Goal: Task Accomplishment & Management: Use online tool/utility

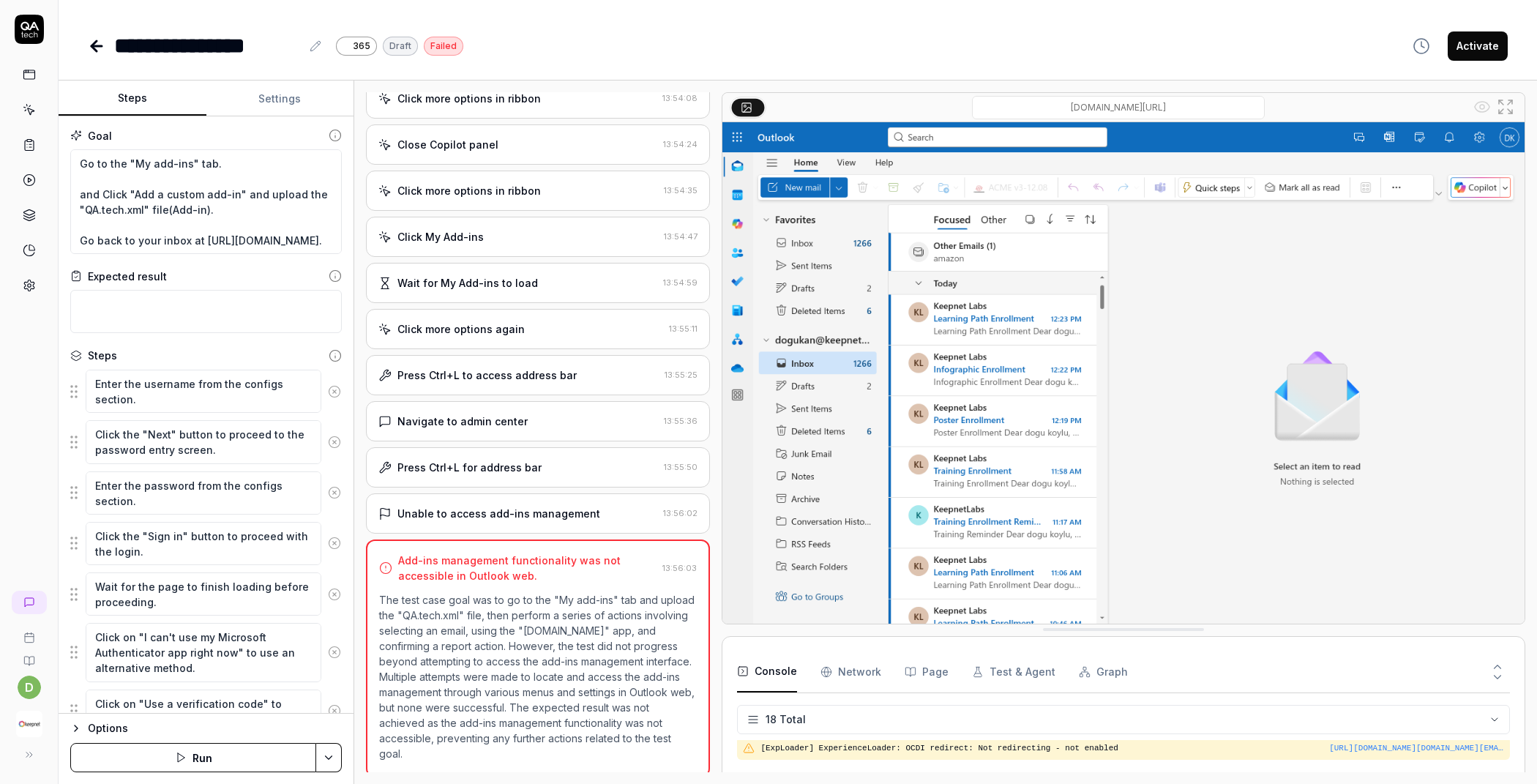
scroll to position [462, 0]
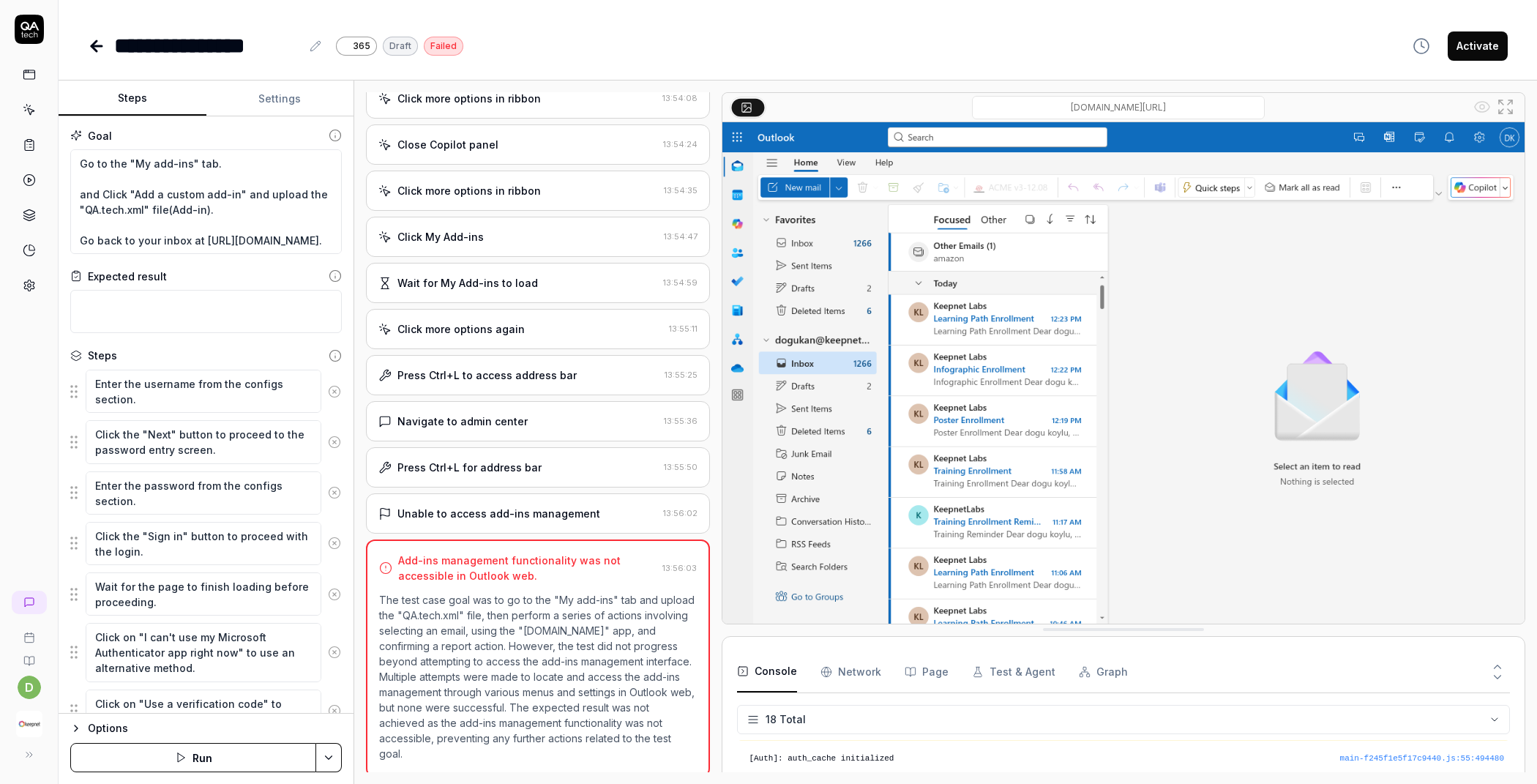
click at [491, 579] on div "Add-ins management functionality was not accessible in Outlook web. 13:56:03 Th…" at bounding box center [538, 658] width 344 height 238
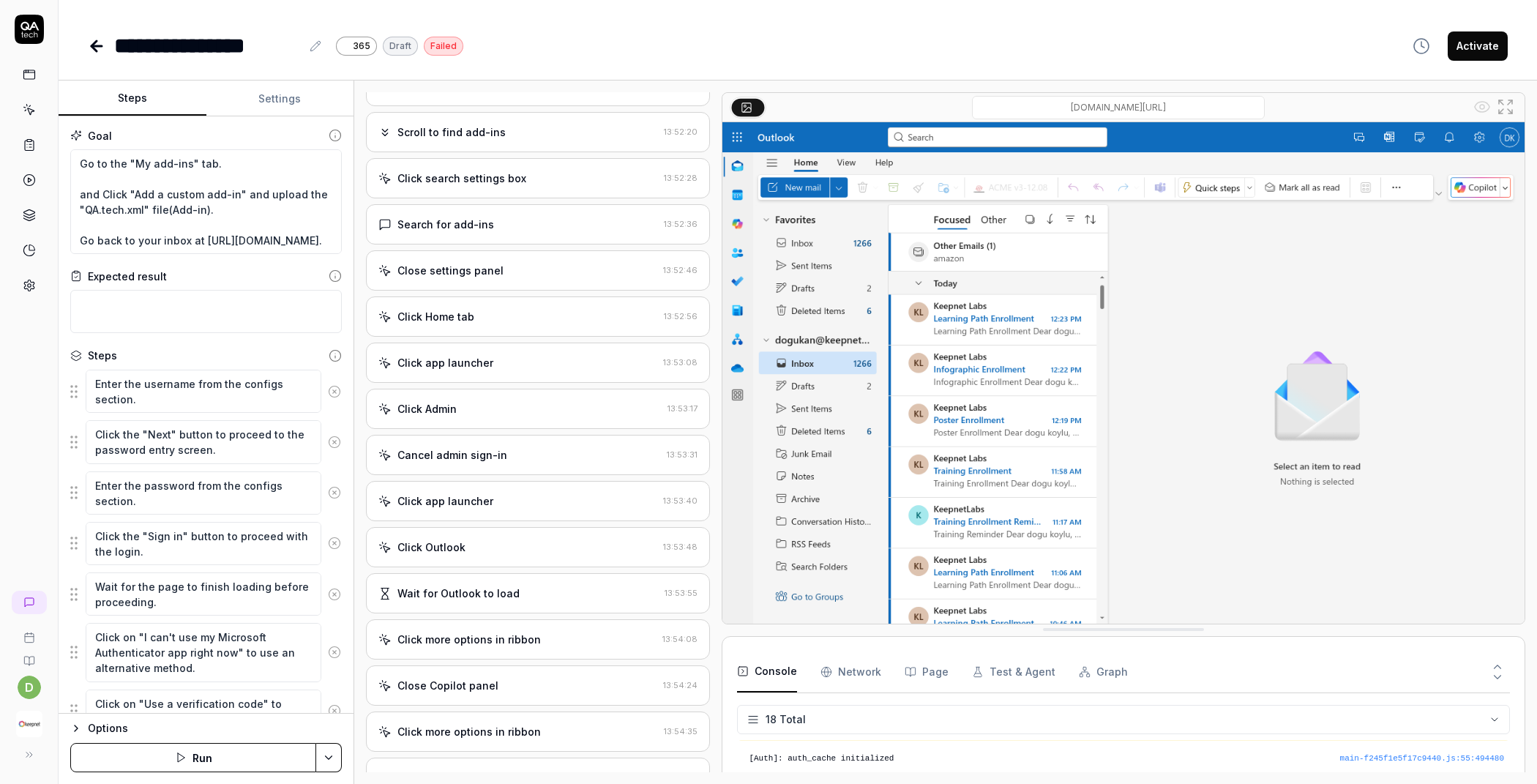
scroll to position [0, 0]
click at [558, 188] on div "Click Settings button" at bounding box center [518, 180] width 280 height 15
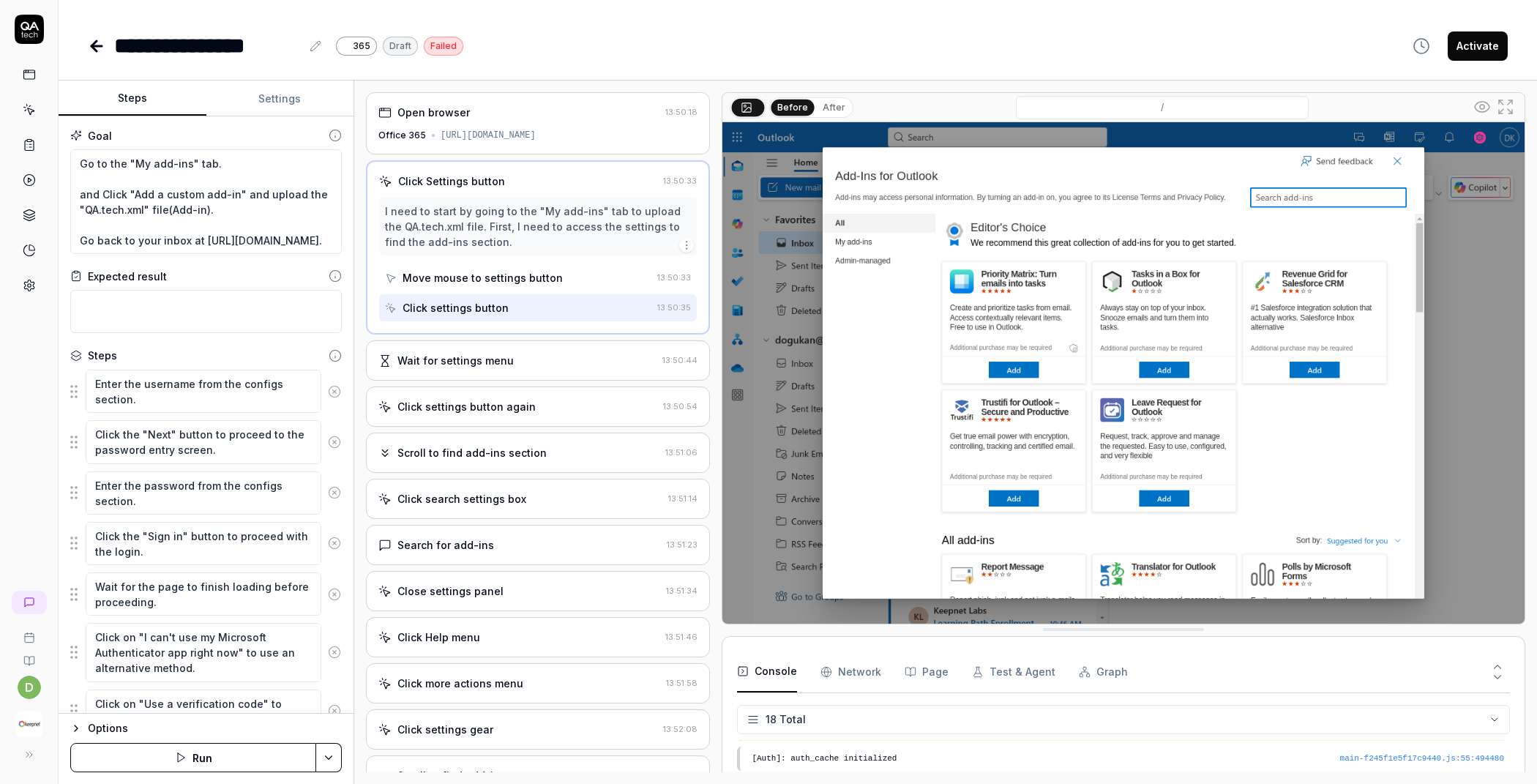
click at [475, 368] on div "Wait for settings menu" at bounding box center [456, 360] width 116 height 15
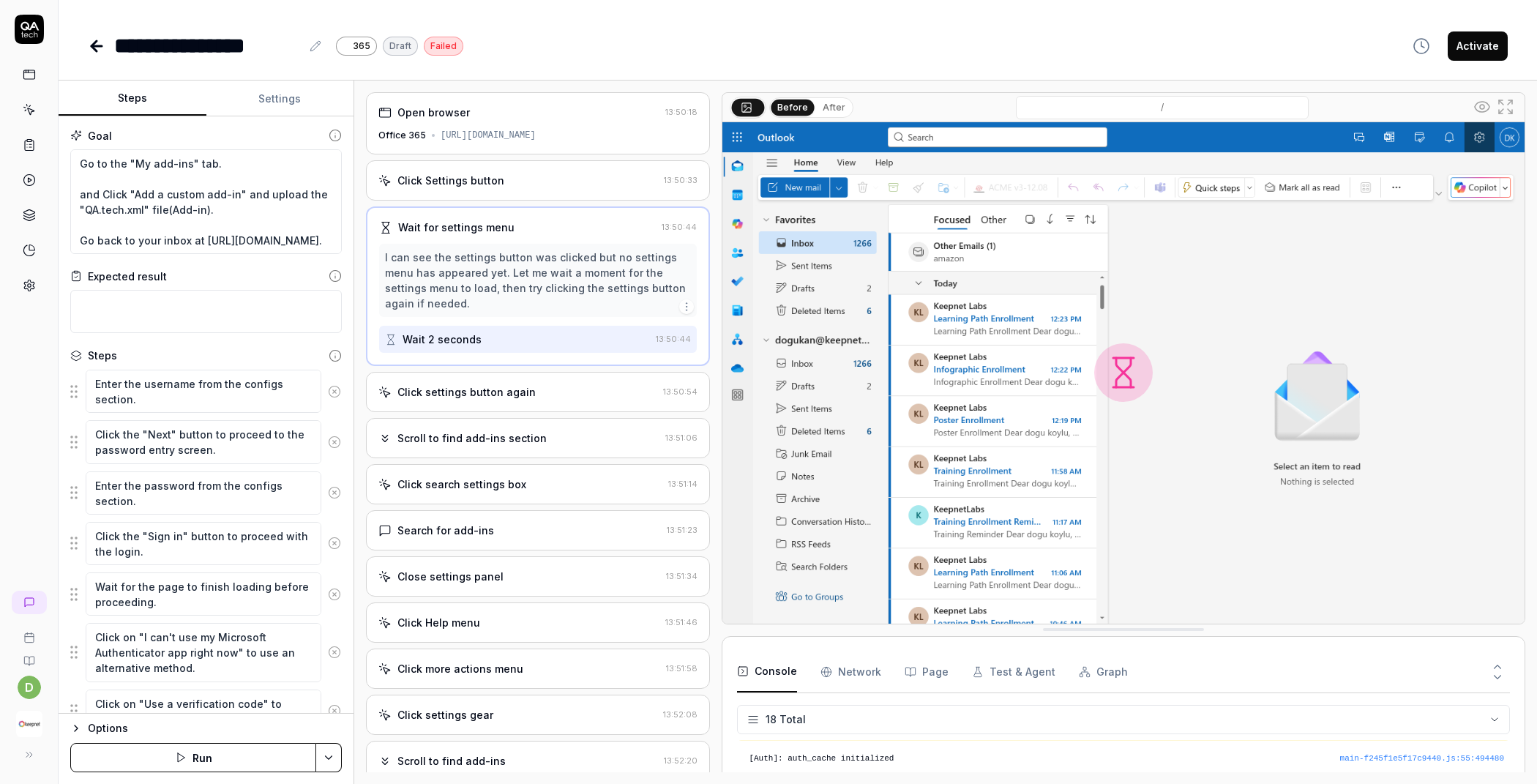
click at [532, 200] on div "Click Settings button 13:50:33" at bounding box center [538, 180] width 344 height 40
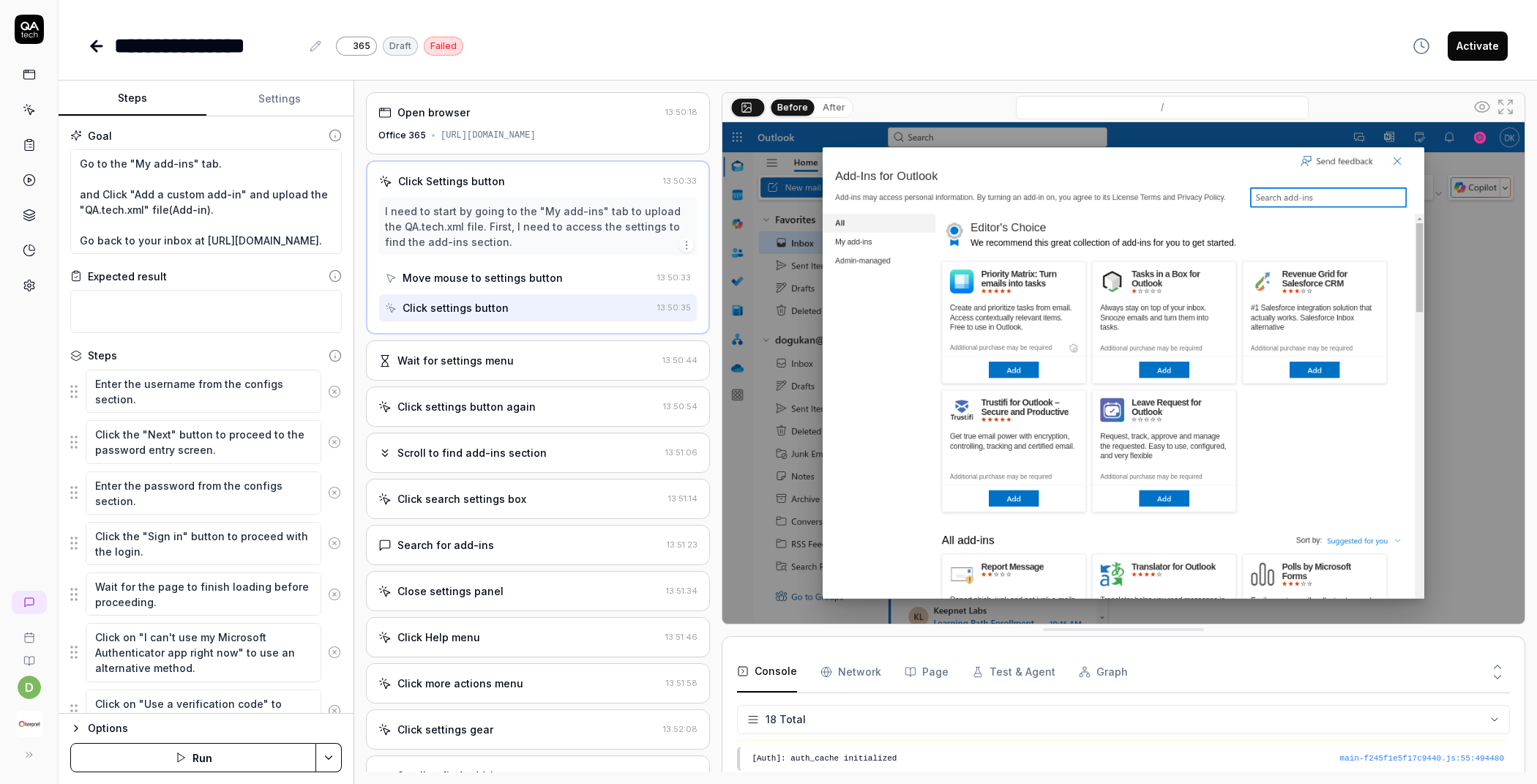
click at [529, 285] on div "Move mouse to settings button" at bounding box center [482, 278] width 160 height 15
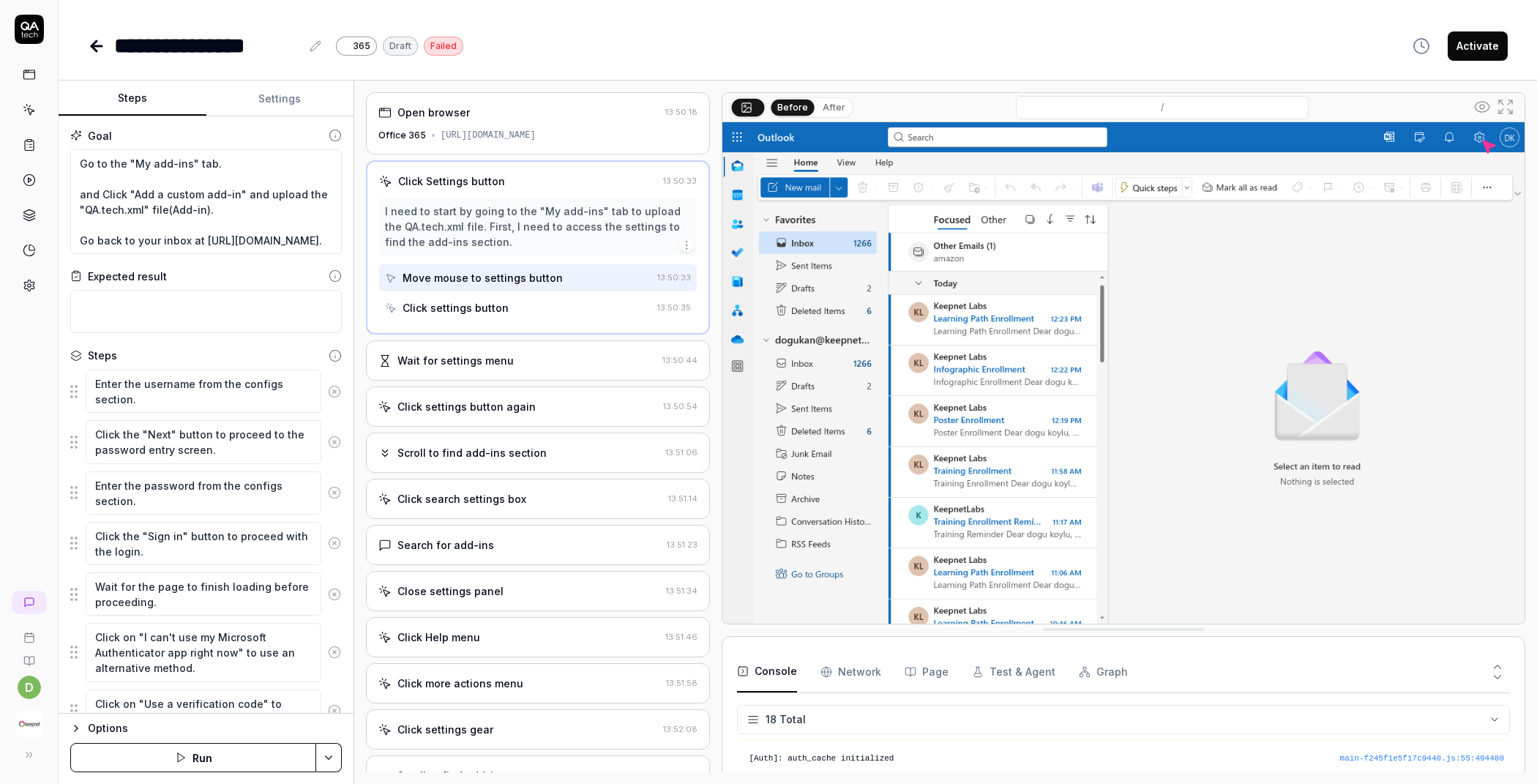
click at [514, 314] on div "Click settings button" at bounding box center [518, 308] width 266 height 27
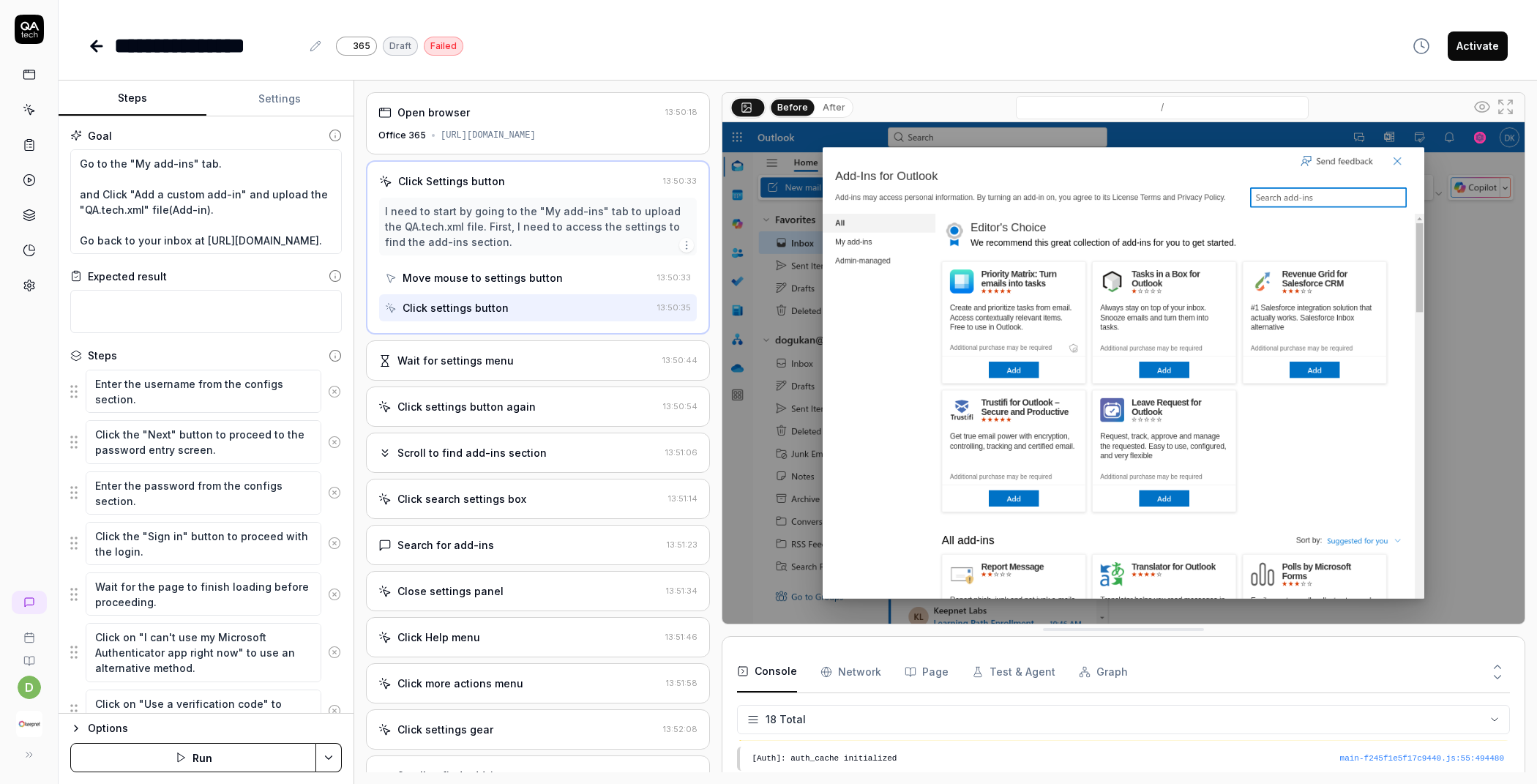
click at [486, 364] on div "Wait for settings menu" at bounding box center [456, 360] width 116 height 15
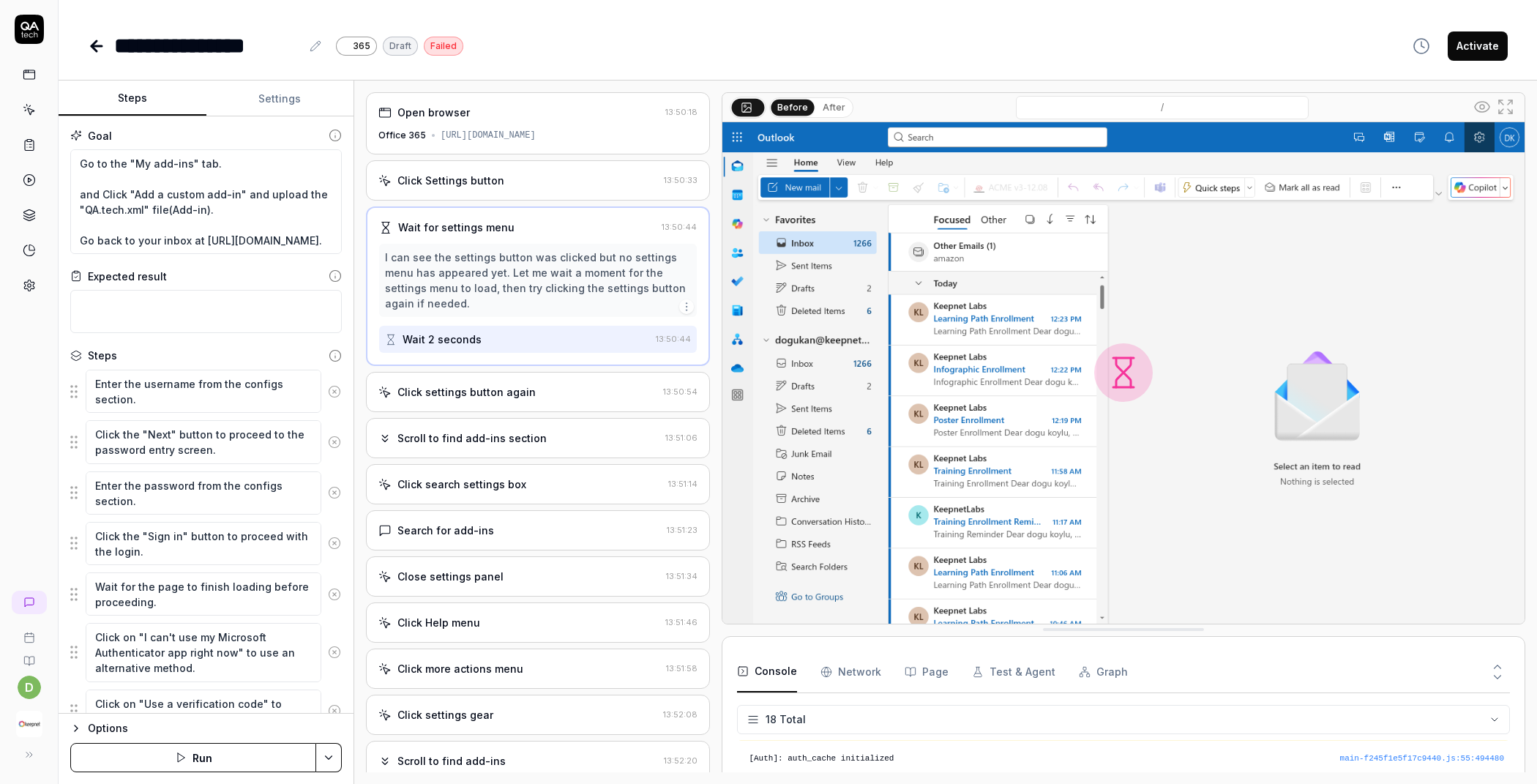
click at [508, 188] on div "Click Settings button" at bounding box center [518, 180] width 280 height 15
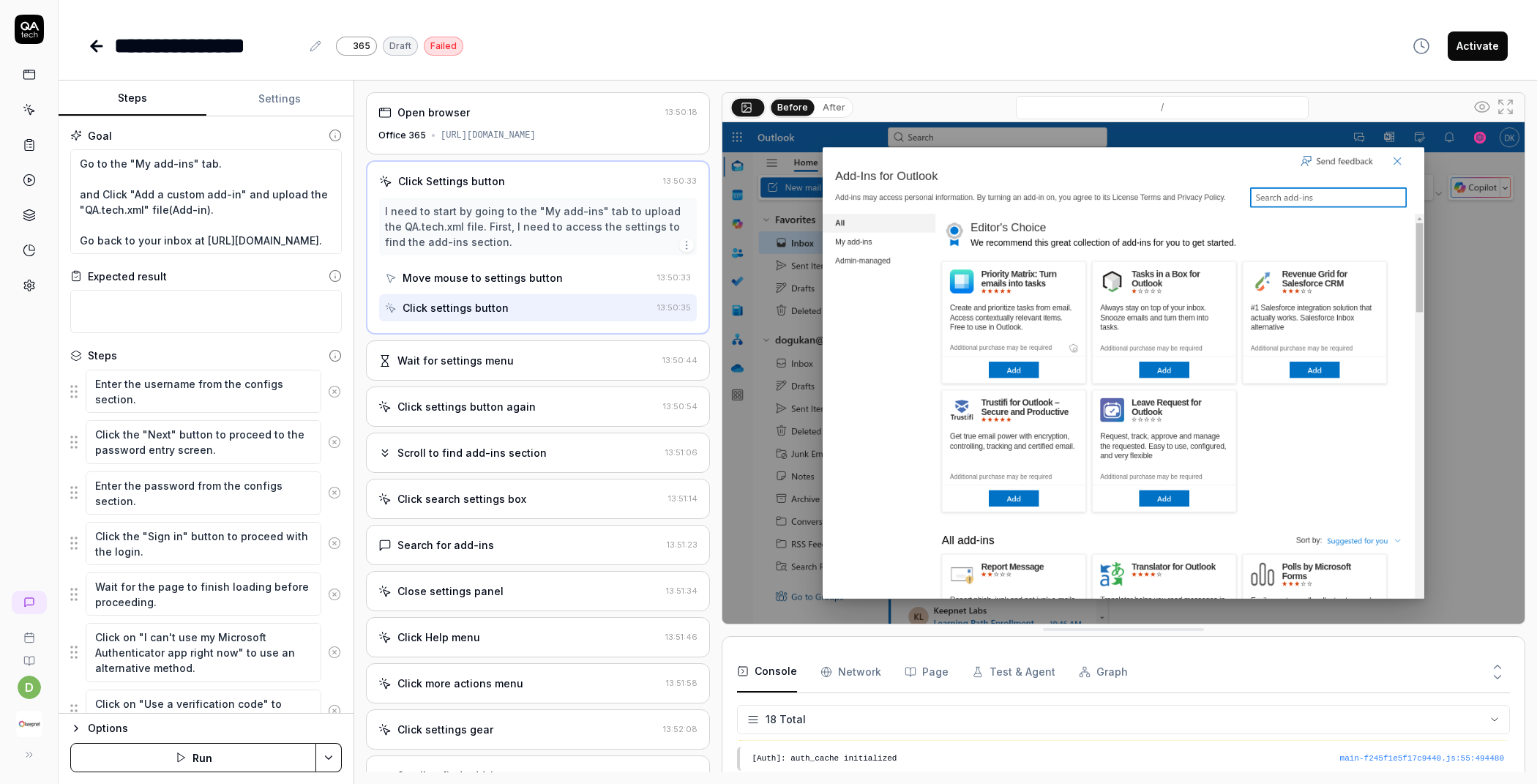
click at [33, 101] on link at bounding box center [29, 110] width 27 height 27
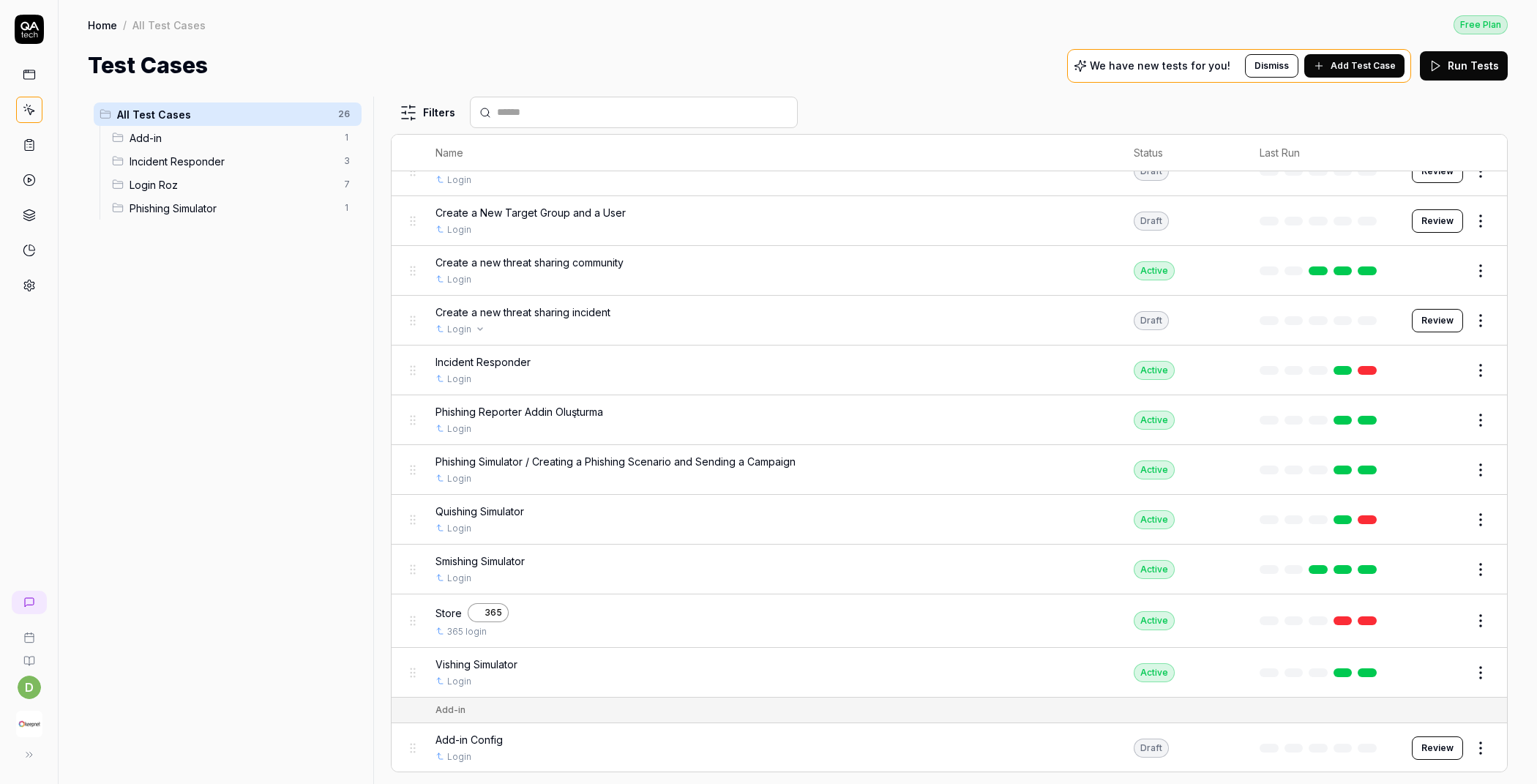
scroll to position [179, 0]
click at [585, 624] on div "365 login" at bounding box center [770, 630] width 669 height 13
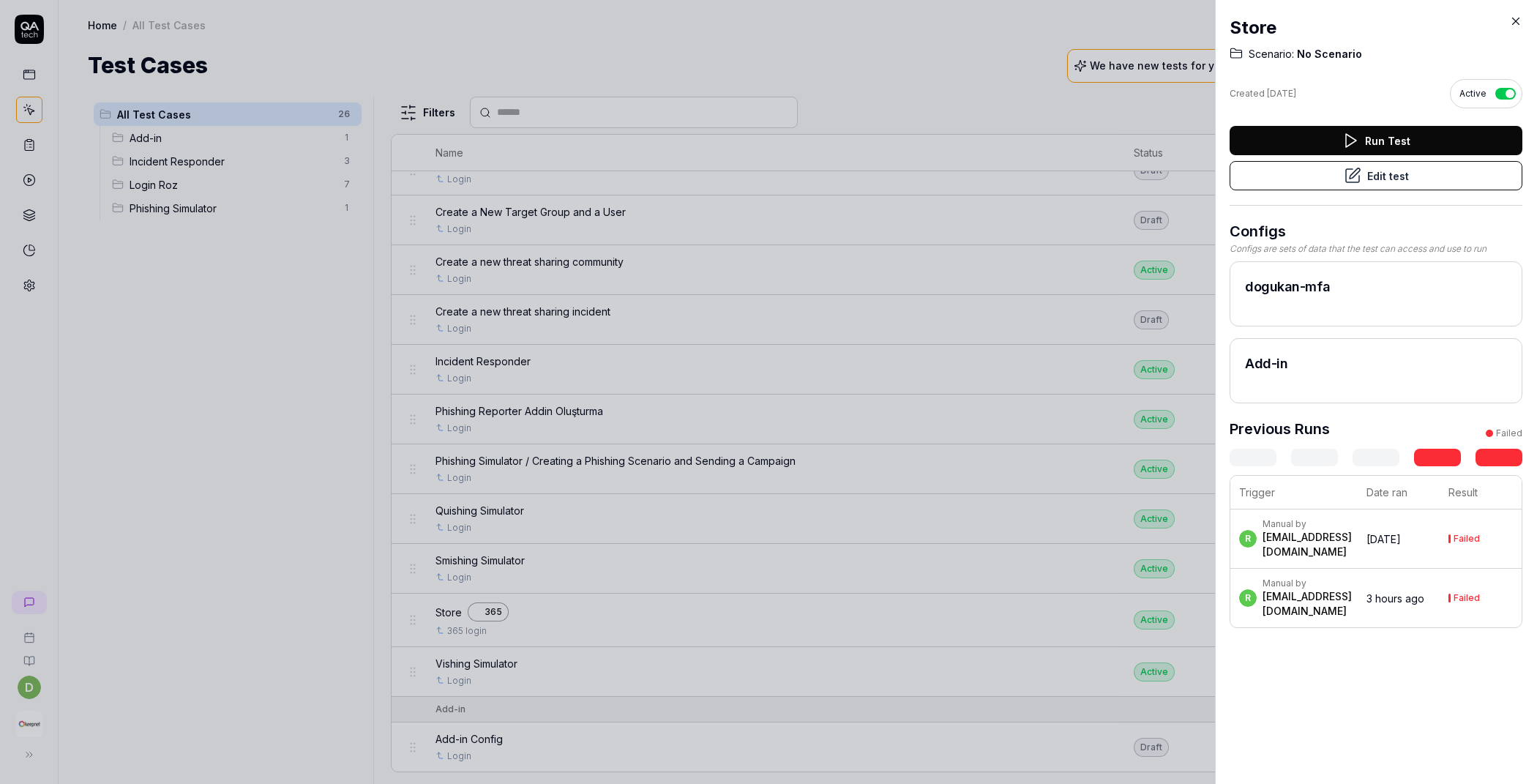
click at [1360, 184] on button "Edit test" at bounding box center [1376, 176] width 293 height 29
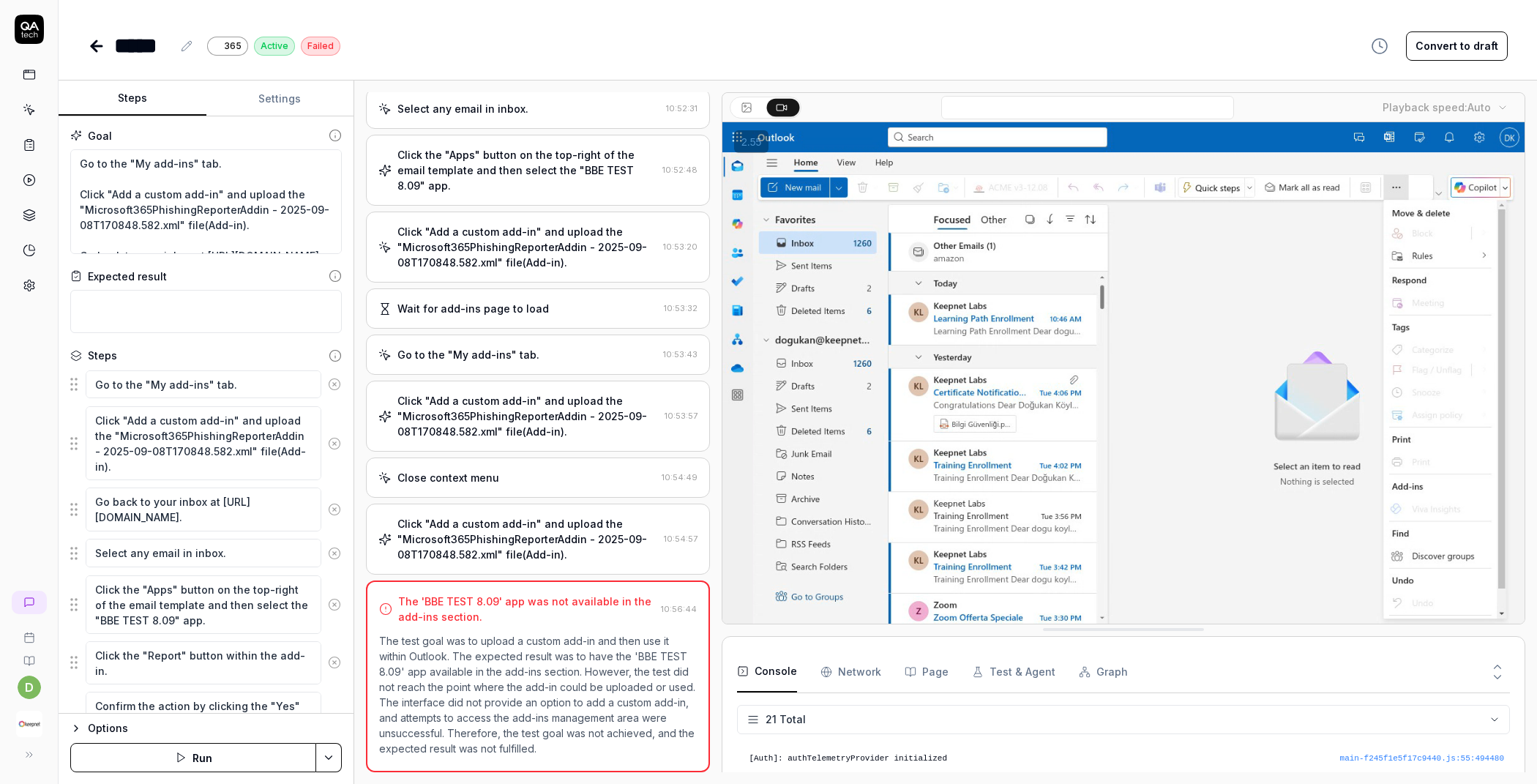
click at [513, 649] on p "The test goal was to upload a custom add-in and then use it within Outlook. The…" at bounding box center [538, 694] width 318 height 123
type textarea "*"
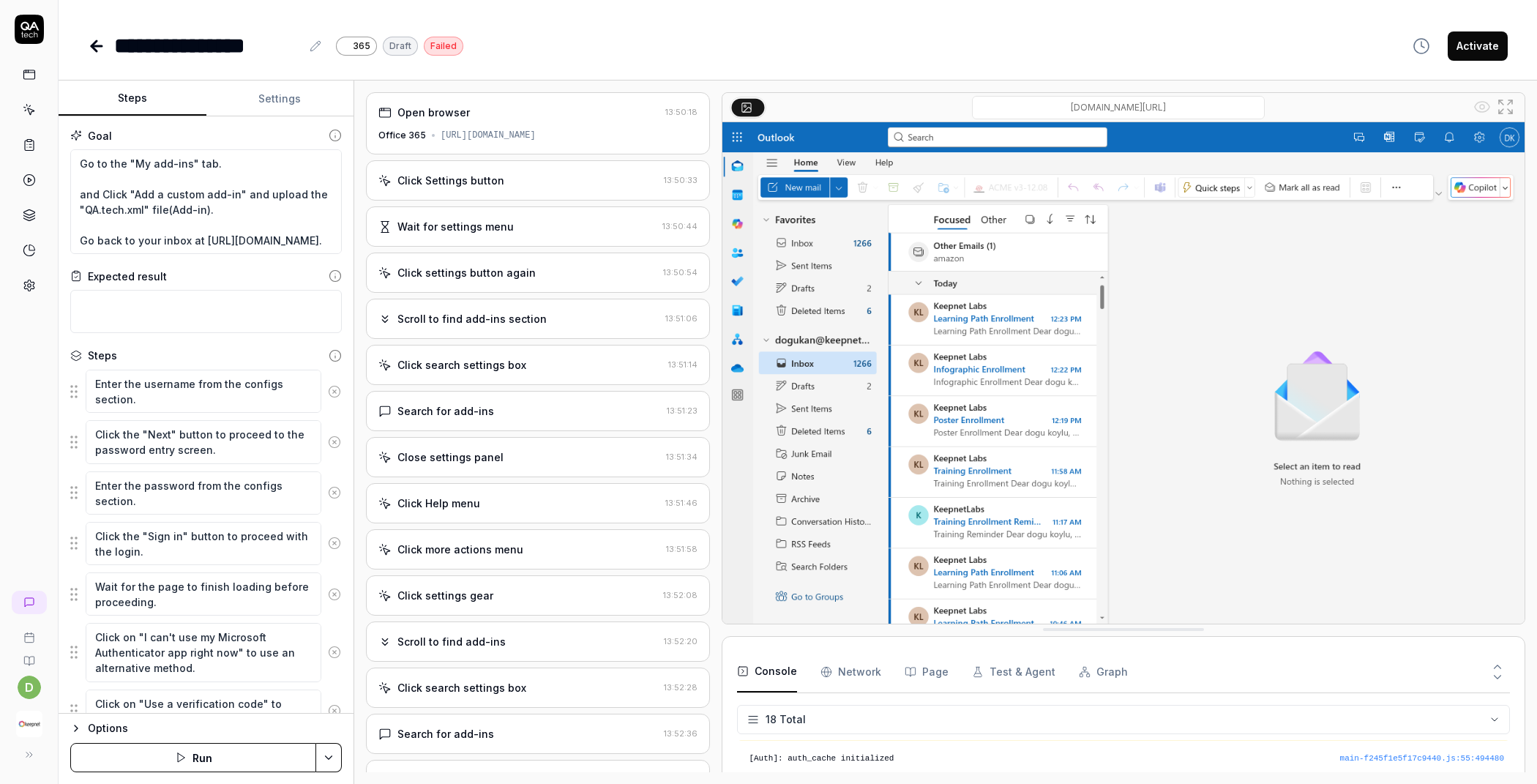
click at [519, 293] on div "Click settings button again 13:50:54" at bounding box center [538, 272] width 344 height 40
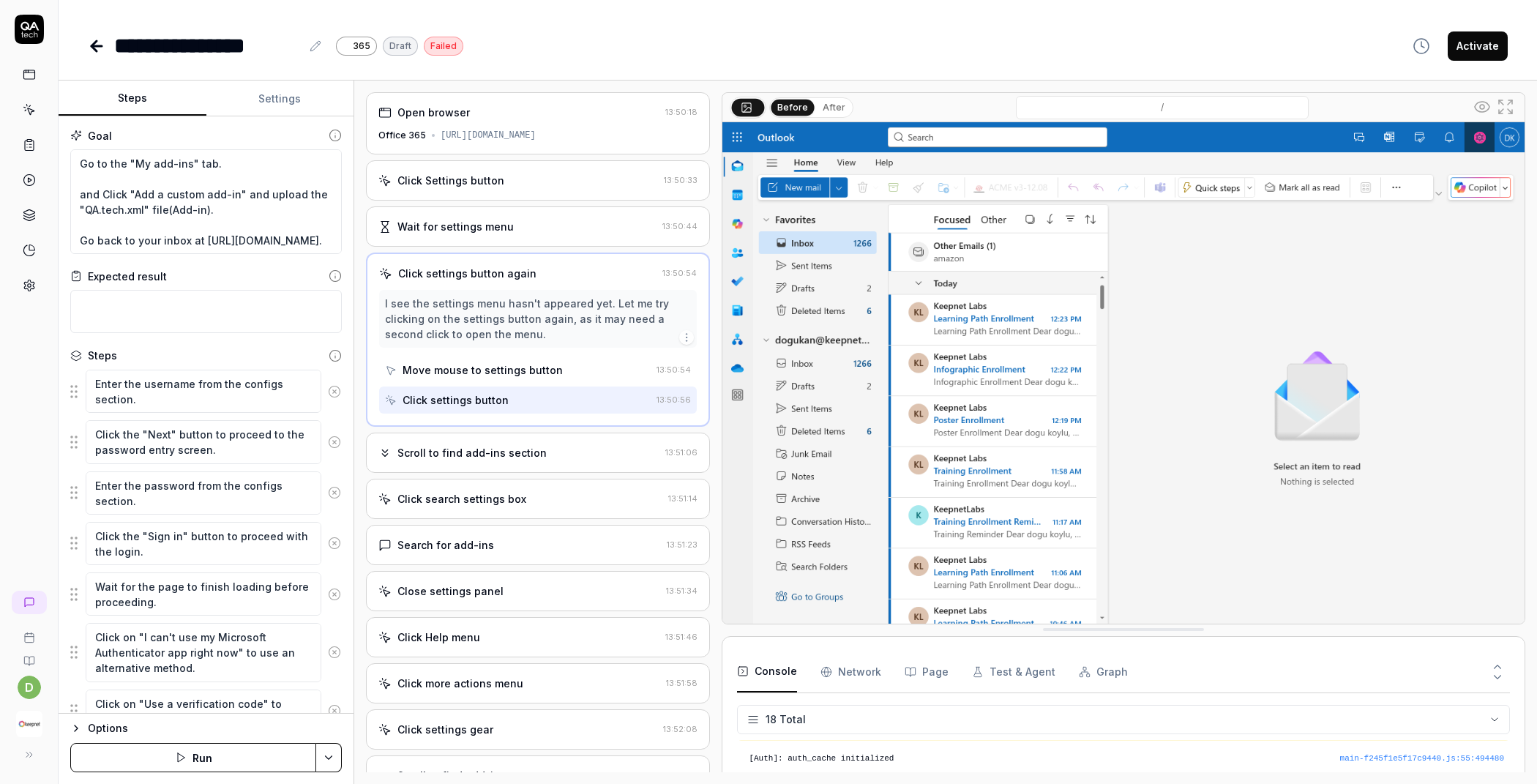
click at [485, 460] on div "Scroll to find add-ins section" at bounding box center [472, 452] width 149 height 15
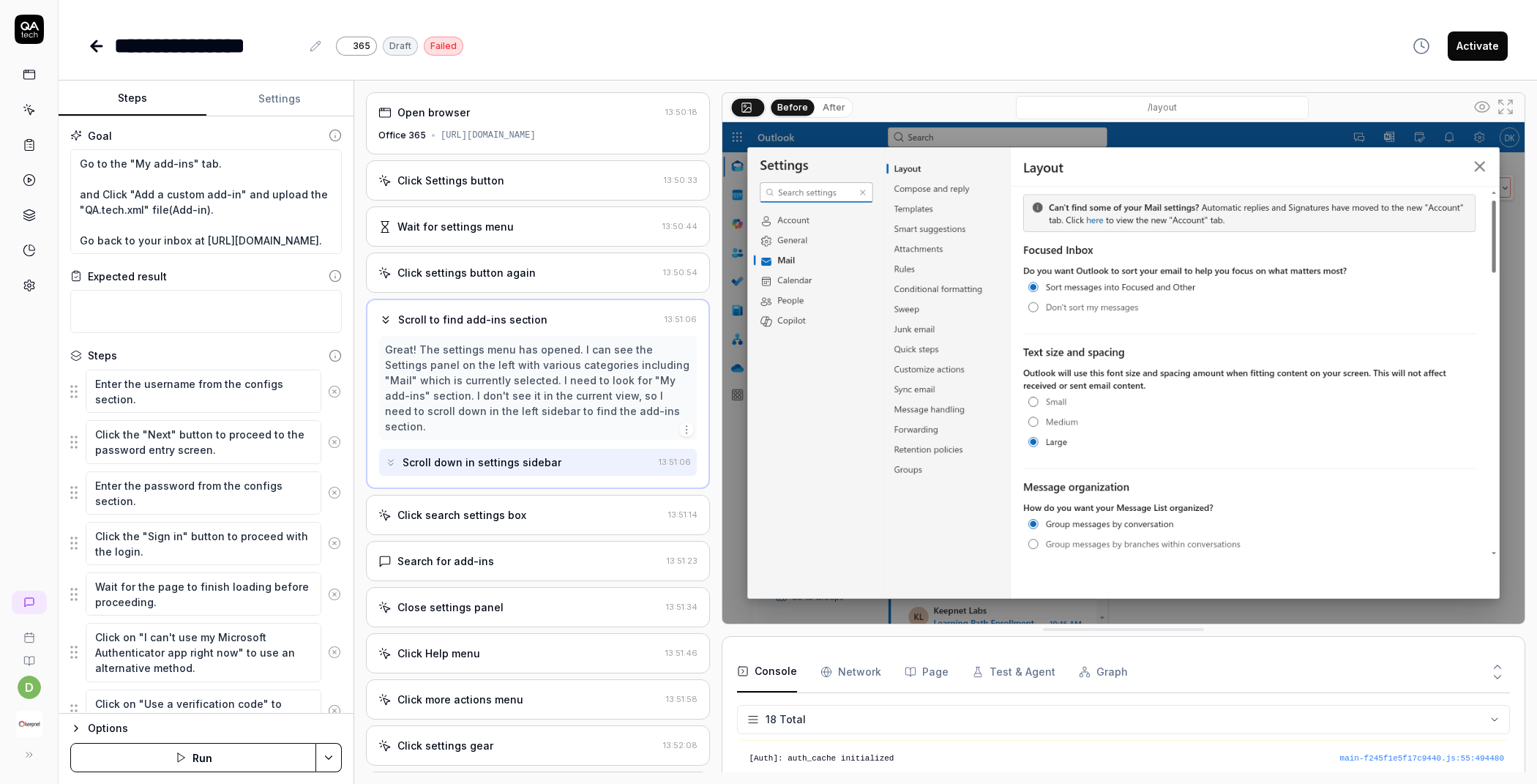
click at [483, 507] on div "Click search settings box" at bounding box center [462, 515] width 129 height 15
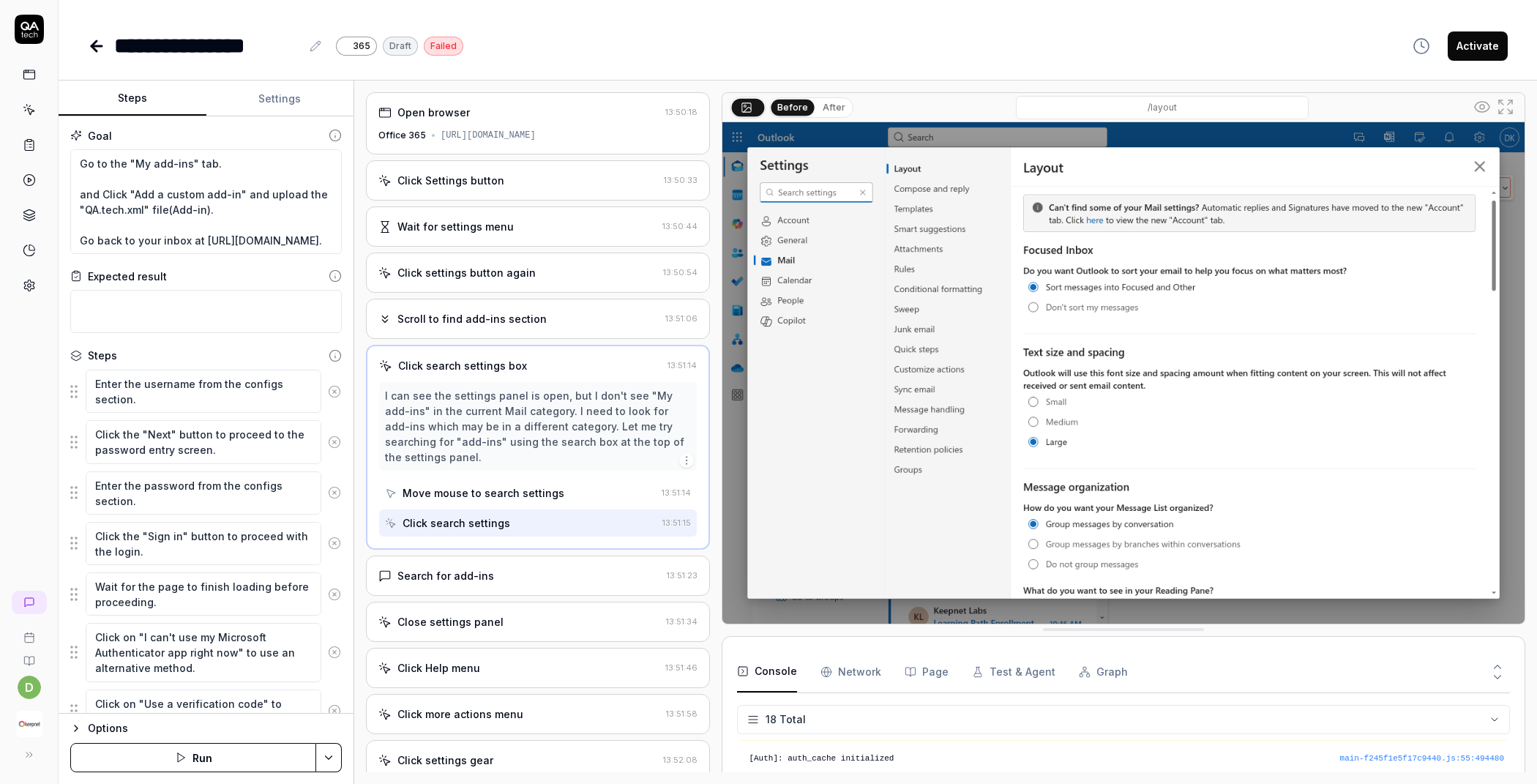
click at [465, 564] on div "Open browser 13:50:18 Office 365 [URL][DOMAIN_NAME] Click Settings button 13:50…" at bounding box center [538, 432] width 344 height 680
click at [456, 595] on div "Search for add-ins 13:51:23" at bounding box center [538, 575] width 344 height 40
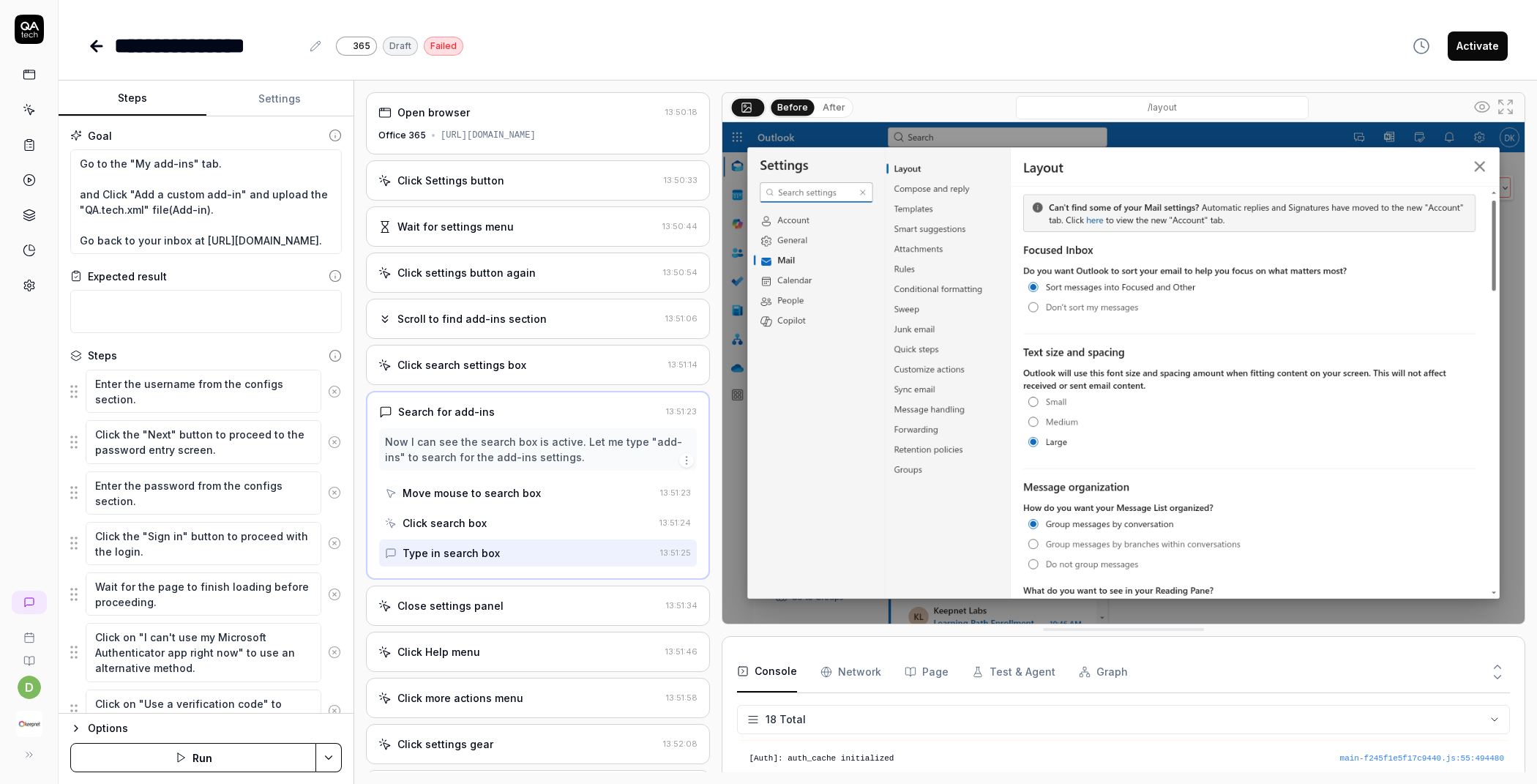
click at [480, 495] on div "Move mouse to search box" at bounding box center [472, 493] width 138 height 15
click at [459, 531] on div "Click search box" at bounding box center [444, 522] width 84 height 15
click at [494, 183] on div "Click Settings button 13:50:33" at bounding box center [538, 180] width 344 height 40
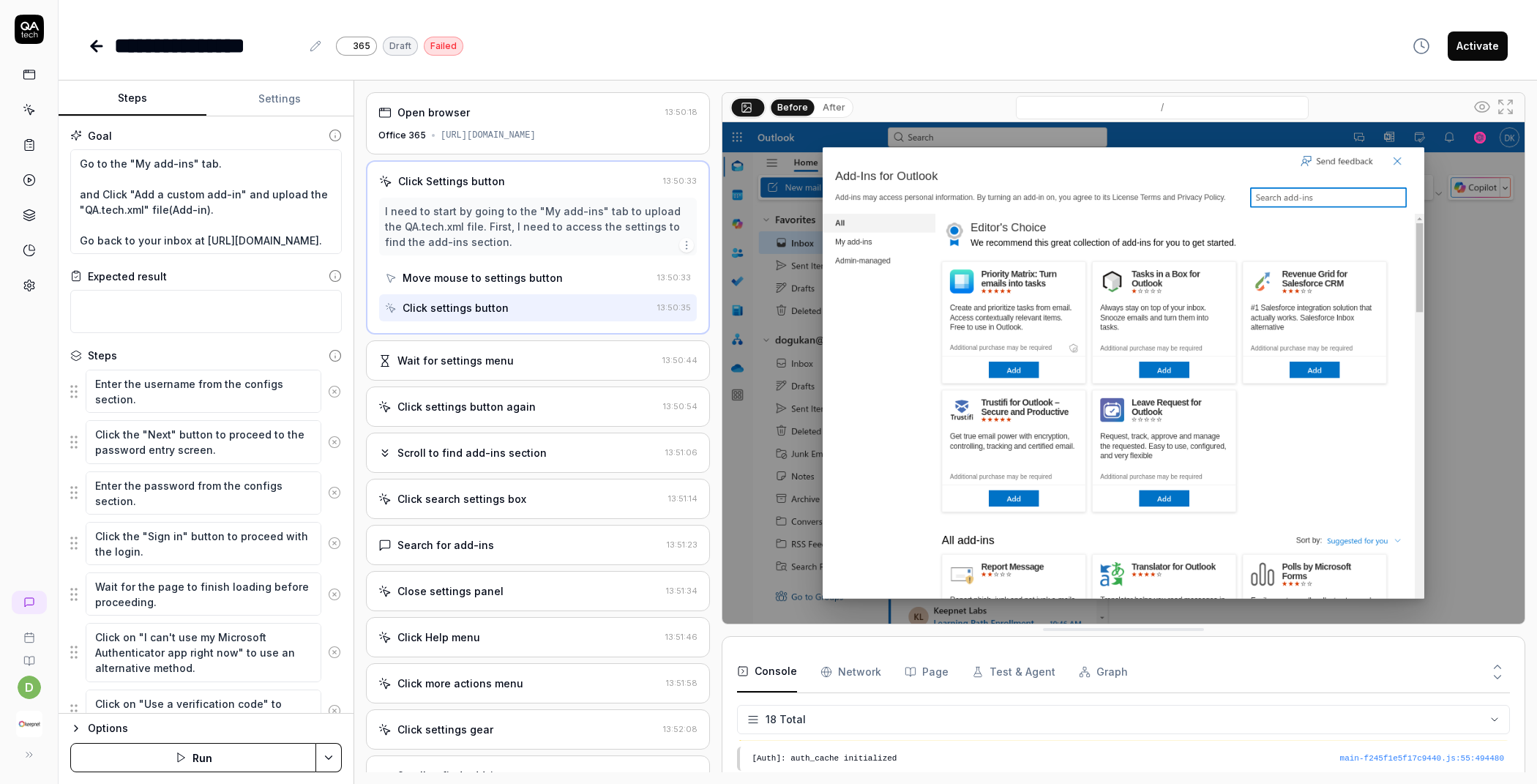
click at [480, 238] on div "I need to start by going to the "My add-ins" tab to upload the QA.tech.xml file…" at bounding box center [538, 227] width 306 height 46
click at [460, 368] on div "Wait for settings menu" at bounding box center [456, 360] width 116 height 15
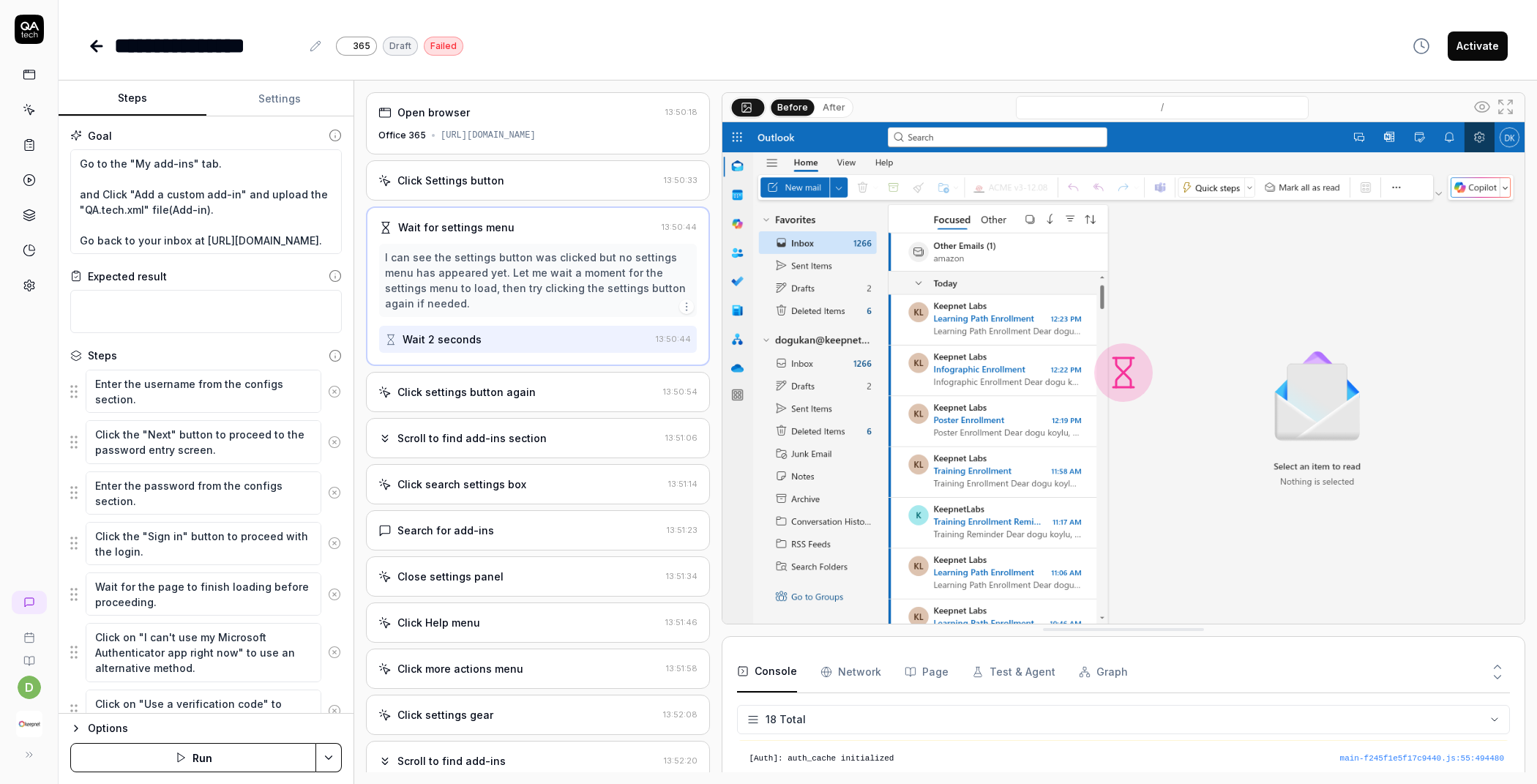
click at [468, 412] on div "Click settings button again 13:50:54" at bounding box center [538, 392] width 344 height 40
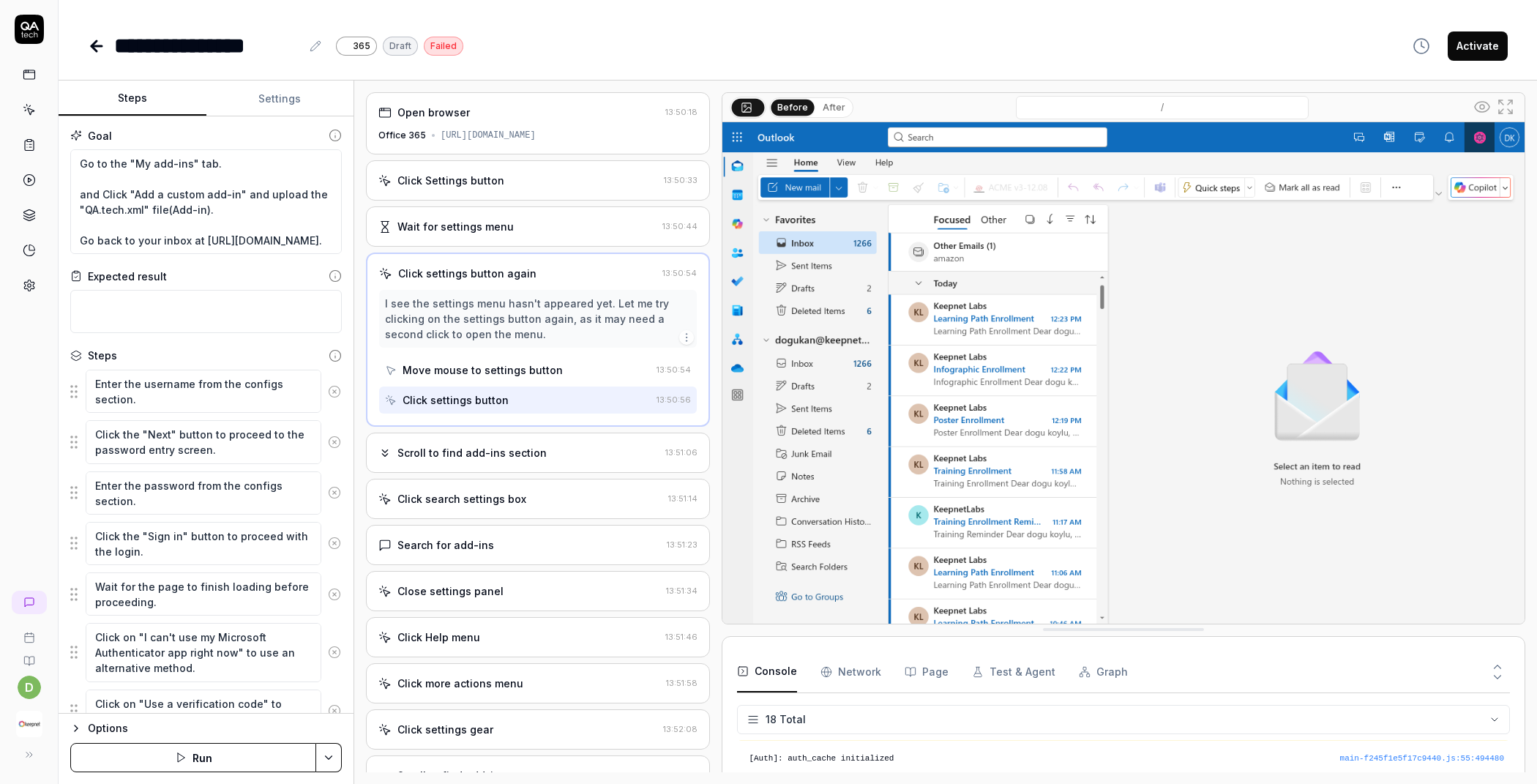
click at [460, 451] on div "Scroll to find add-ins section 13:51:06" at bounding box center [538, 452] width 344 height 40
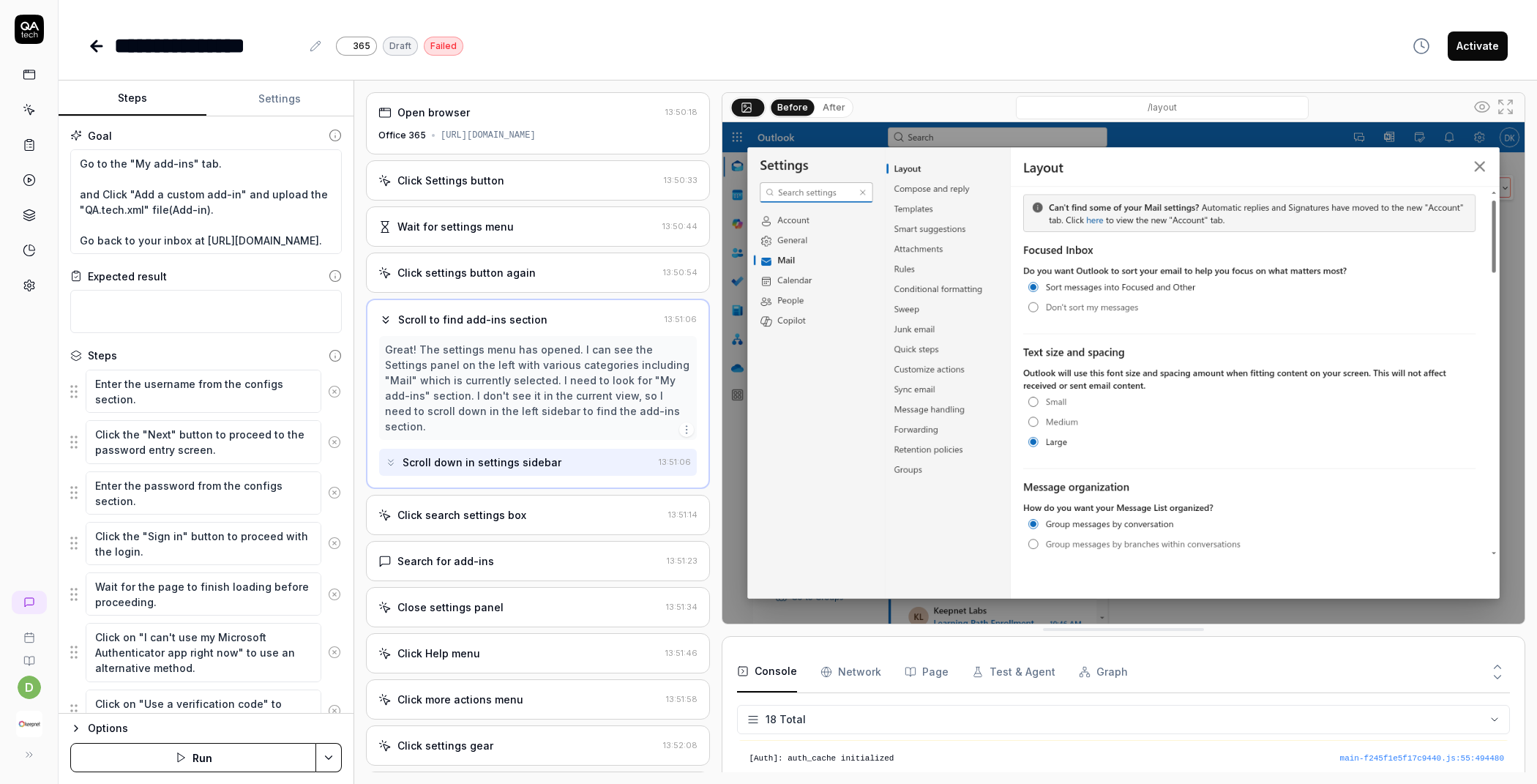
click at [191, 755] on button "Run" at bounding box center [192, 757] width 246 height 29
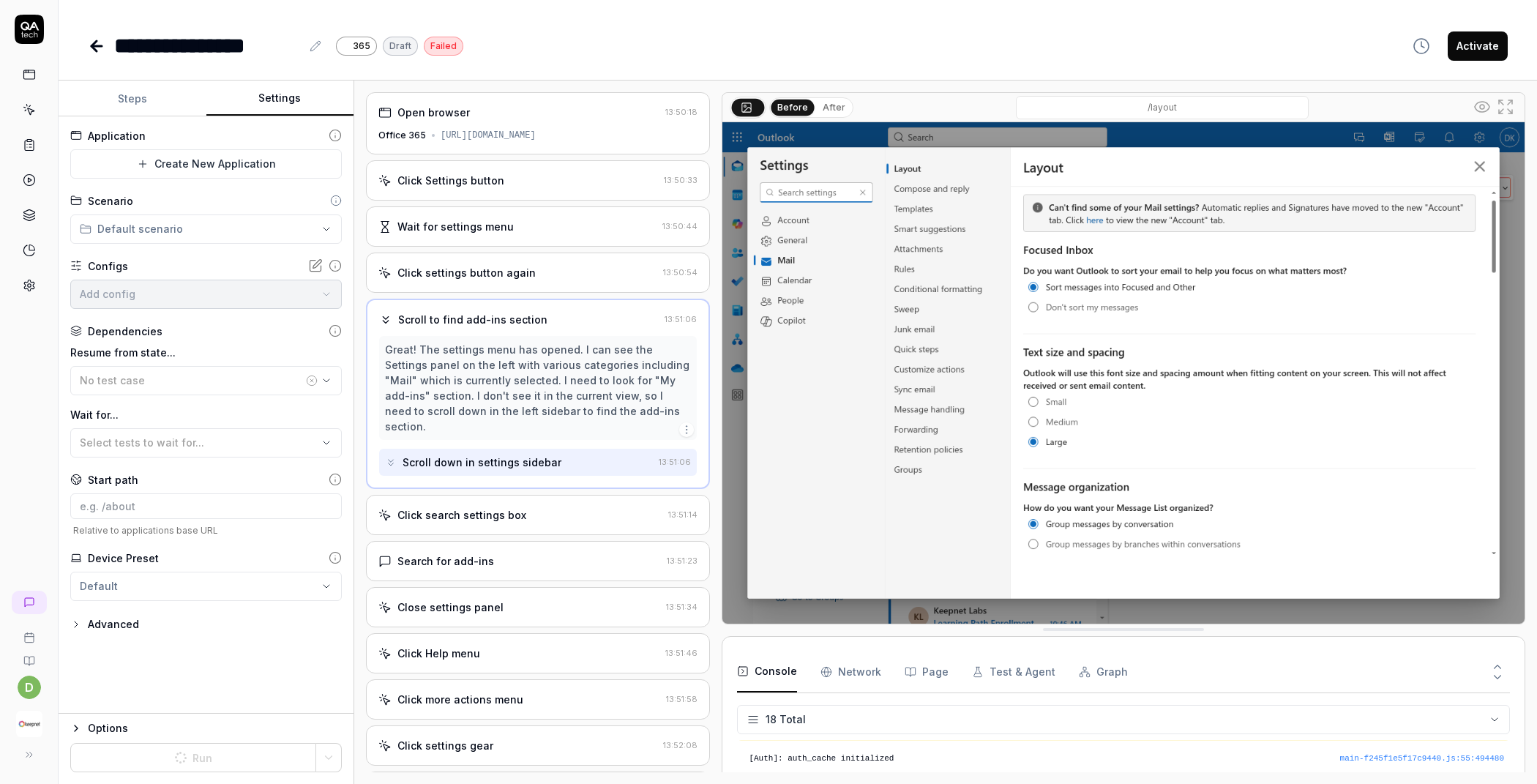
click at [304, 99] on button "Settings" at bounding box center [280, 99] width 148 height 35
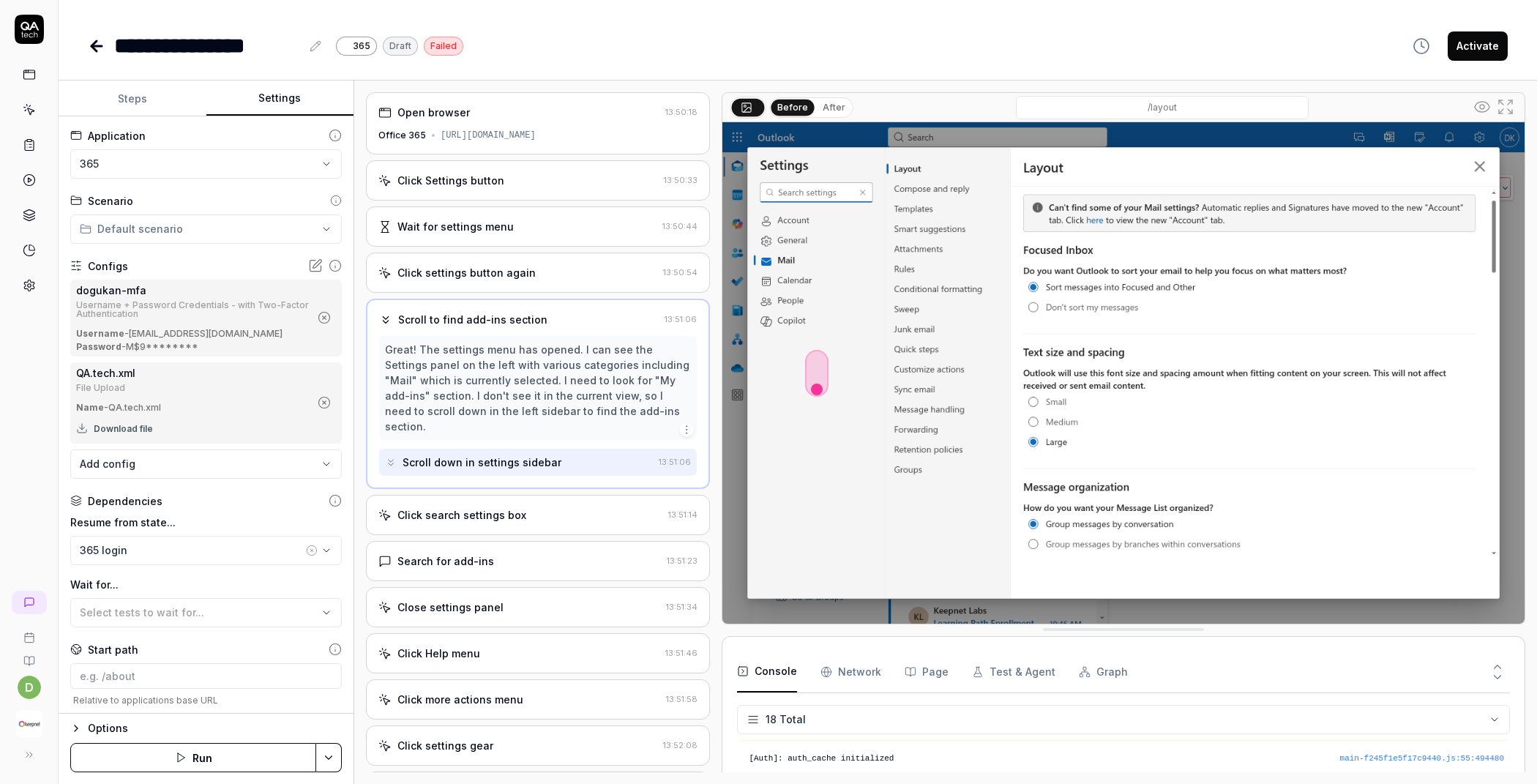
click at [166, 101] on button "Steps" at bounding box center [132, 99] width 148 height 35
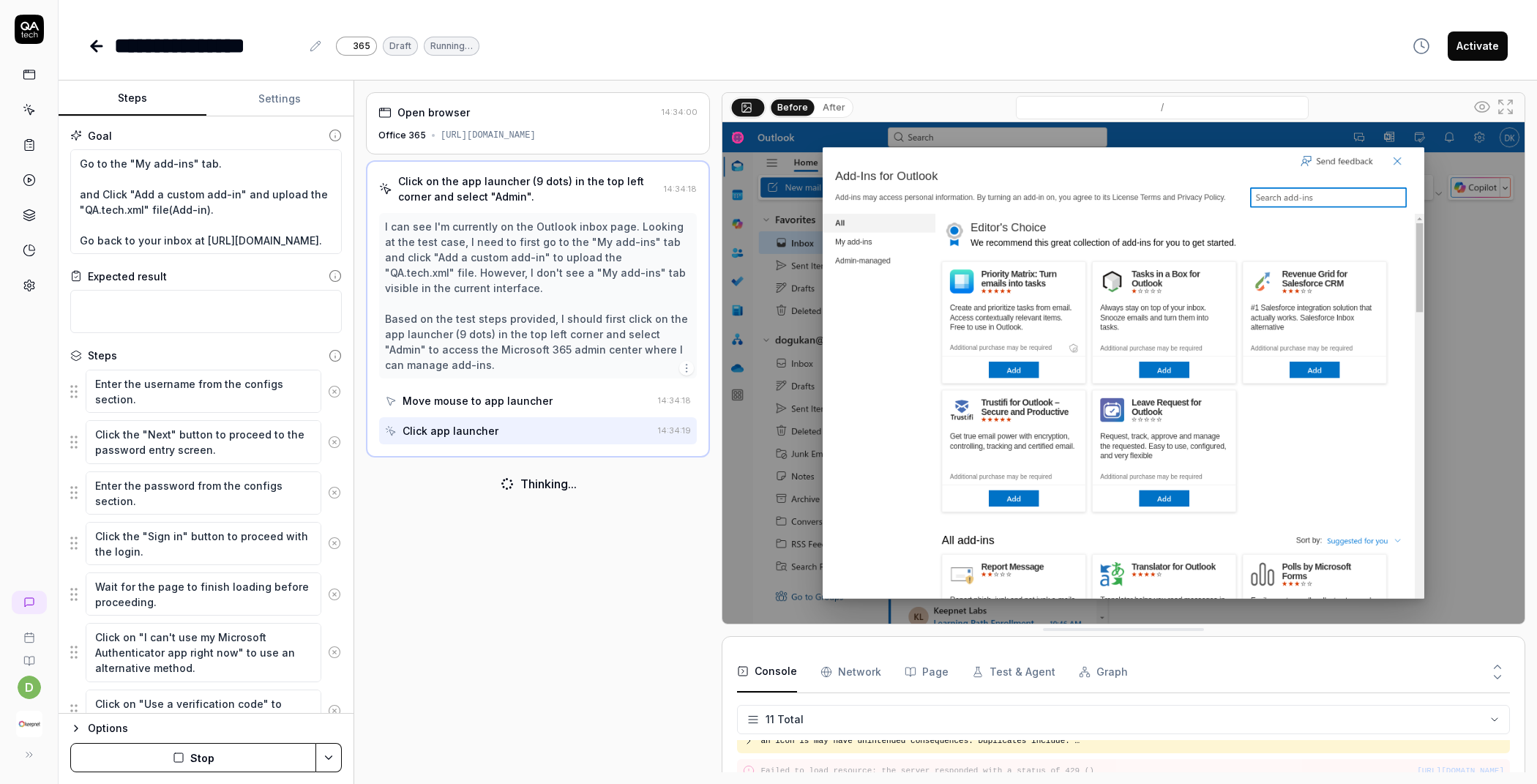
scroll to position [272, 0]
click at [833, 94] on div "Before After /" at bounding box center [1123, 107] width 802 height 29
click at [829, 106] on button "After" at bounding box center [834, 107] width 34 height 16
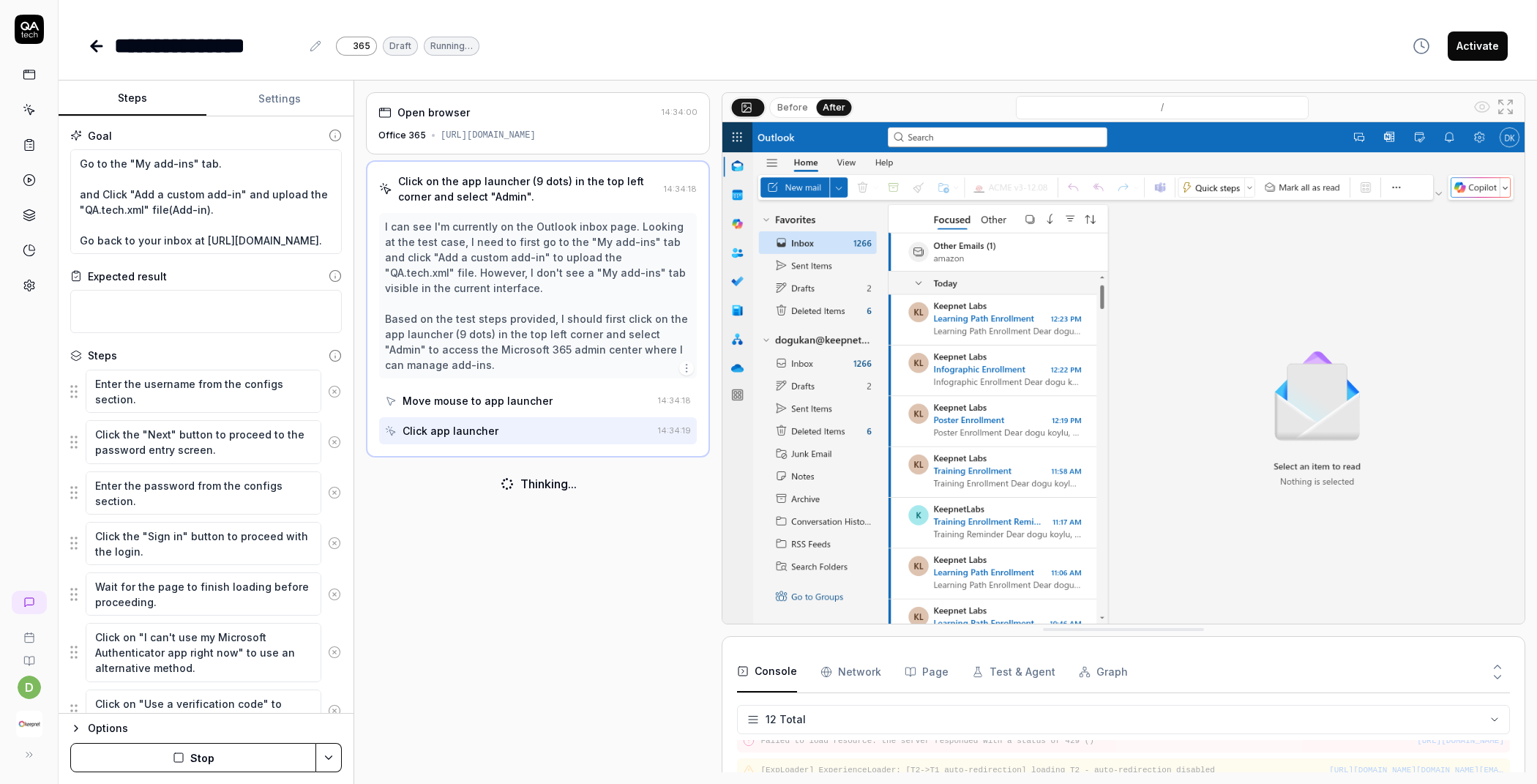
click at [800, 105] on button "Before" at bounding box center [792, 107] width 43 height 16
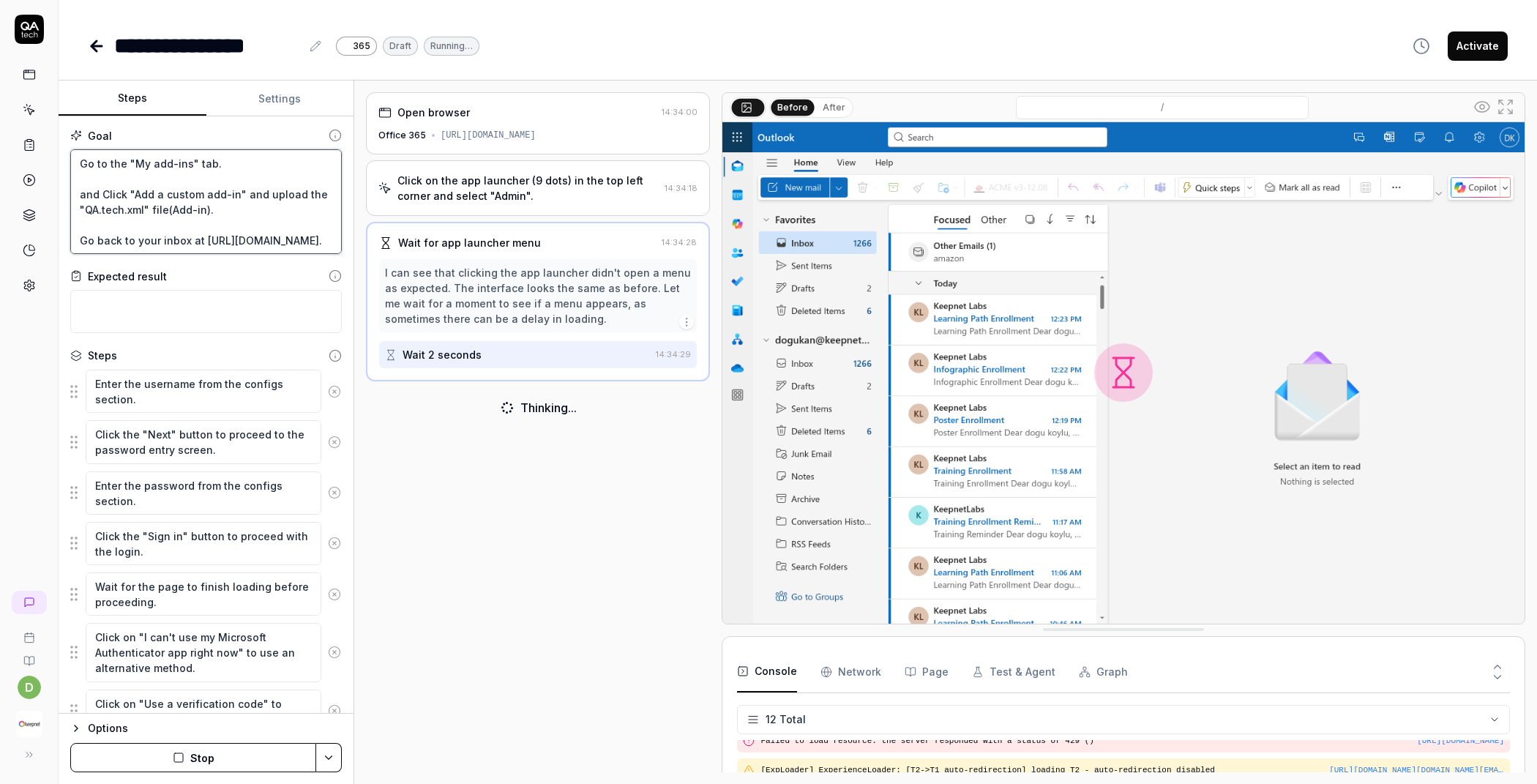
click at [237, 161] on textarea "Go to the "My add-ins" tab. and Click "Add a custom add-in" and upload the "QA.…" at bounding box center [205, 202] width 272 height 105
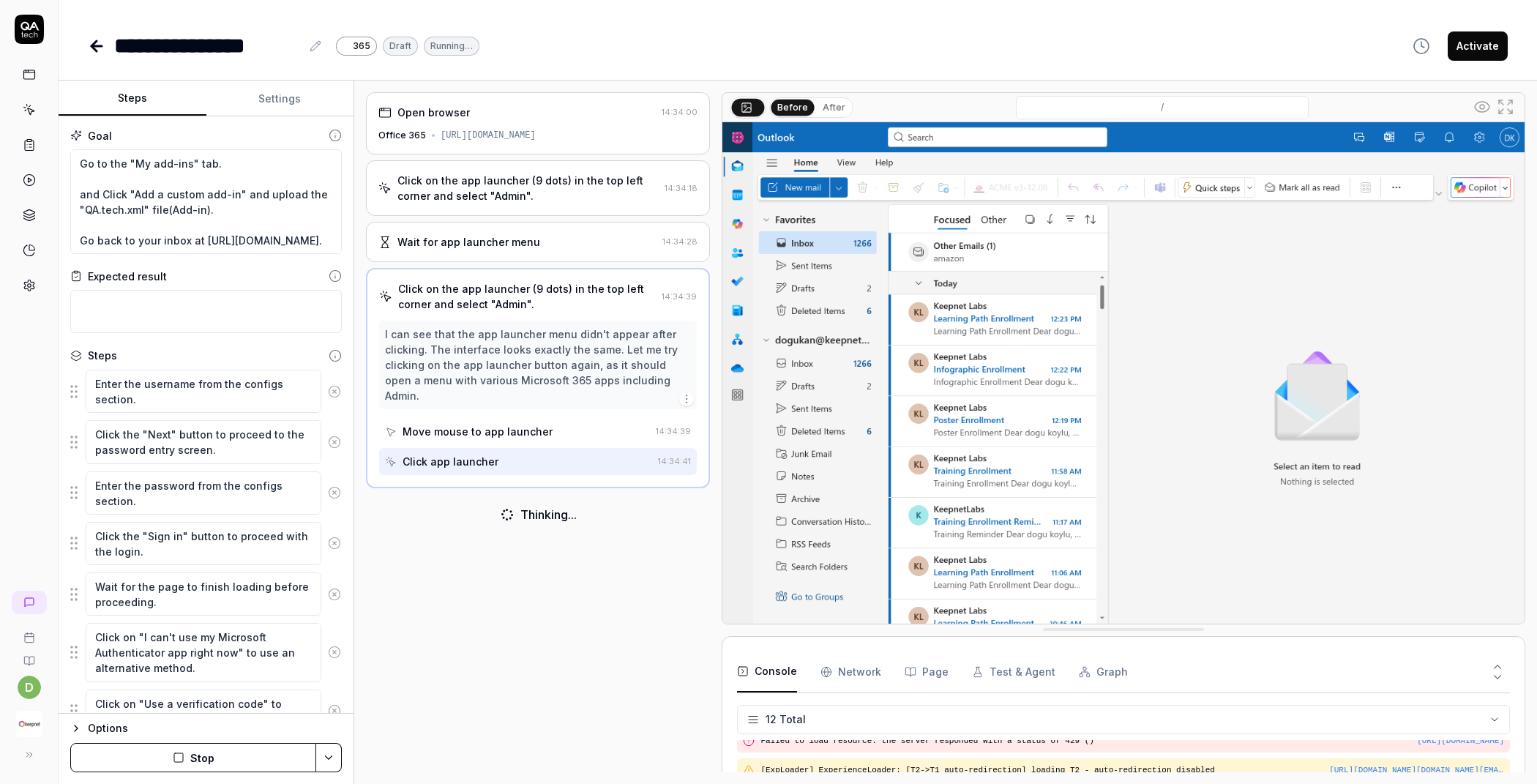
click at [840, 105] on button "After" at bounding box center [834, 107] width 34 height 16
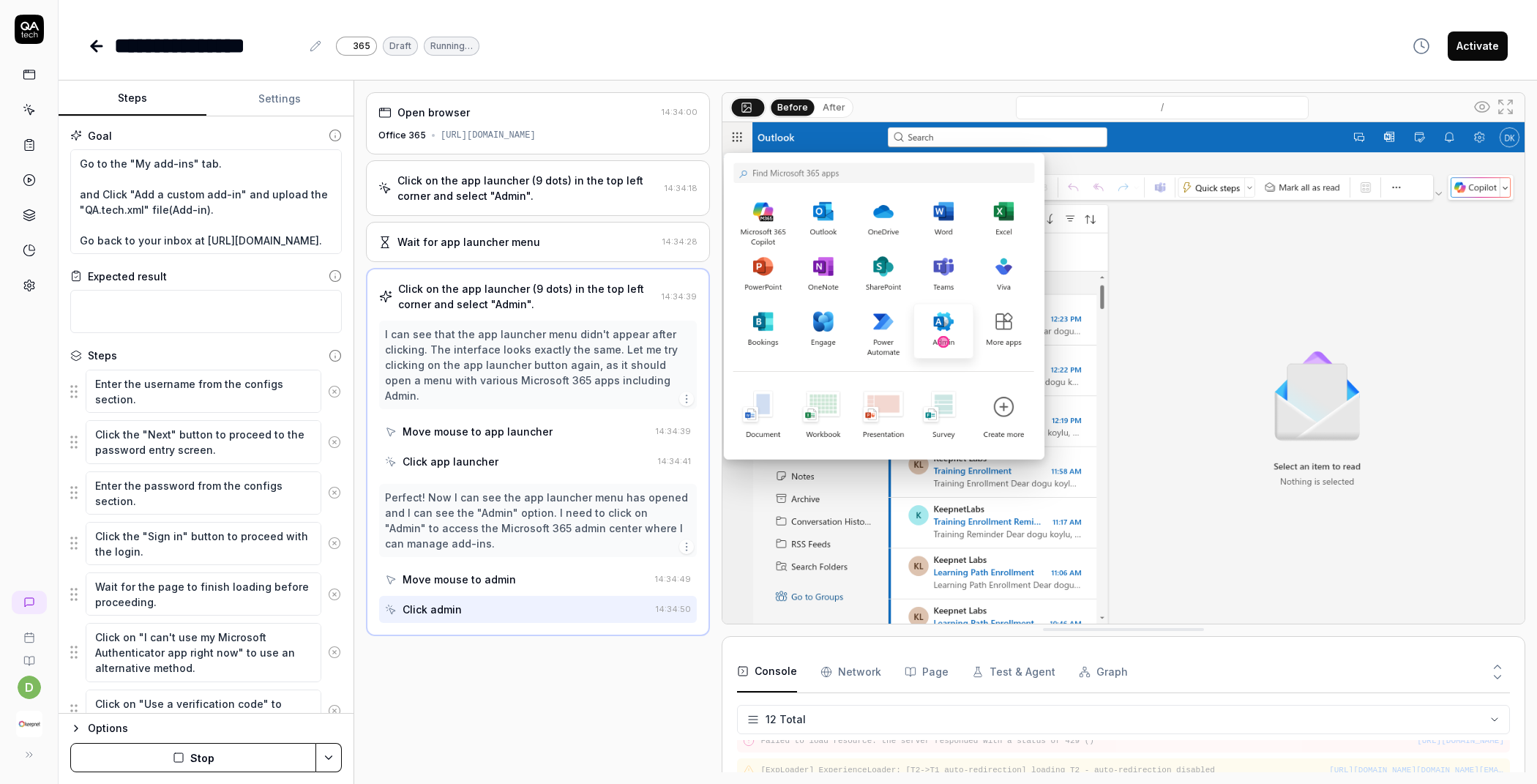
click at [248, 747] on button "Stop" at bounding box center [192, 757] width 246 height 29
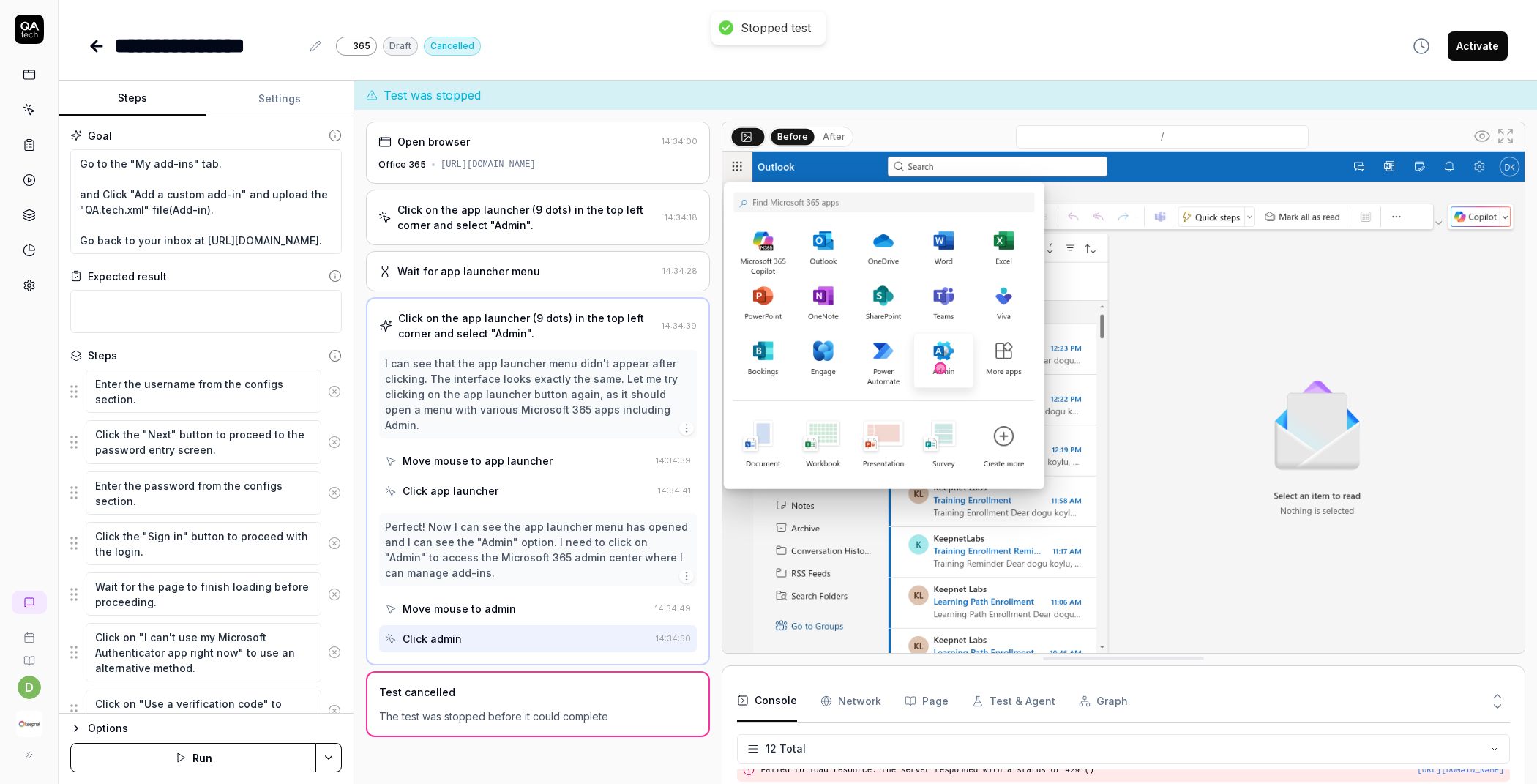
click at [328, 390] on icon at bounding box center [334, 391] width 13 height 13
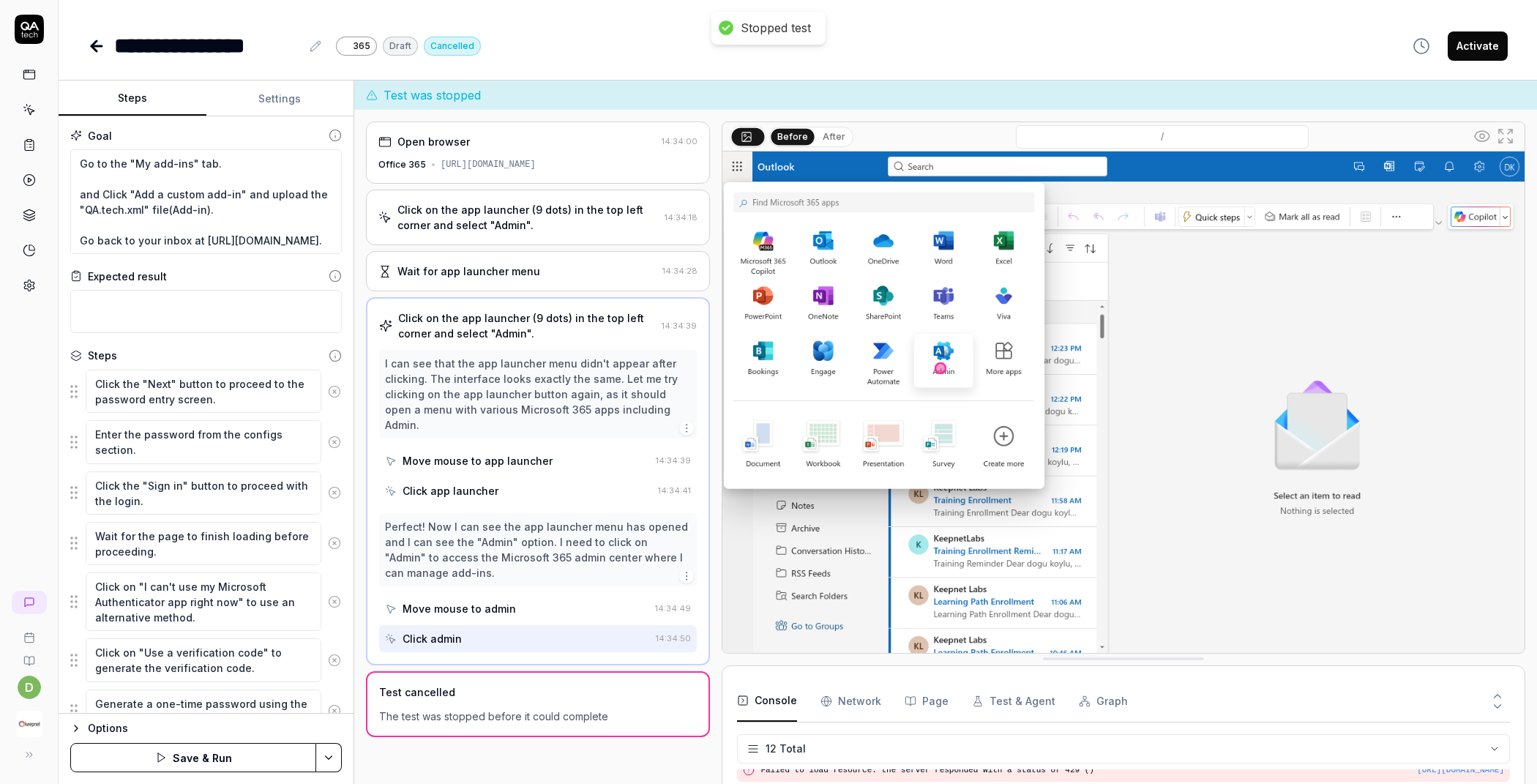
click at [328, 391] on icon at bounding box center [334, 391] width 13 height 13
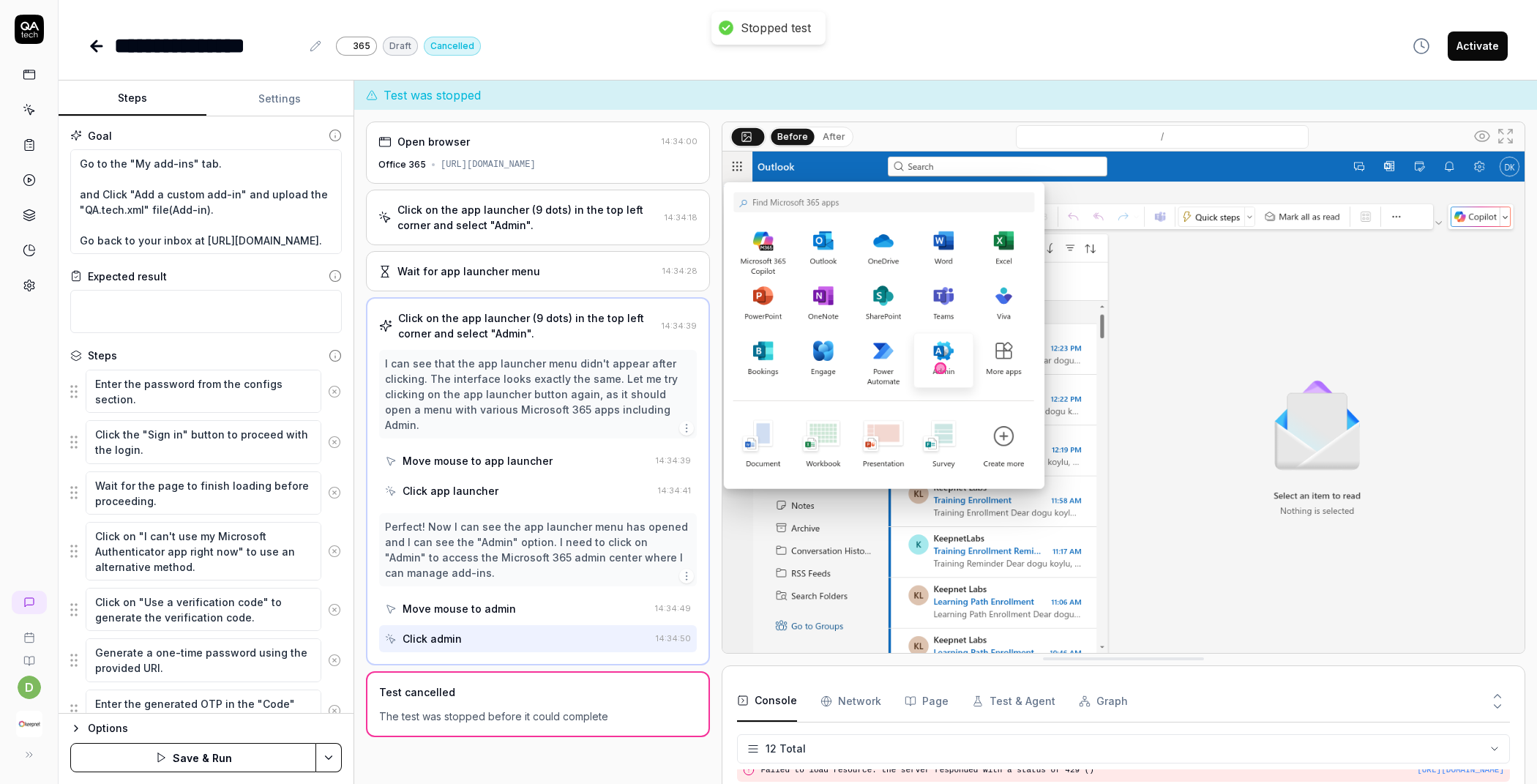
click at [328, 391] on icon at bounding box center [334, 391] width 13 height 13
click at [328, 436] on icon at bounding box center [334, 442] width 13 height 13
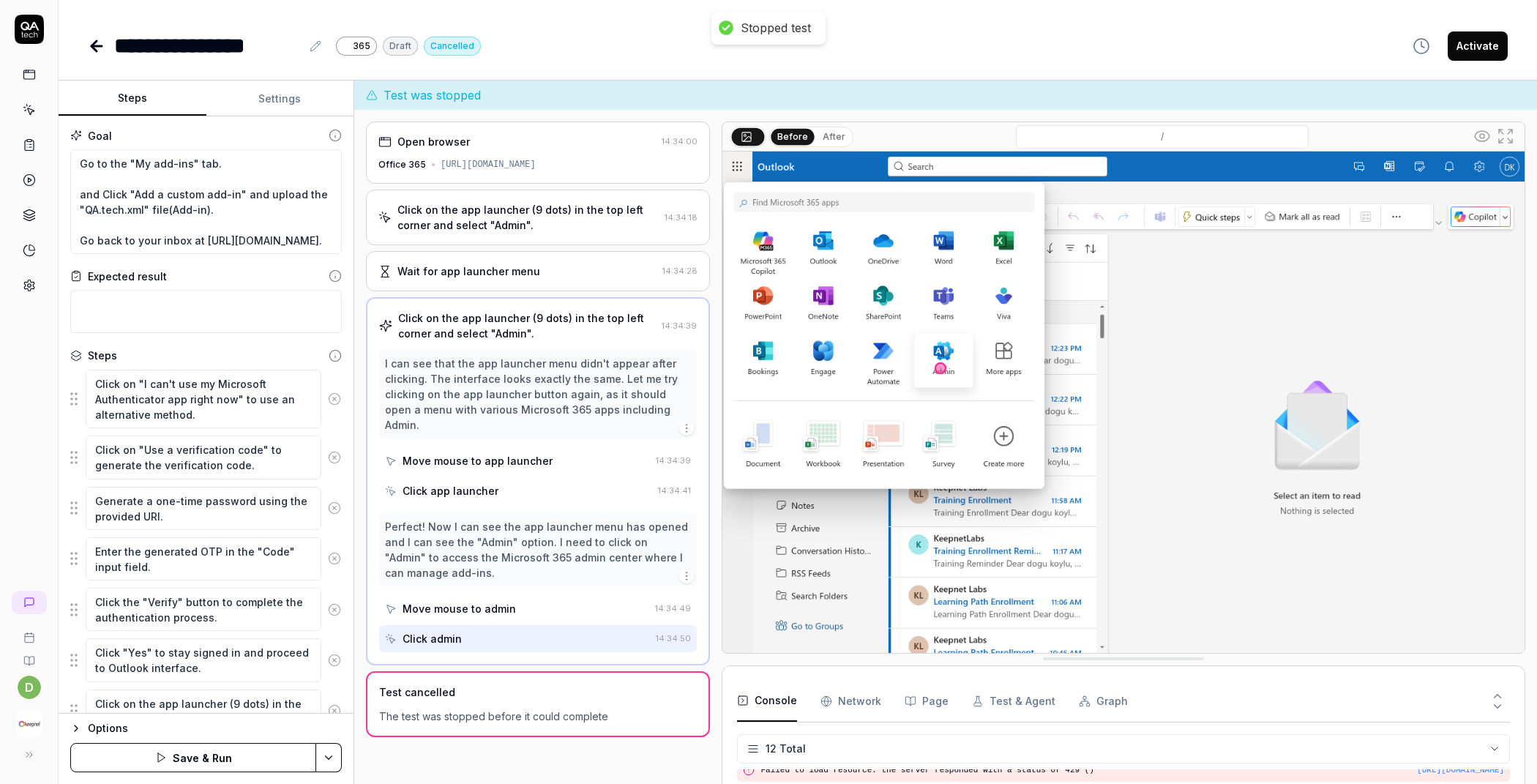
click at [328, 392] on icon at bounding box center [334, 398] width 13 height 13
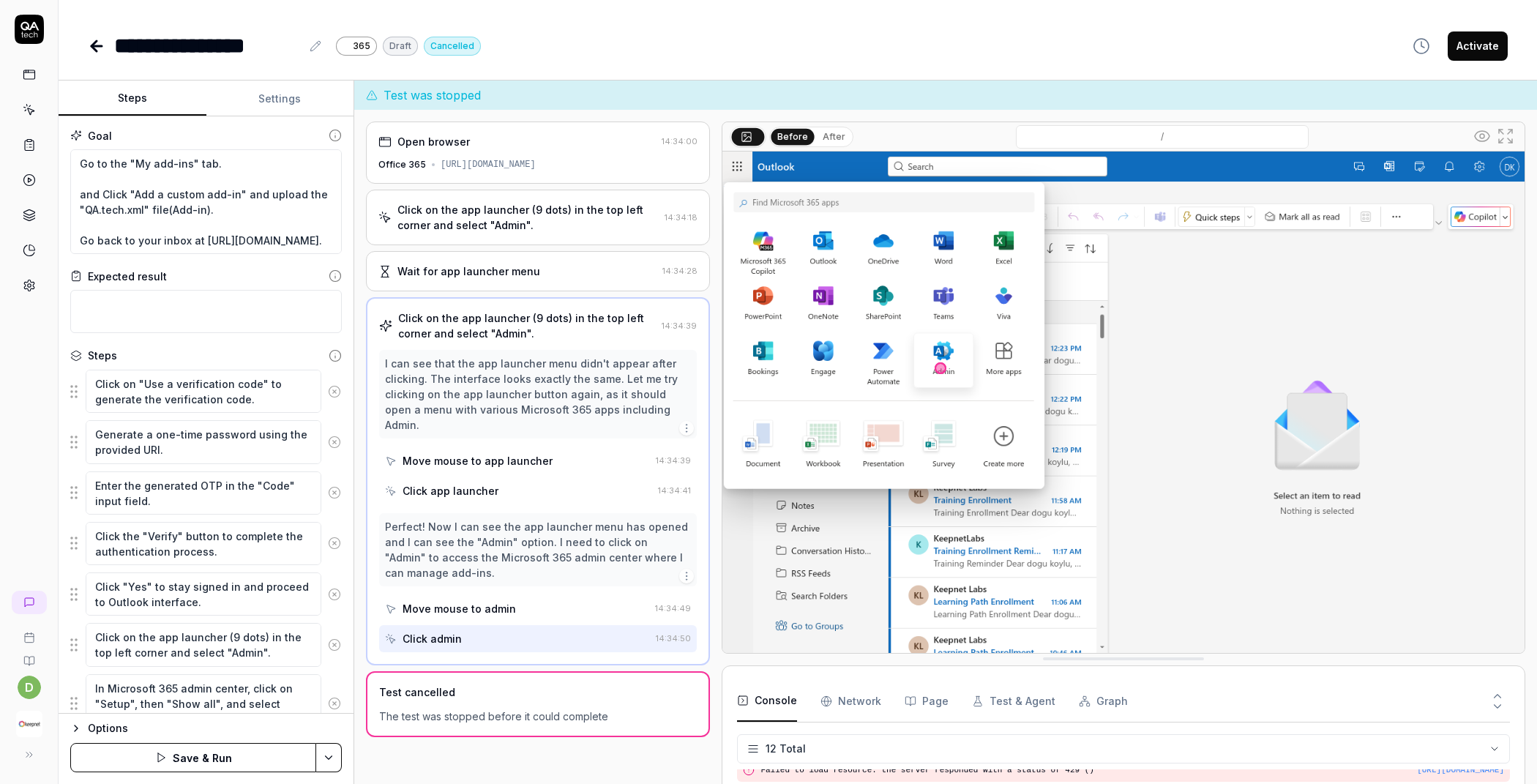
click at [328, 391] on icon at bounding box center [334, 391] width 13 height 13
click at [328, 436] on icon at bounding box center [334, 442] width 13 height 13
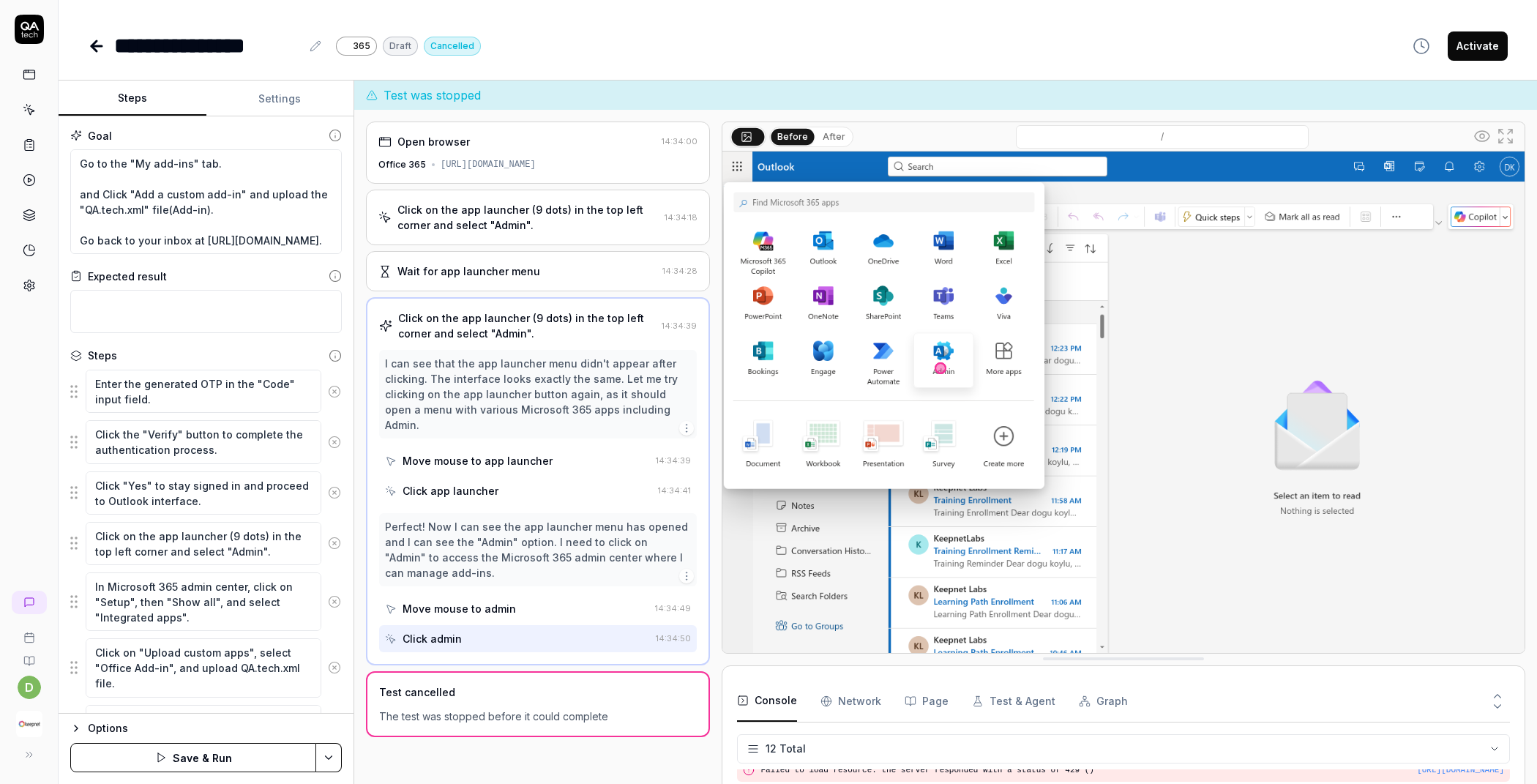
click at [328, 391] on icon at bounding box center [334, 391] width 13 height 13
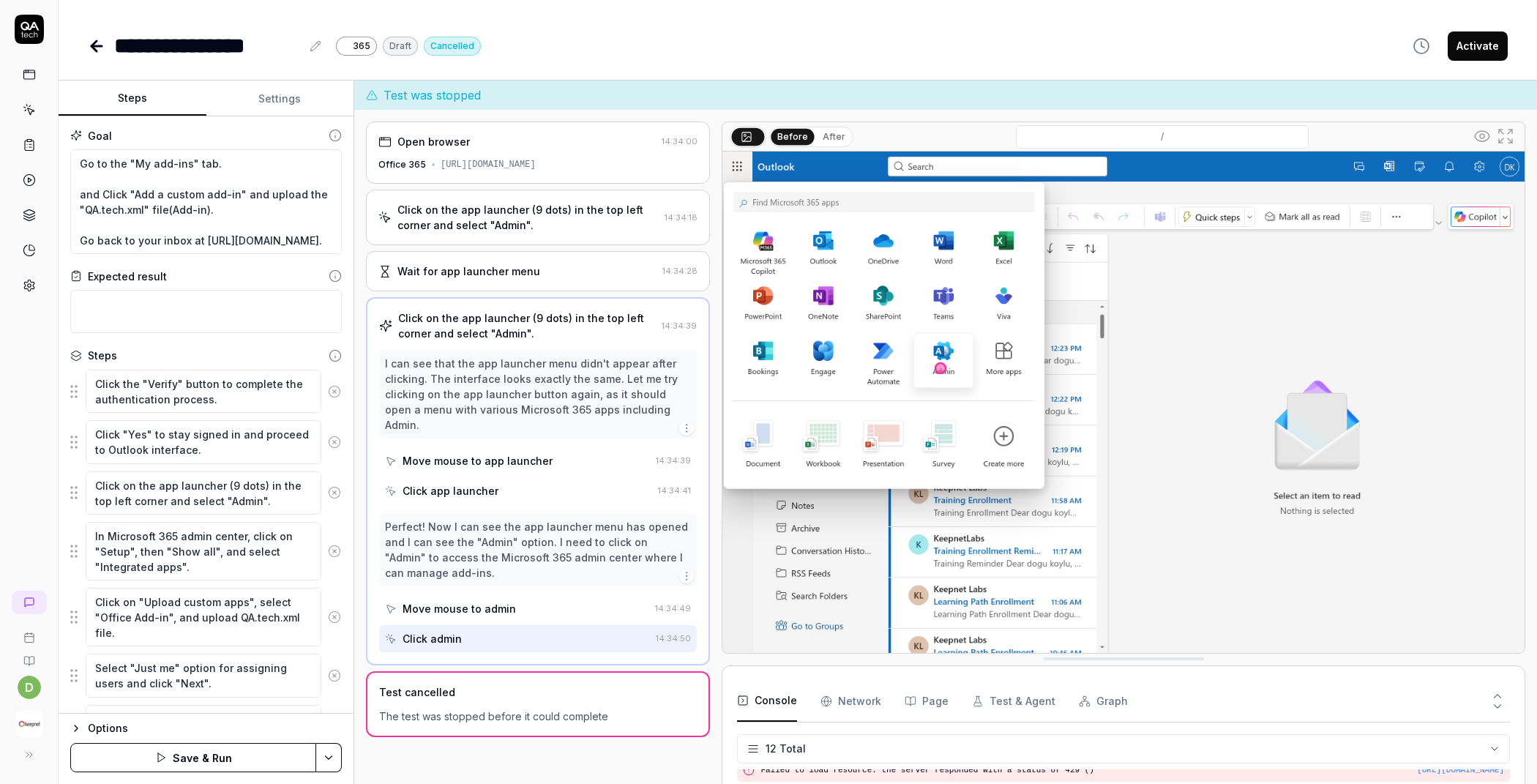
click at [328, 391] on icon at bounding box center [334, 391] width 13 height 13
click at [328, 436] on icon at bounding box center [334, 442] width 13 height 13
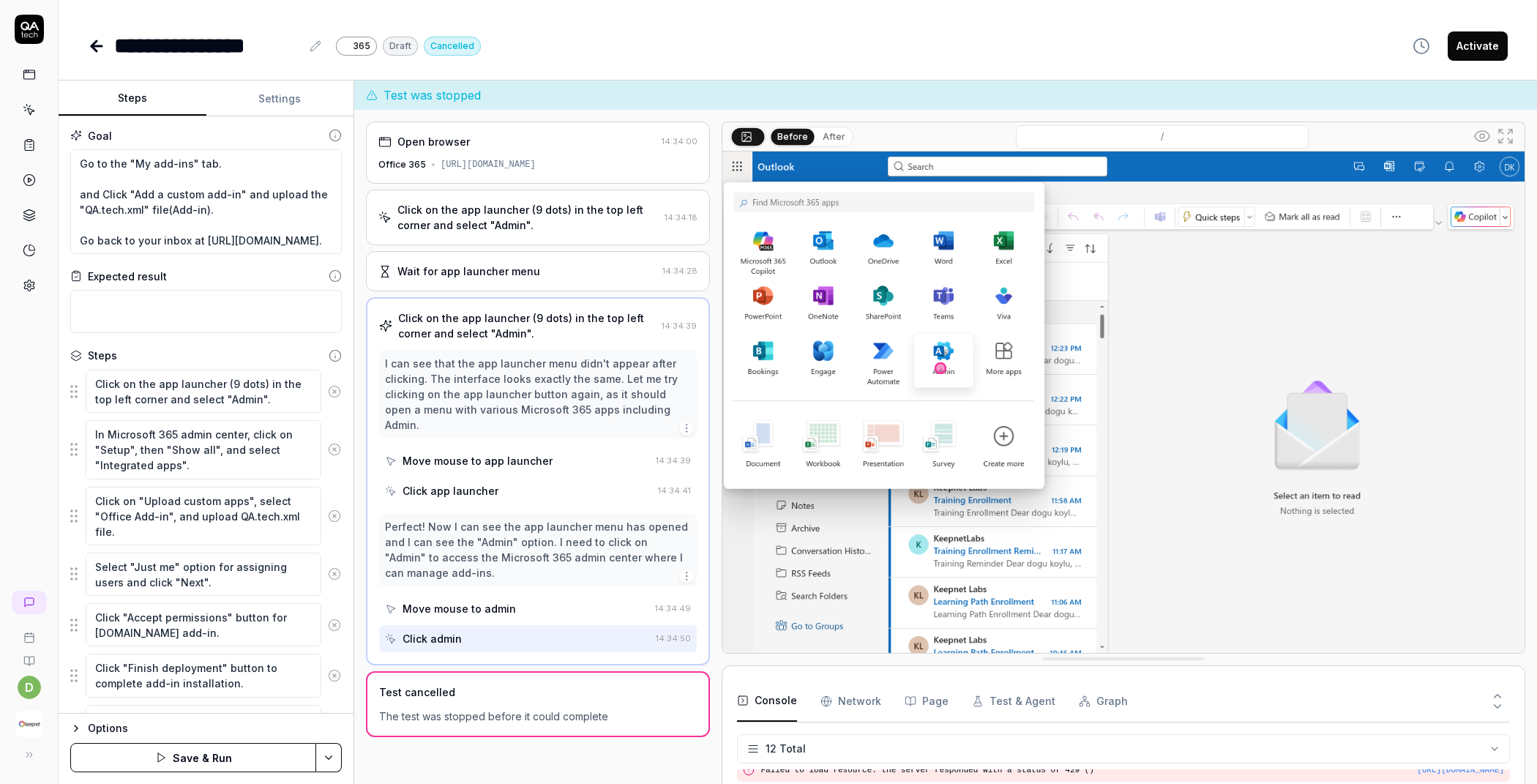
click at [328, 391] on icon at bounding box center [334, 391] width 13 height 13
click at [328, 443] on icon at bounding box center [334, 449] width 13 height 13
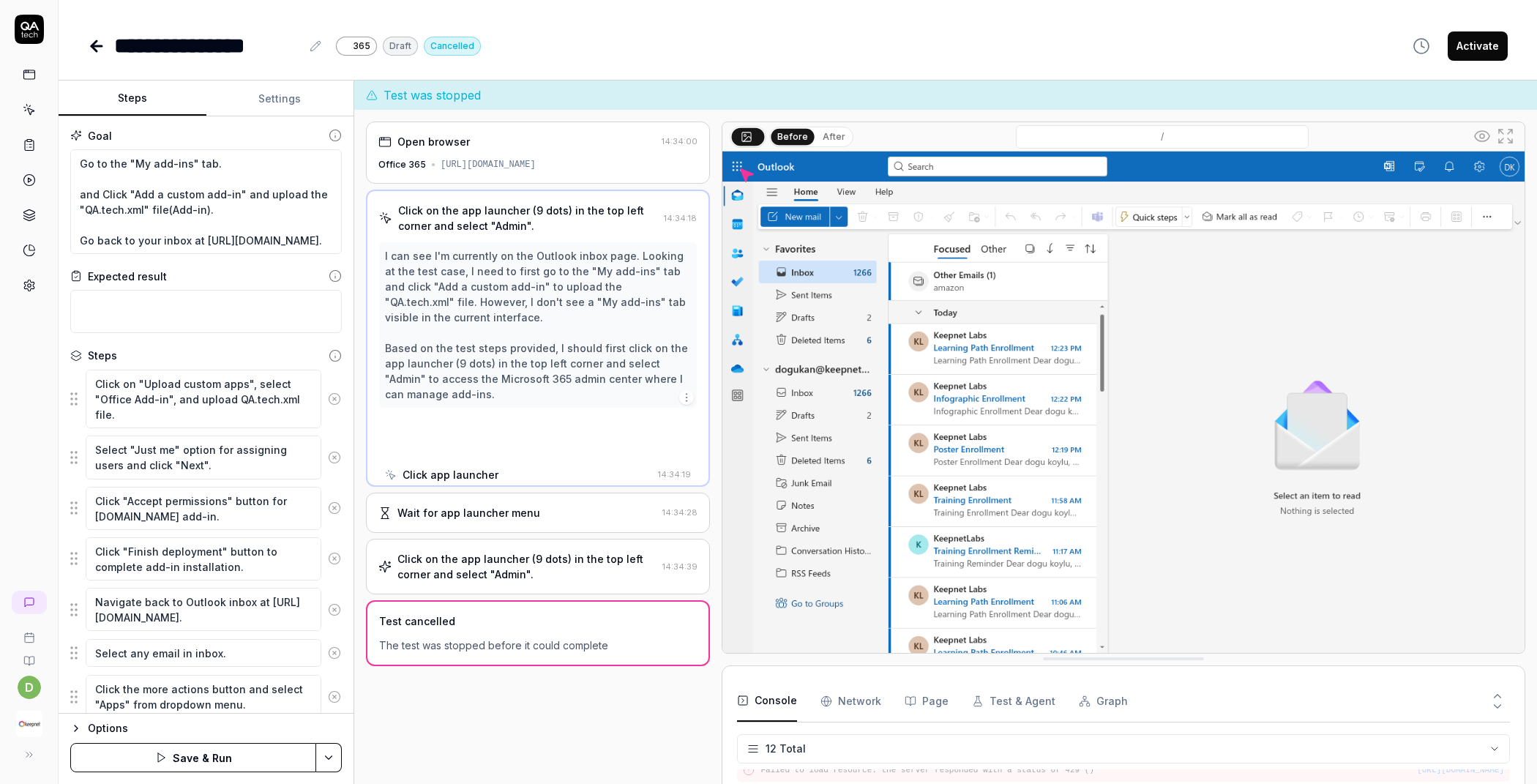
click at [328, 392] on icon at bounding box center [334, 398] width 13 height 13
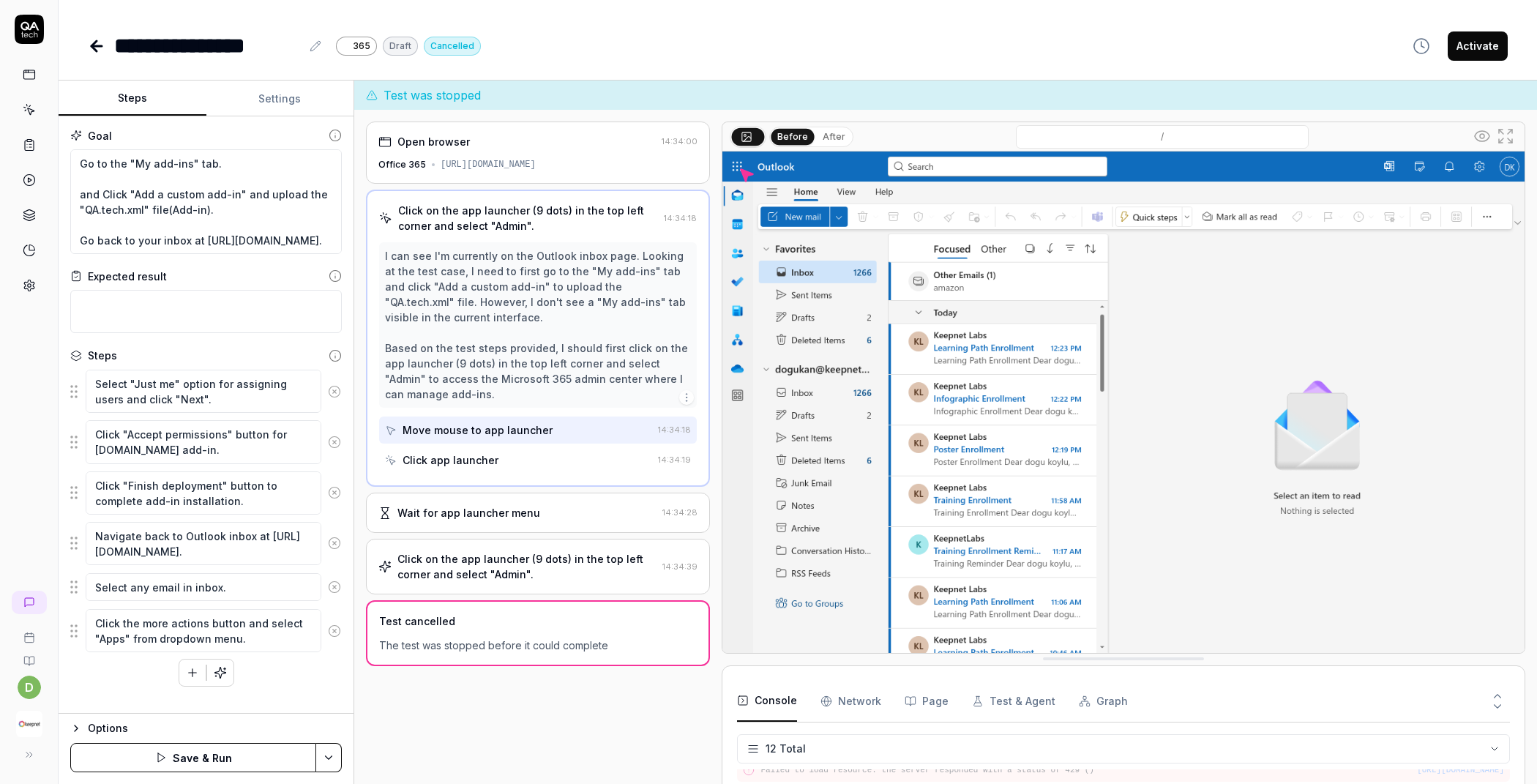
click at [324, 392] on button at bounding box center [334, 392] width 26 height 29
click at [323, 427] on button at bounding box center [334, 442] width 26 height 29
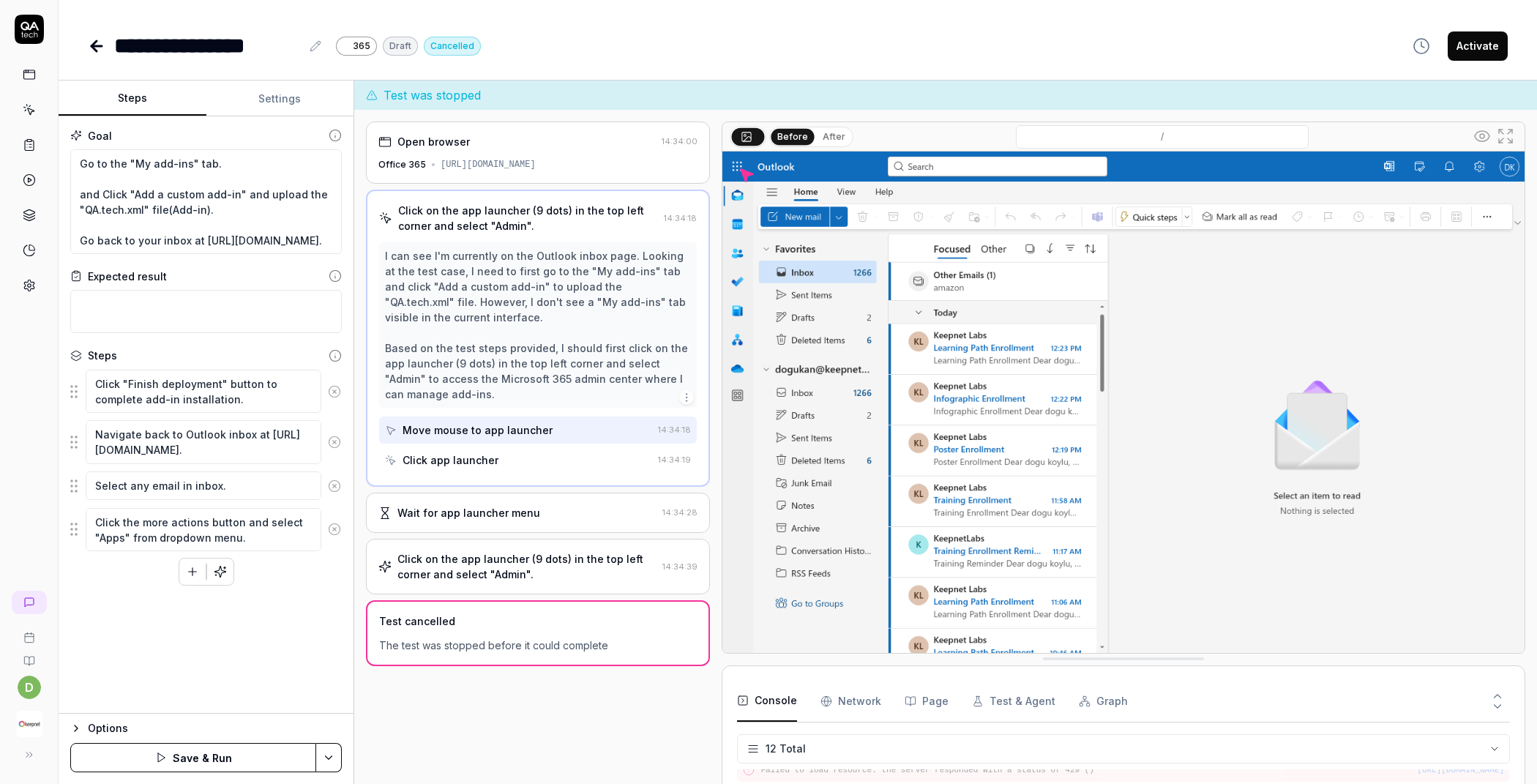
click at [323, 392] on button at bounding box center [334, 392] width 26 height 29
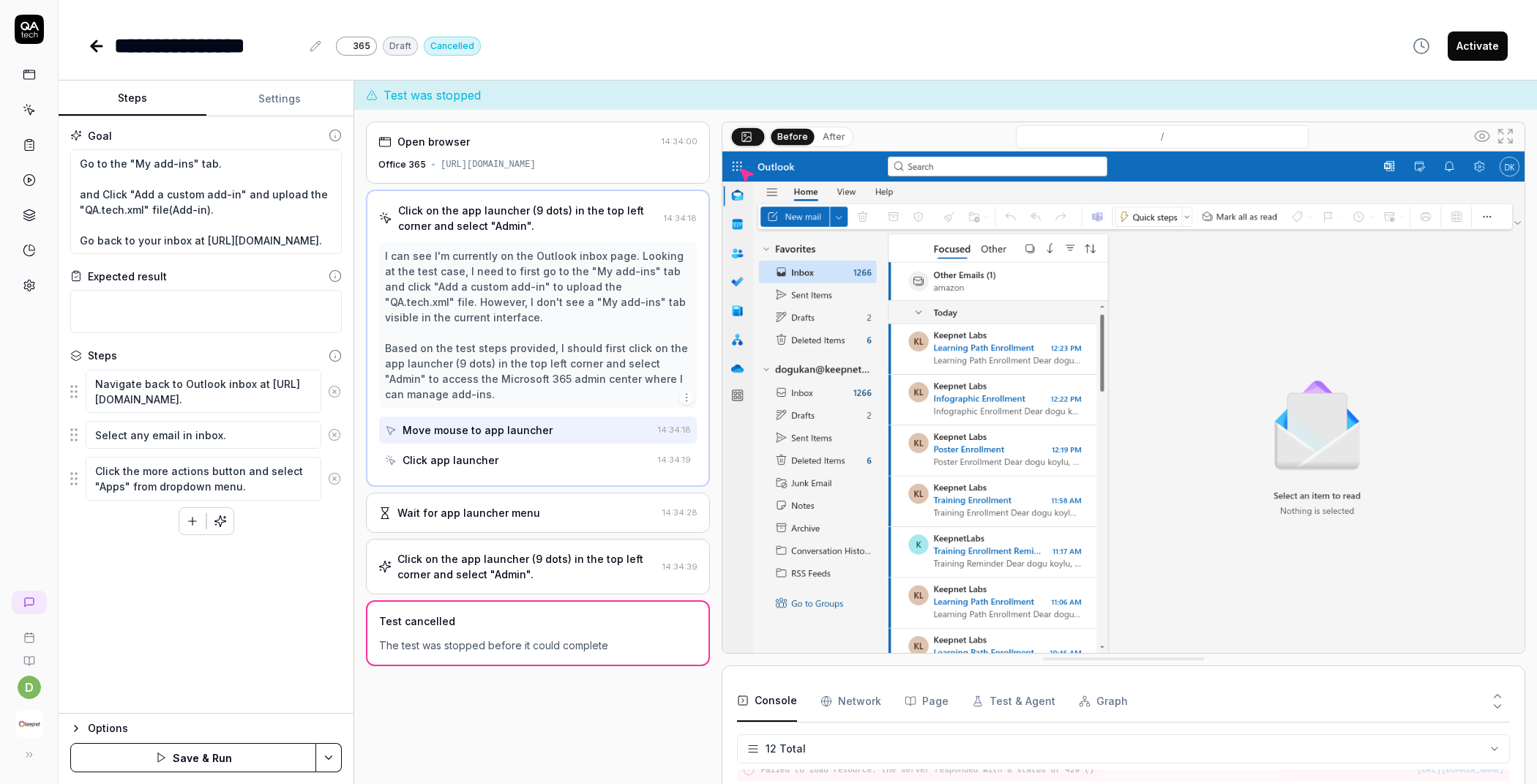
click at [329, 391] on icon at bounding box center [334, 391] width 13 height 13
click at [329, 391] on button at bounding box center [334, 384] width 26 height 29
click at [329, 422] on circle at bounding box center [334, 427] width 11 height 11
click at [332, 390] on div "To pick up a draggable item, press the space bar. While dragging, use the arrow…" at bounding box center [205, 407] width 272 height 33
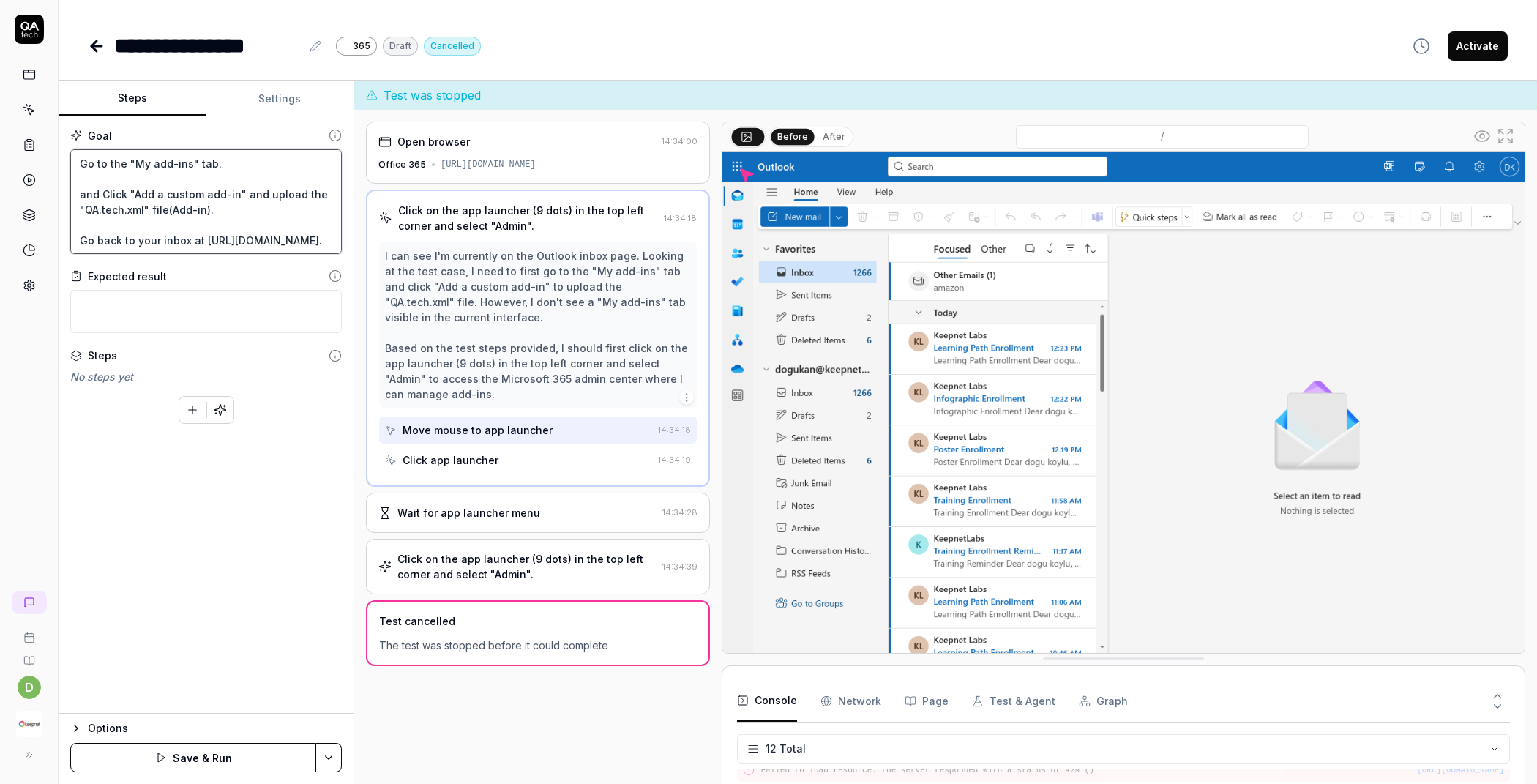
click at [77, 162] on textarea "Go to the "My add-ins" tab. and Click "Add a custom add-in" and upload the "QA.…" at bounding box center [205, 202] width 272 height 105
type textarea "*"
type textarea "Go to the "My add-ins" tab. and Click "Add a custom add-in" and upload the "QA.…"
type textarea "*"
type textarea "Go to the "My add-ins" tab. and Click "Add a custom add-in" and upload the "QA.…"
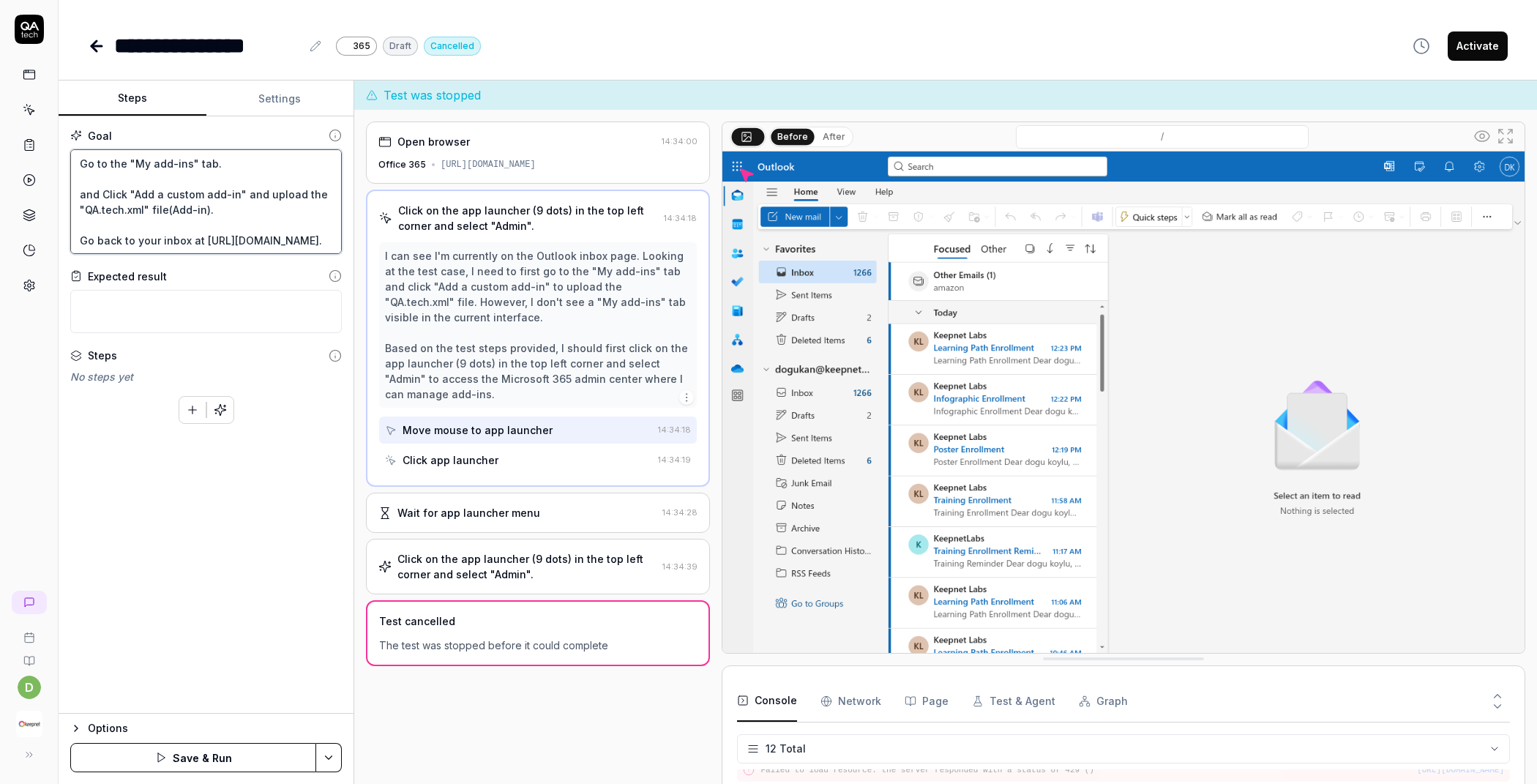
type textarea "*"
type textarea "W Go to the "My add-ins" tab. and Click "Add a custom add-in" and upload the "Q…"
type textarea "*"
type textarea "Wa Go to the "My add-ins" tab. and Click "Add a custom add-in" and upload the "…"
type textarea "*"
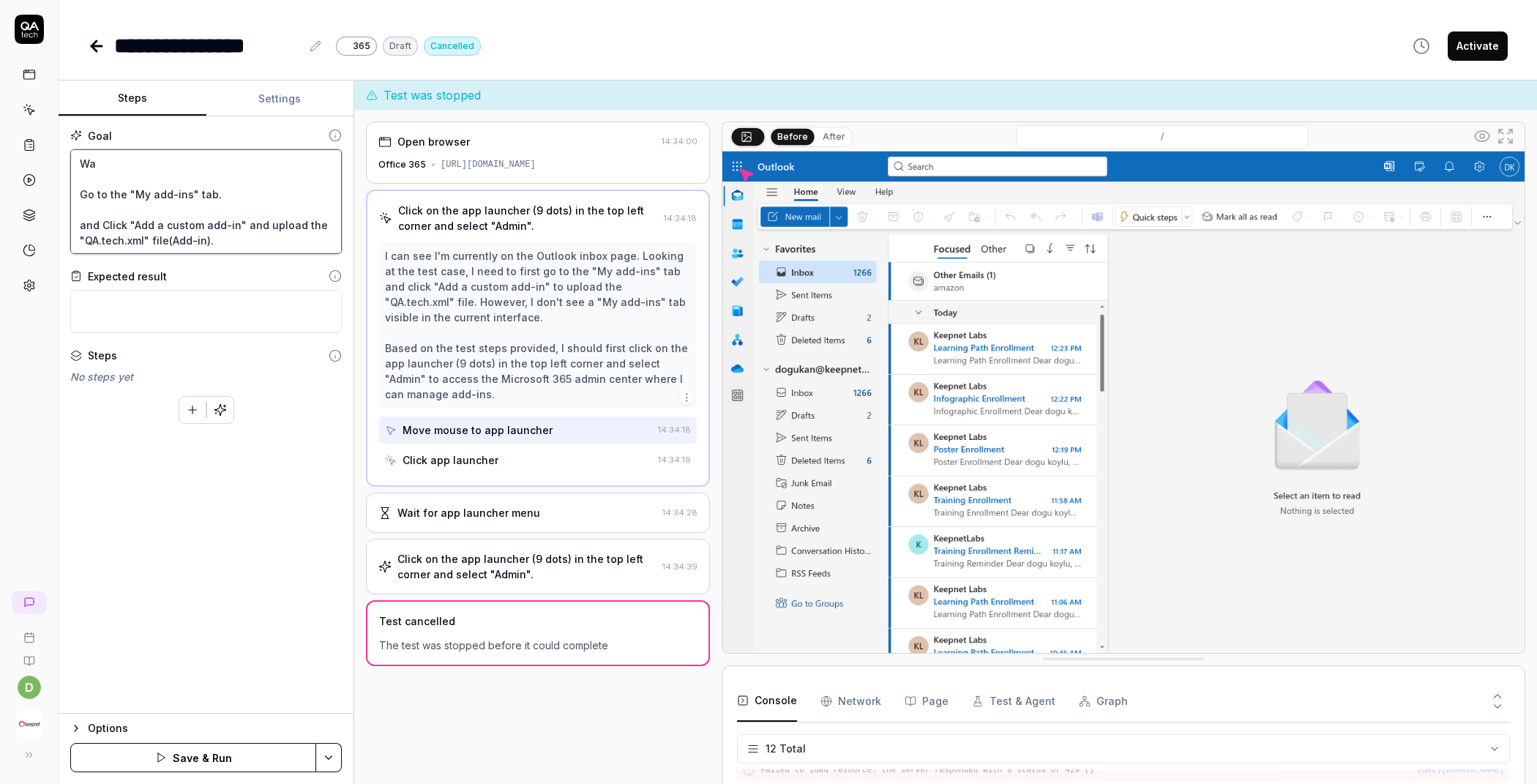
type textarea "Wai Go to the "My add-ins" tab. and Click "Add a custom add-in" and upload the …"
type textarea "*"
type textarea "Wait Go to the "My add-ins" tab. and Click "Add a custom add-in" and upload the…"
type textarea "*"
type textarea "Wait Go to the "My add-ins" tab. and Click "Add a custom add-in" and upload the…"
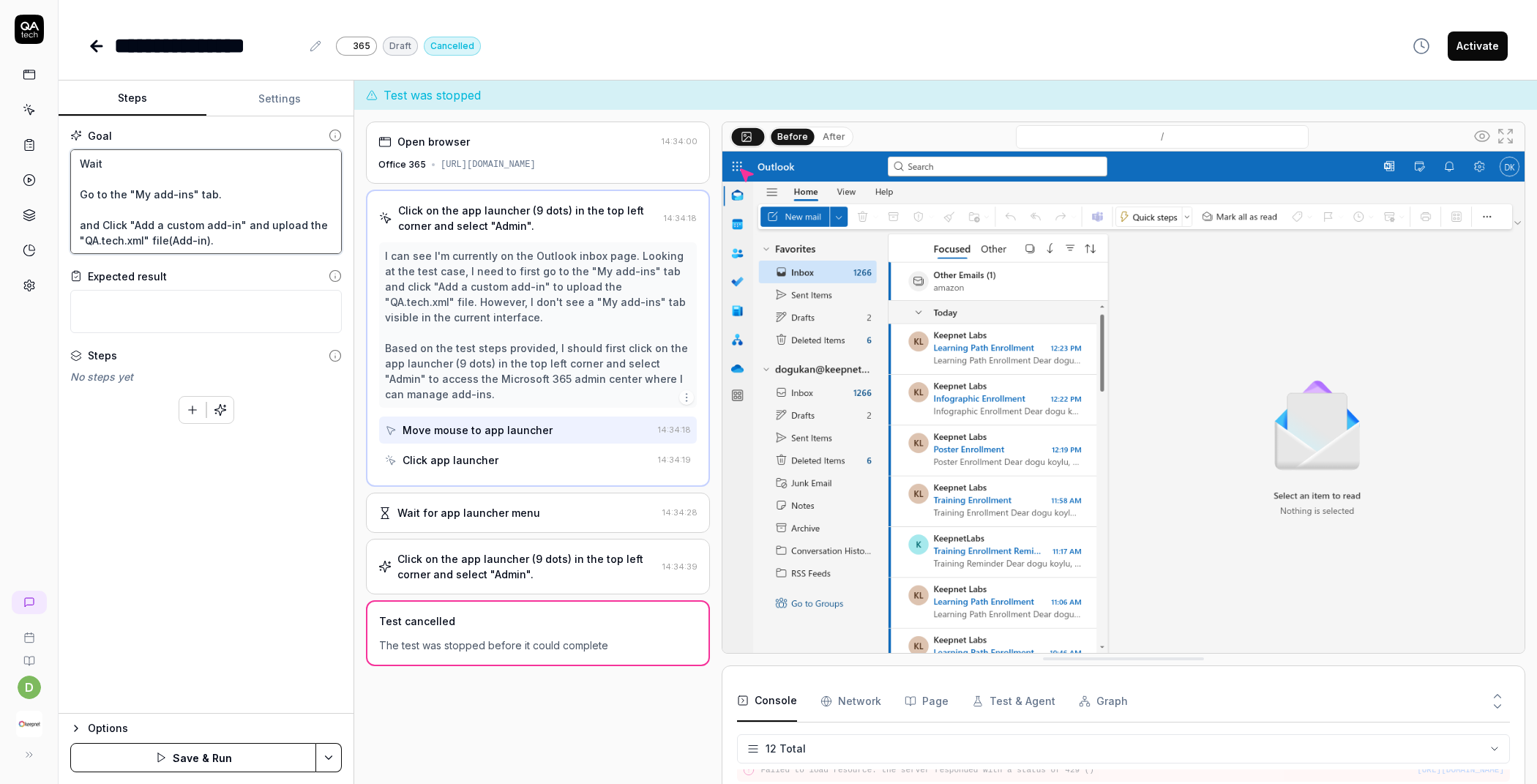
type textarea "*"
type textarea "Wait f Go to the "My add-ins" tab. and Click "Add a custom add-in" and upload t…"
type textarea "*"
type textarea "Wait fo Go to the "My add-ins" tab. and Click "Add a custom add-in" and upload …"
type textarea "*"
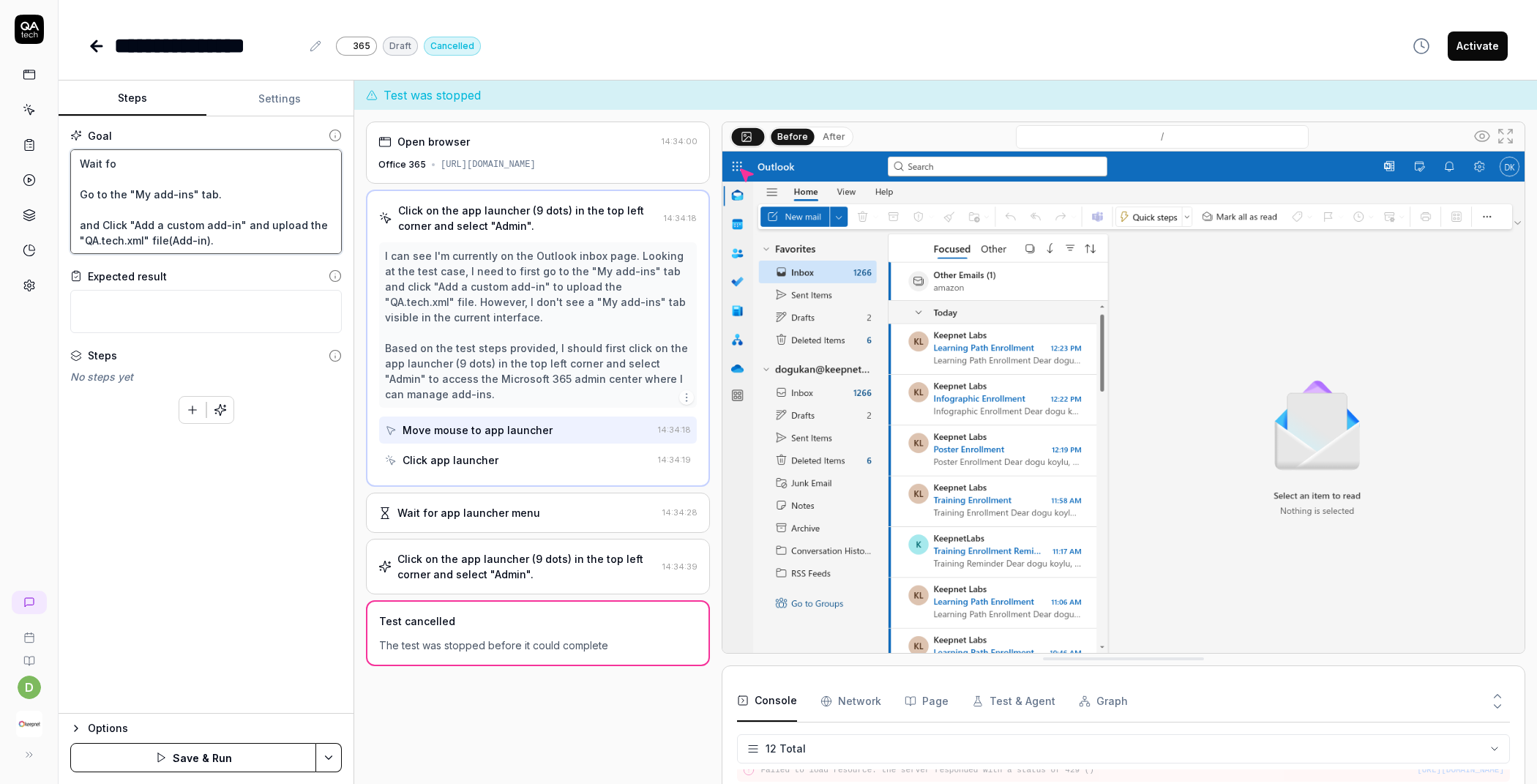
type textarea "Wait for Go to the "My add-ins" tab. and Click "Add a custom add-in" and upload…"
type textarea "*"
type textarea "Wait for Go to the "My add-ins" tab. and Click "Add a custom add-in" and upload…"
type textarea "*"
type textarea "Wait for 5 Go to the "My add-ins" tab. and Click "Add a custom add-in" and uplo…"
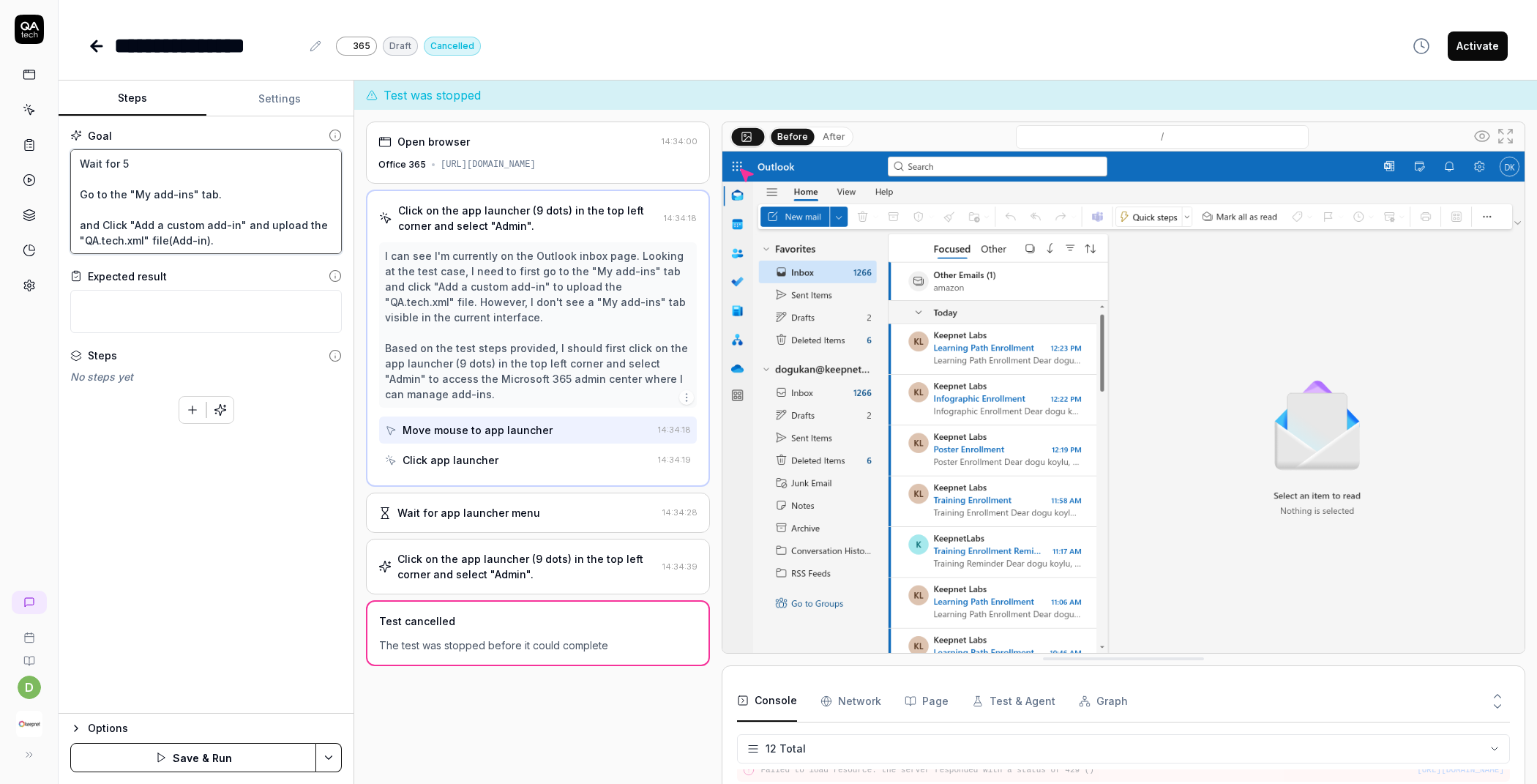
type textarea "*"
type textarea "Wait for 5 Go to the "My add-ins" tab. and Click "Add a custom add-in" and uplo…"
type textarea "*"
type textarea "Wait for 5 s Go to the "My add-ins" tab. and Click "Add a custom add-in" and up…"
type textarea "*"
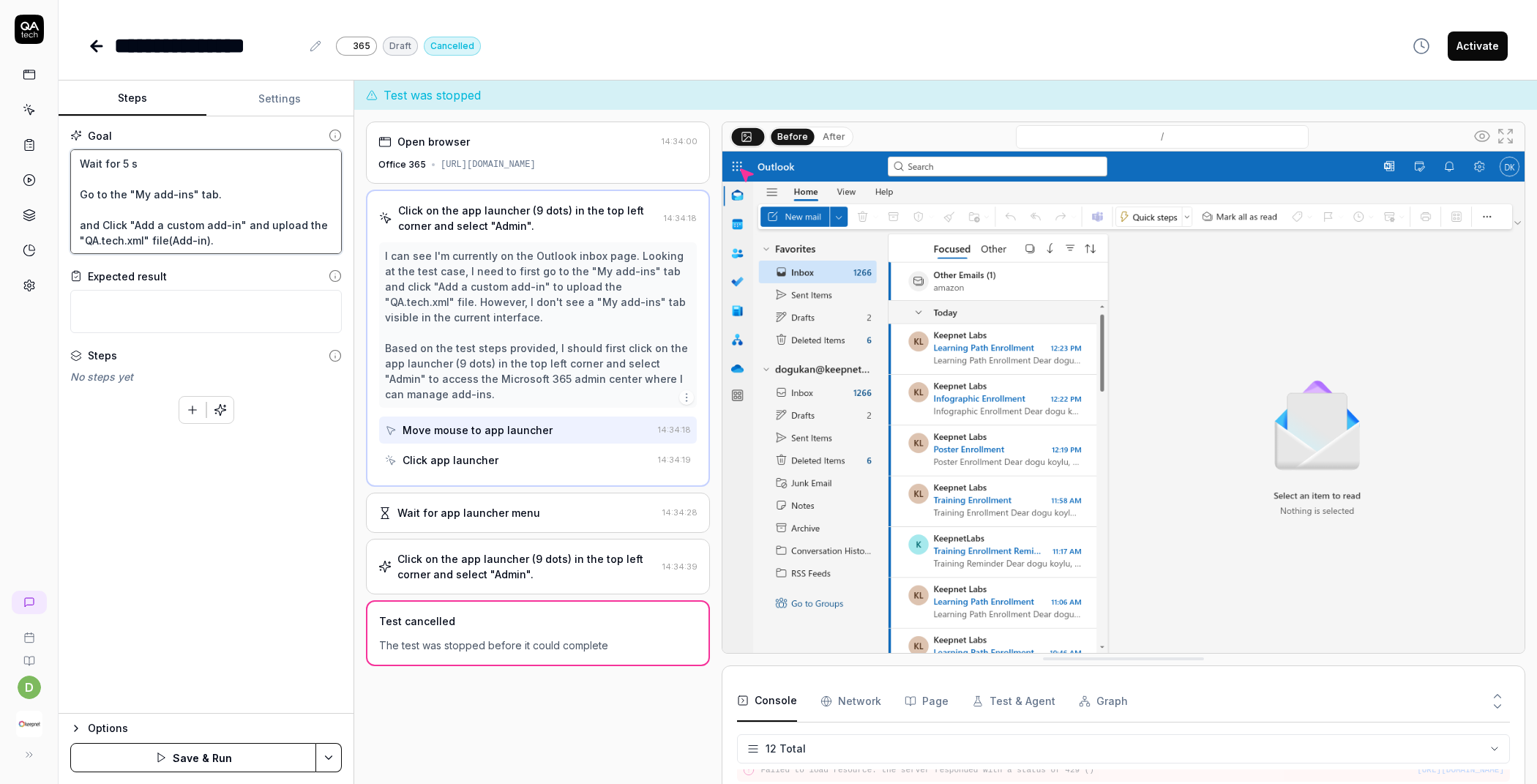
type textarea "Wait for 5 se Go to the "My add-ins" tab. and Click "Add a custom add-in" and u…"
type textarea "*"
type textarea "Wait for 5 sec Go to the "My add-ins" tab. and Click "Add a custom add-in" and …"
click at [201, 747] on button "Save & Run" at bounding box center [192, 757] width 246 height 29
type textarea "*"
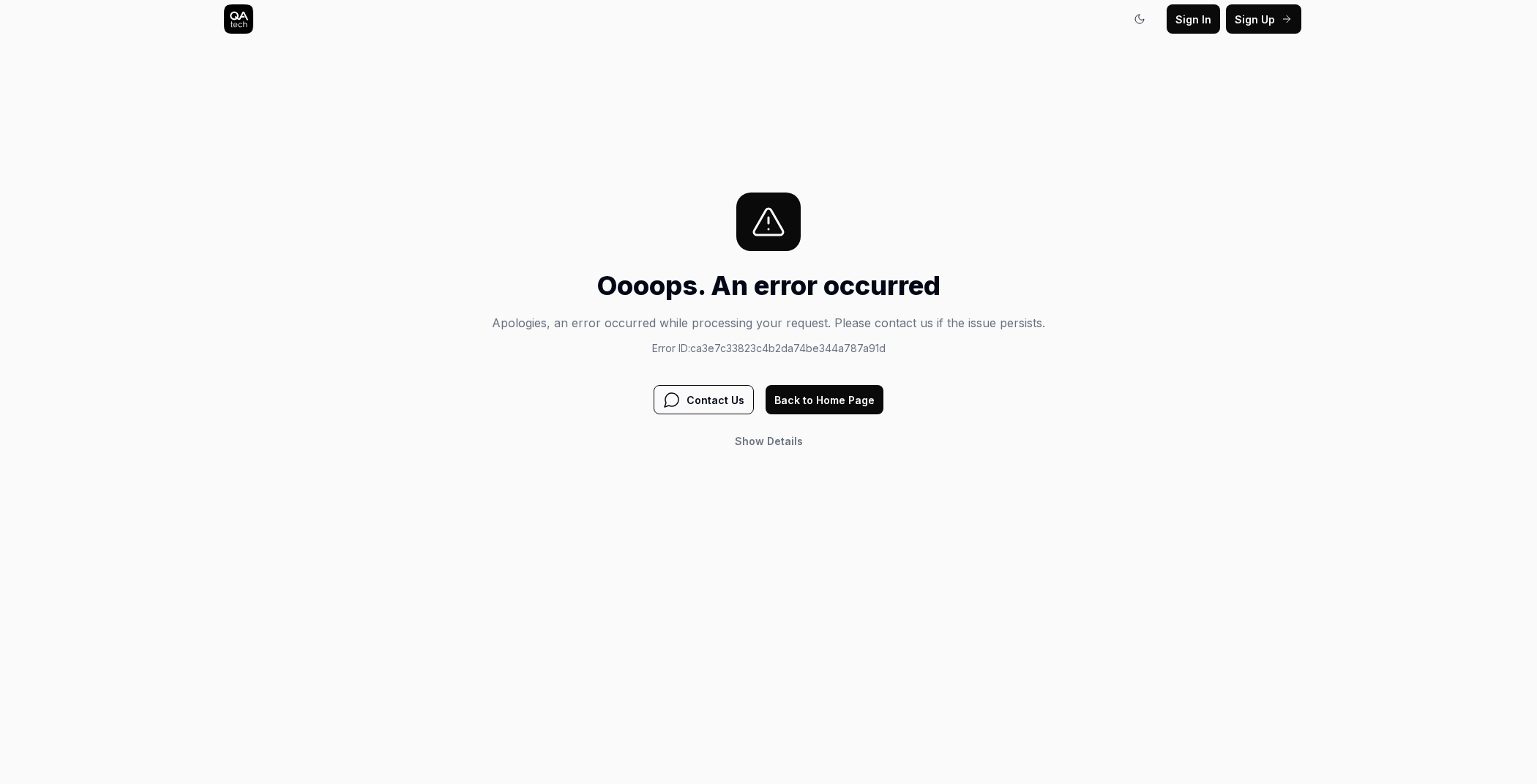
click at [853, 395] on button "Back to Home Page" at bounding box center [824, 399] width 118 height 29
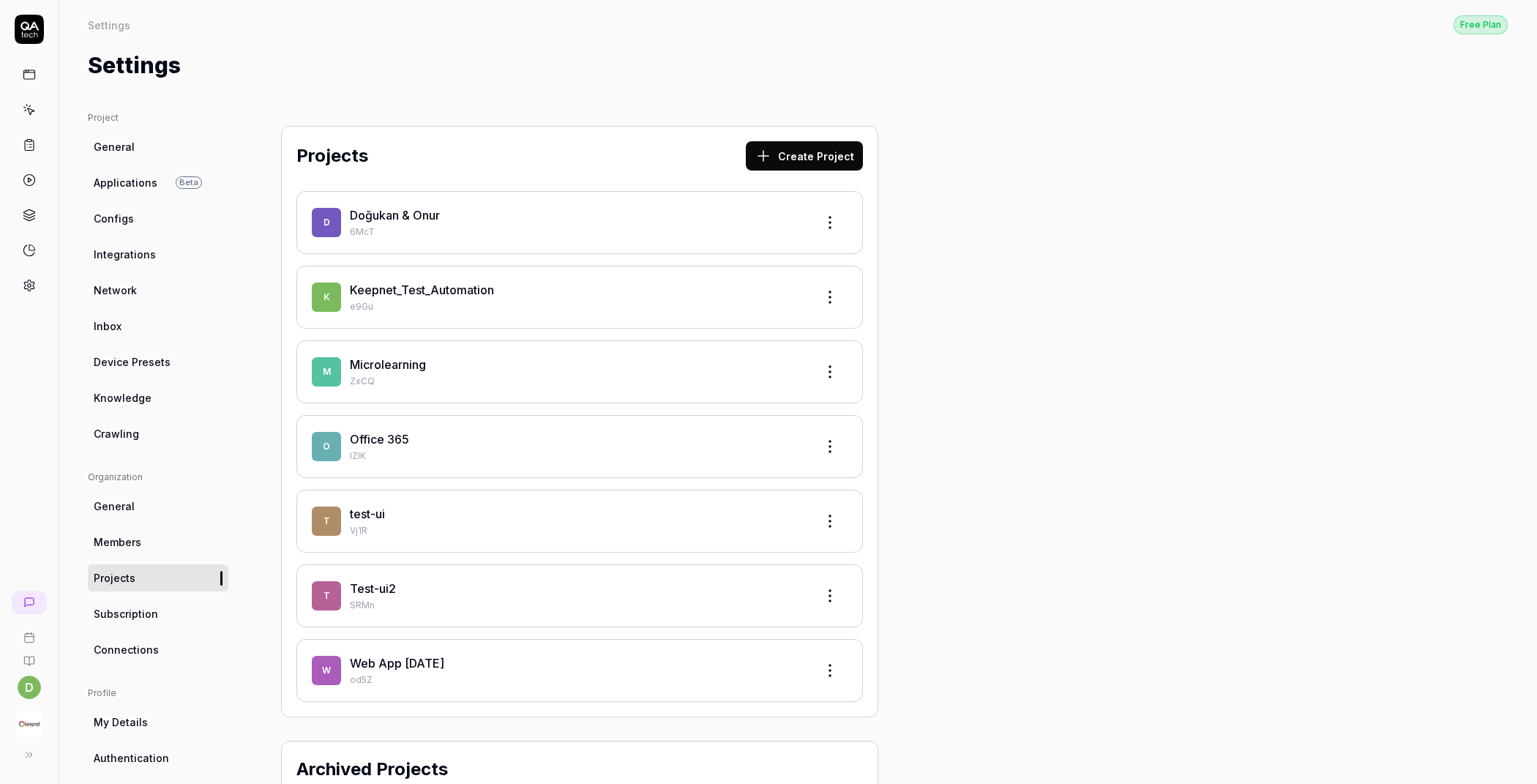
click at [31, 734] on img "button" at bounding box center [29, 723] width 27 height 27
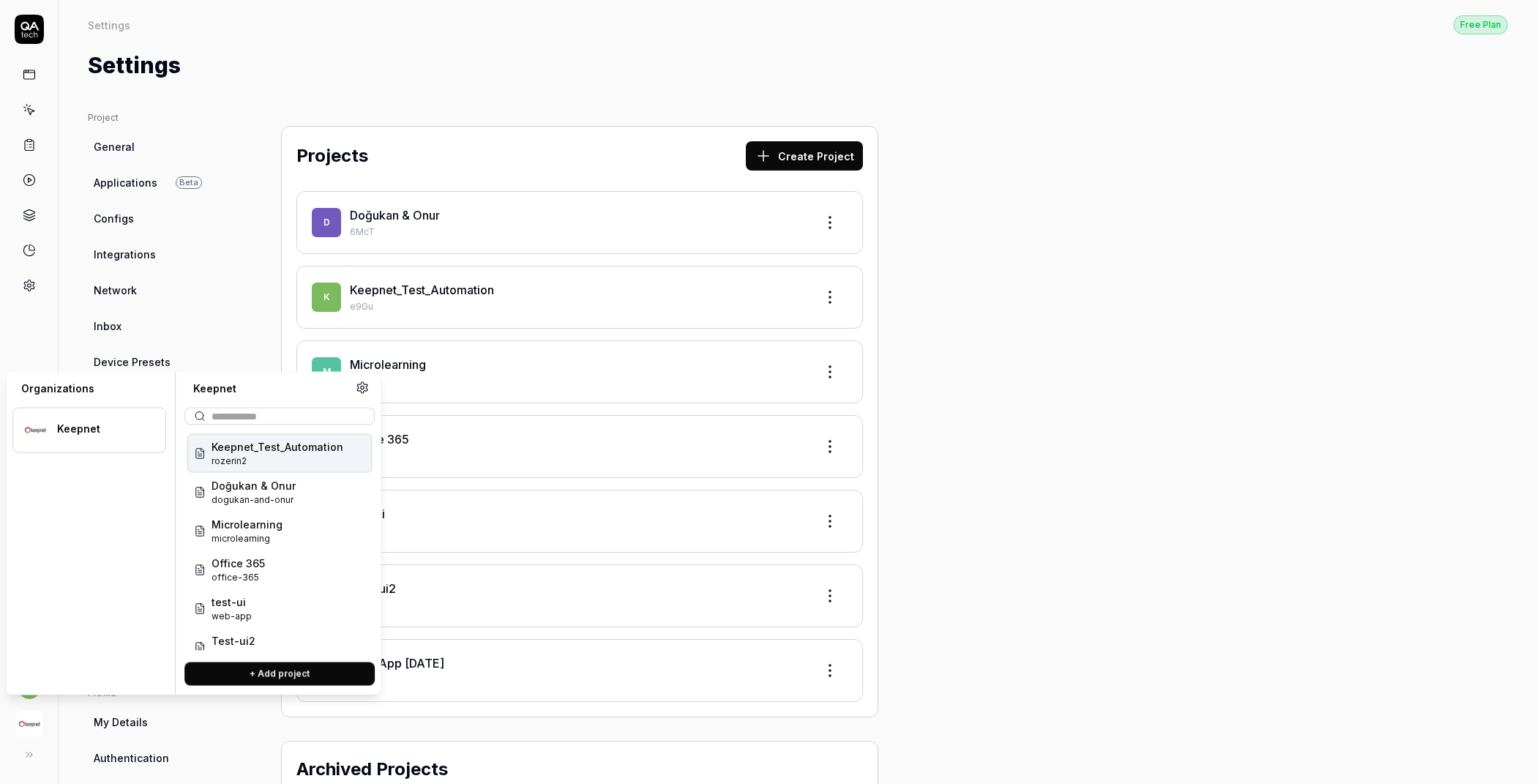
click at [286, 465] on span "rozerin2" at bounding box center [277, 461] width 132 height 13
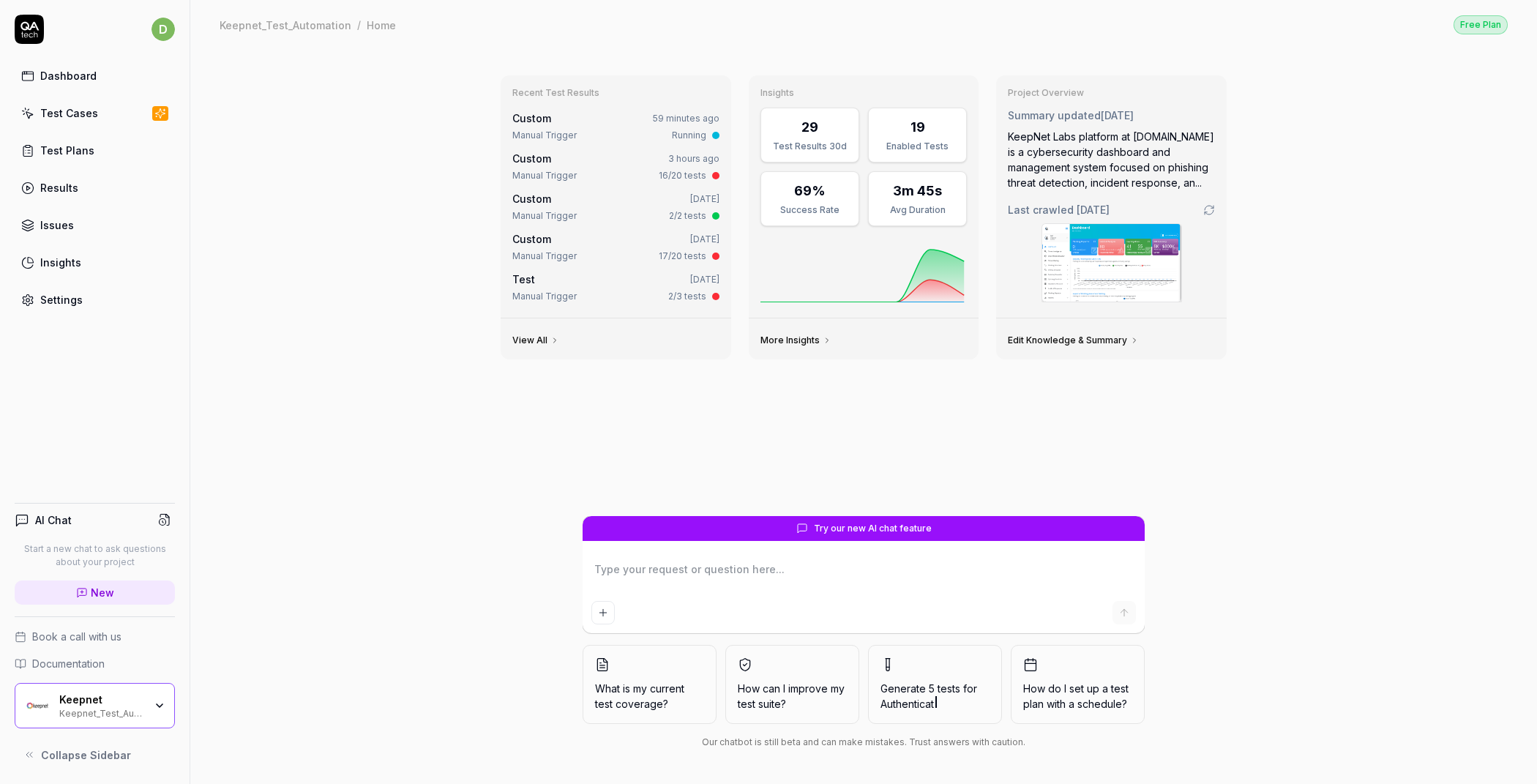
click at [79, 118] on div "Test Cases" at bounding box center [69, 113] width 58 height 15
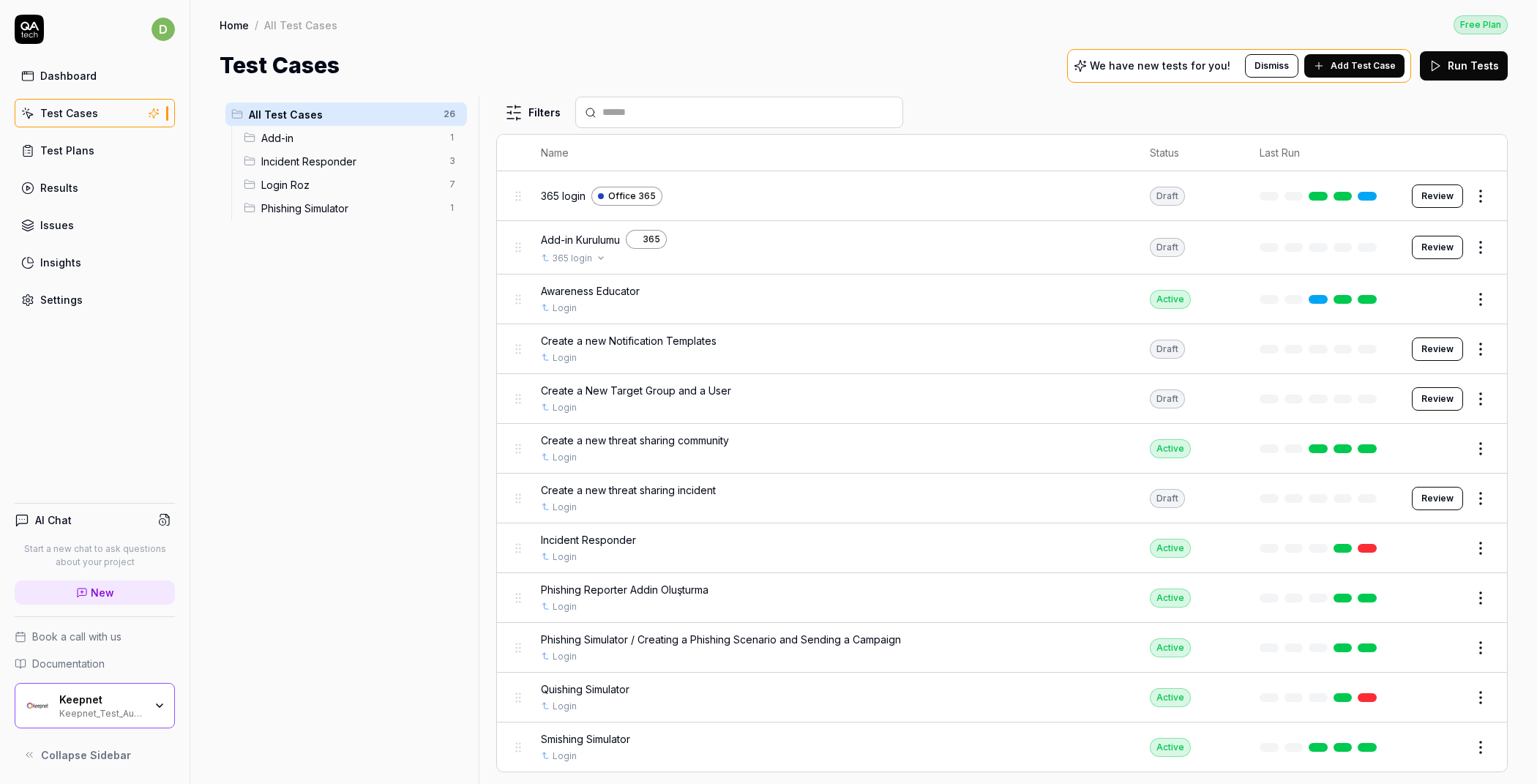
click at [679, 252] on div "365 login" at bounding box center [830, 258] width 580 height 13
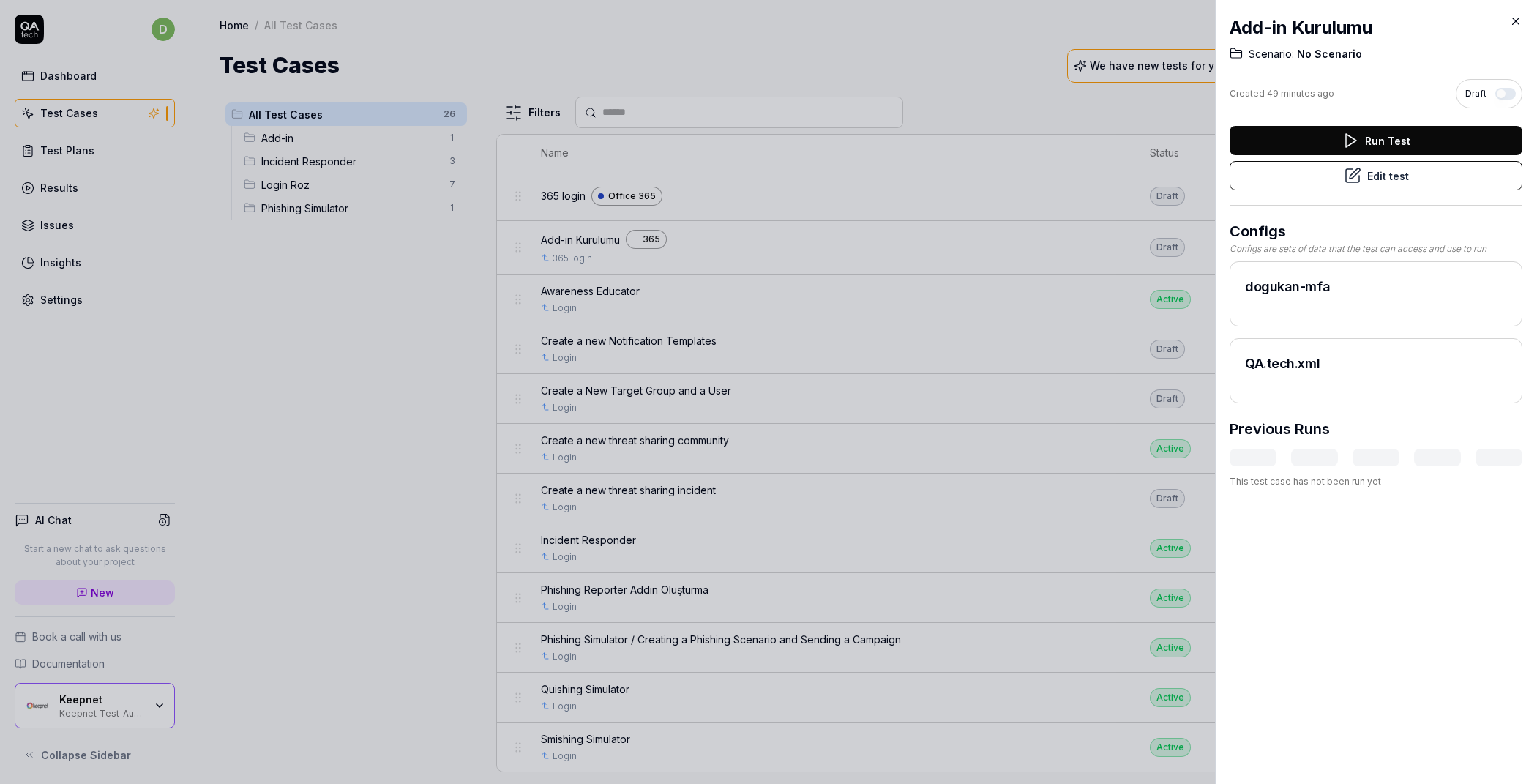
click at [1355, 177] on button "Edit test" at bounding box center [1376, 176] width 293 height 29
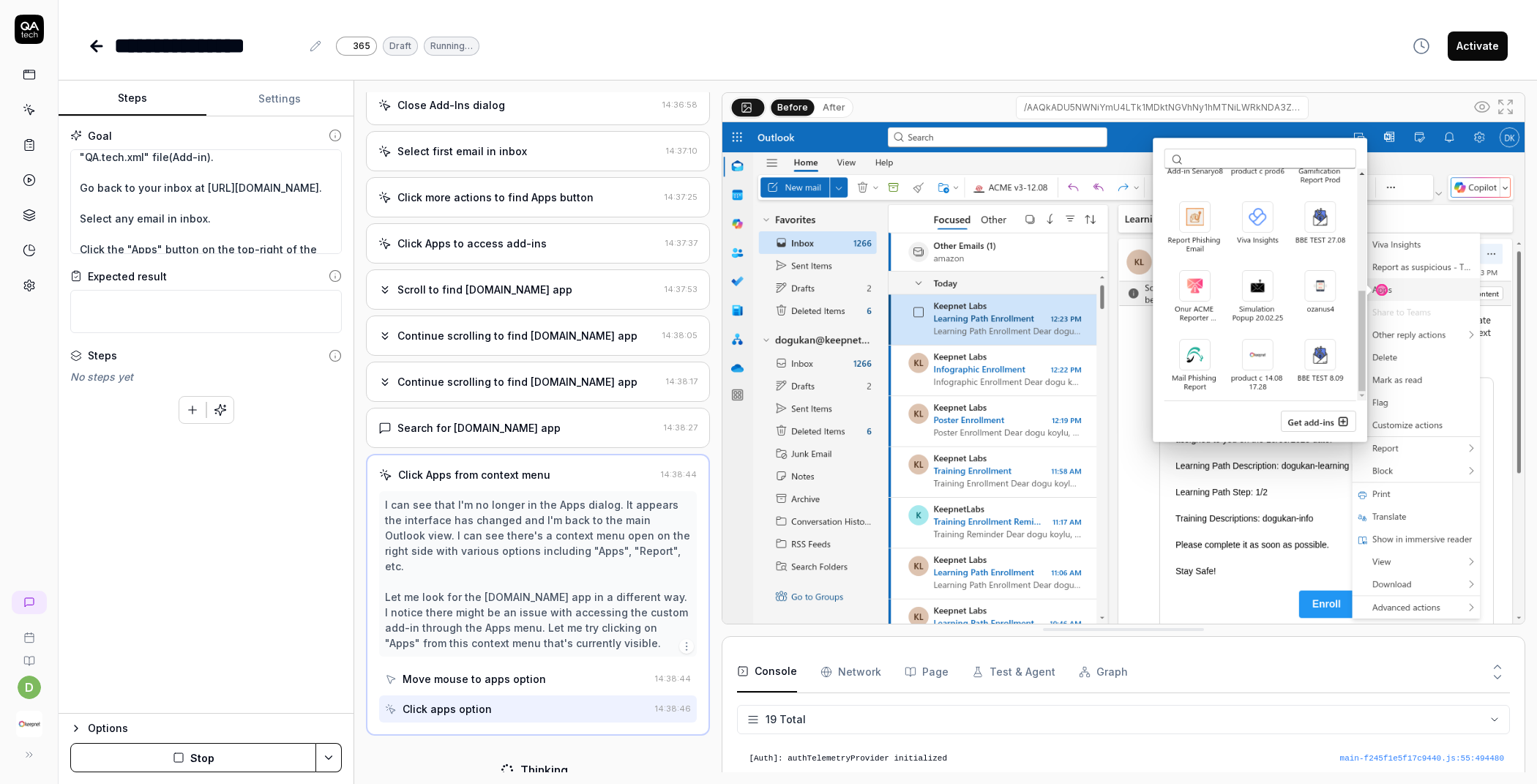
scroll to position [487, 0]
click at [207, 750] on button "Stop" at bounding box center [192, 757] width 246 height 29
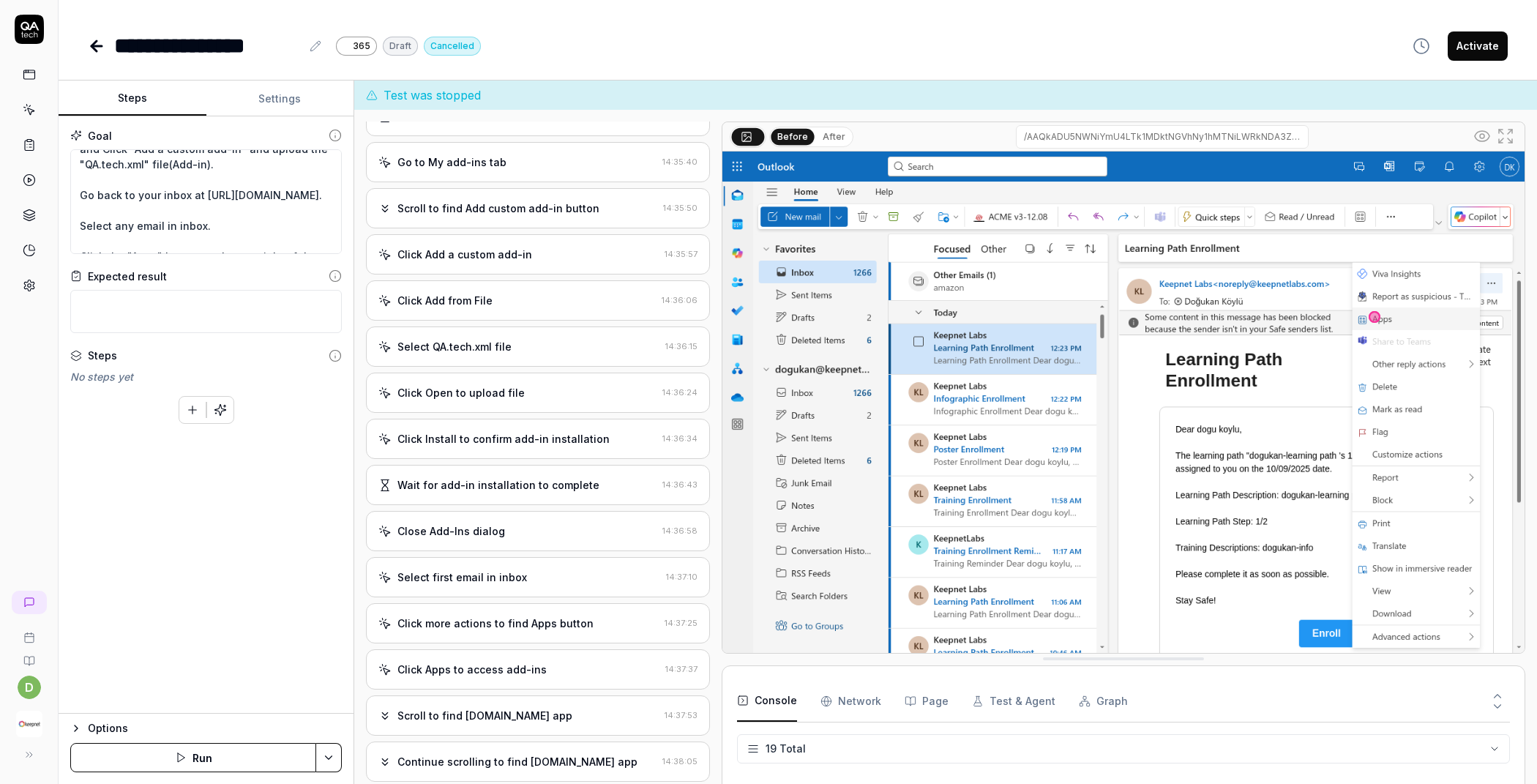
scroll to position [75, 0]
click at [237, 167] on textarea "Wait for 5 sec Go to the "My add-ins" tab. and Click "Add a custom add-in" and …" at bounding box center [205, 202] width 272 height 105
type textarea "*"
type textarea "Wait for 5 sec Go to the "My add-ins" tab. and Click "Add a custom add-in" and …"
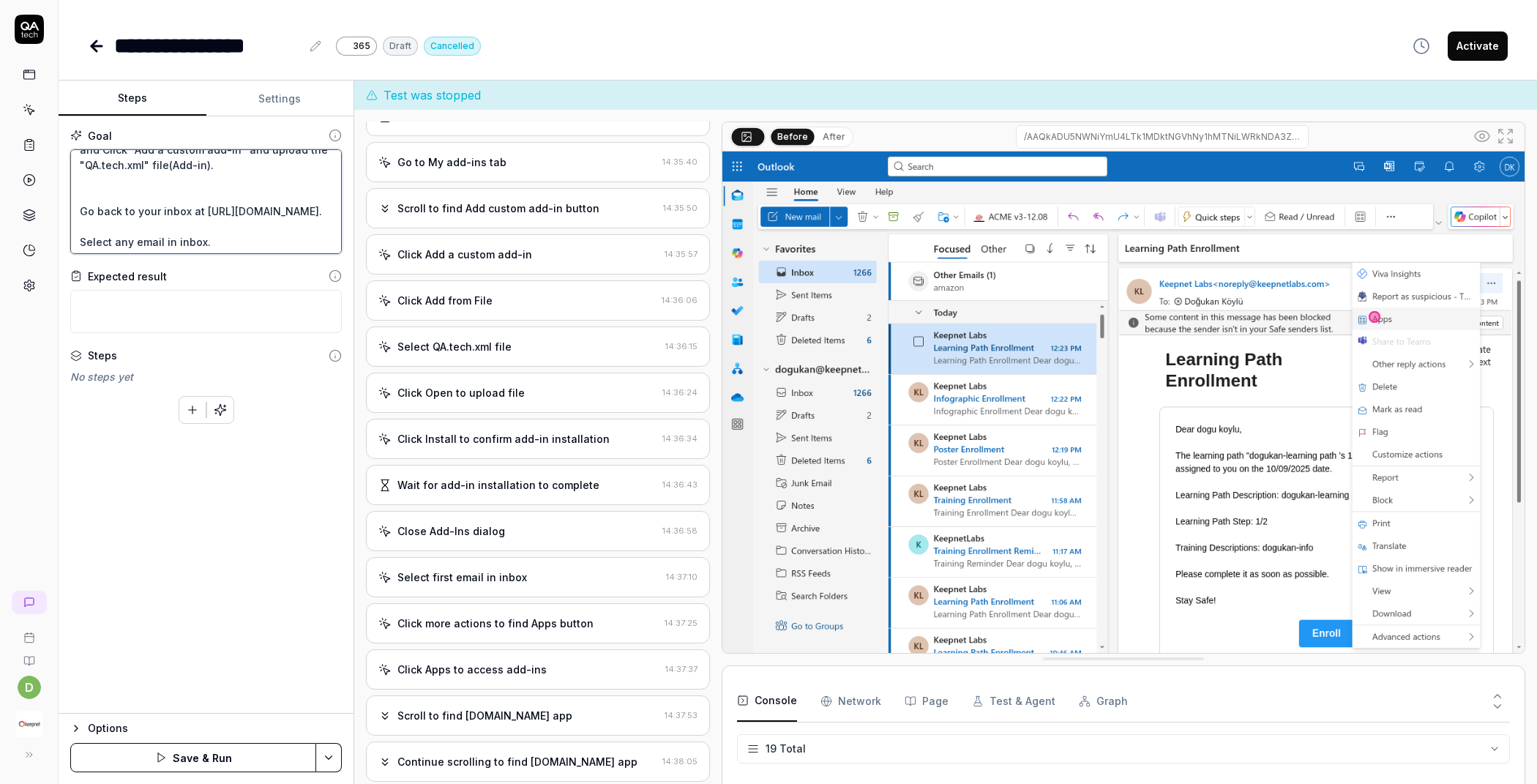
type textarea "*"
type textarea "Wait for 5 sec Go to the "My add-ins" tab. and Click "Add a custom add-in" and …"
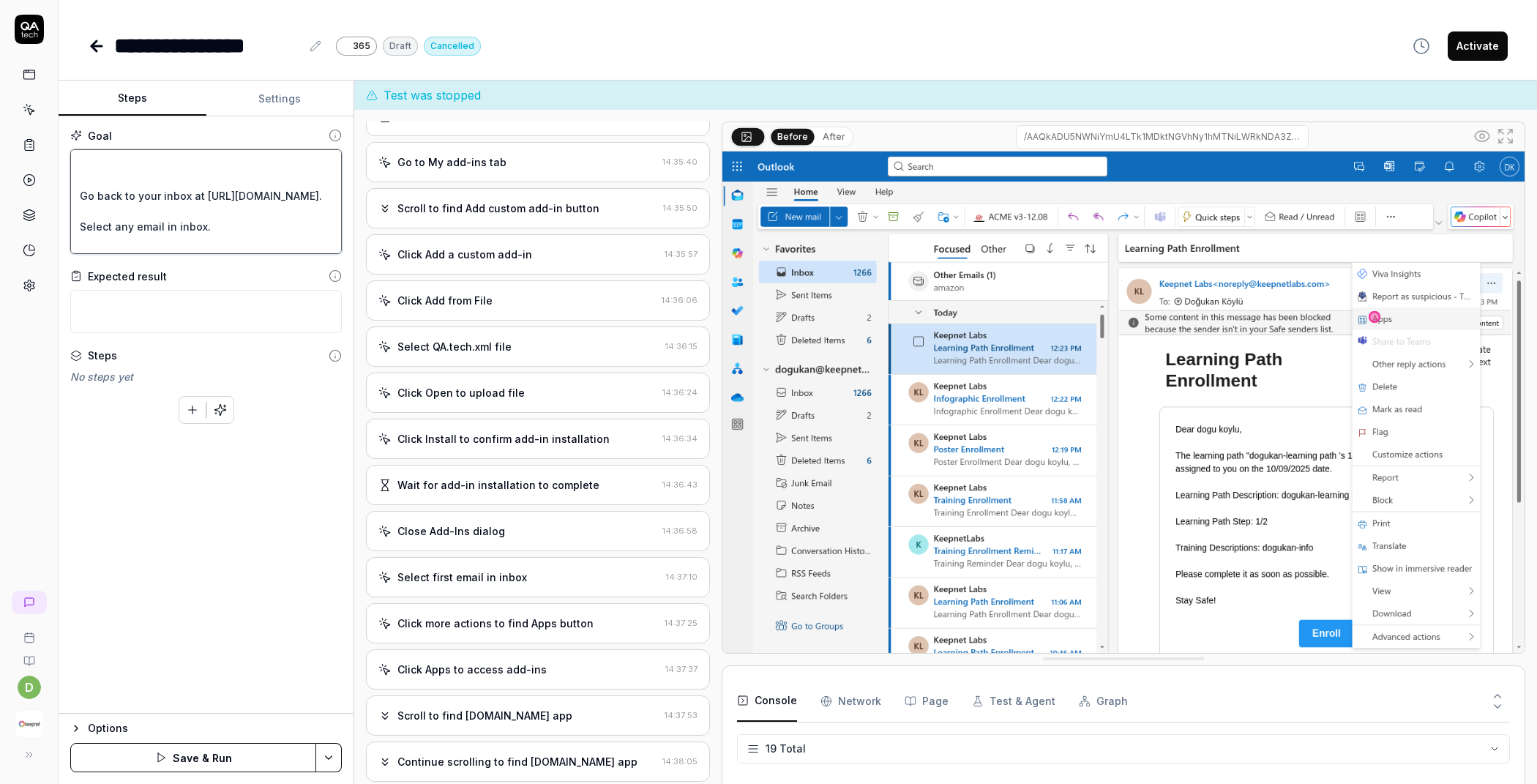
type textarea "*"
type textarea "Wait for 5 sec Go to the "My add-ins" tab. and Click "Add a custom add-in" and …"
type textarea "*"
type textarea "Wait for 5 sec Go to the "My add-ins" tab. and Click "Add a custom add-in" and …"
type textarea "*"
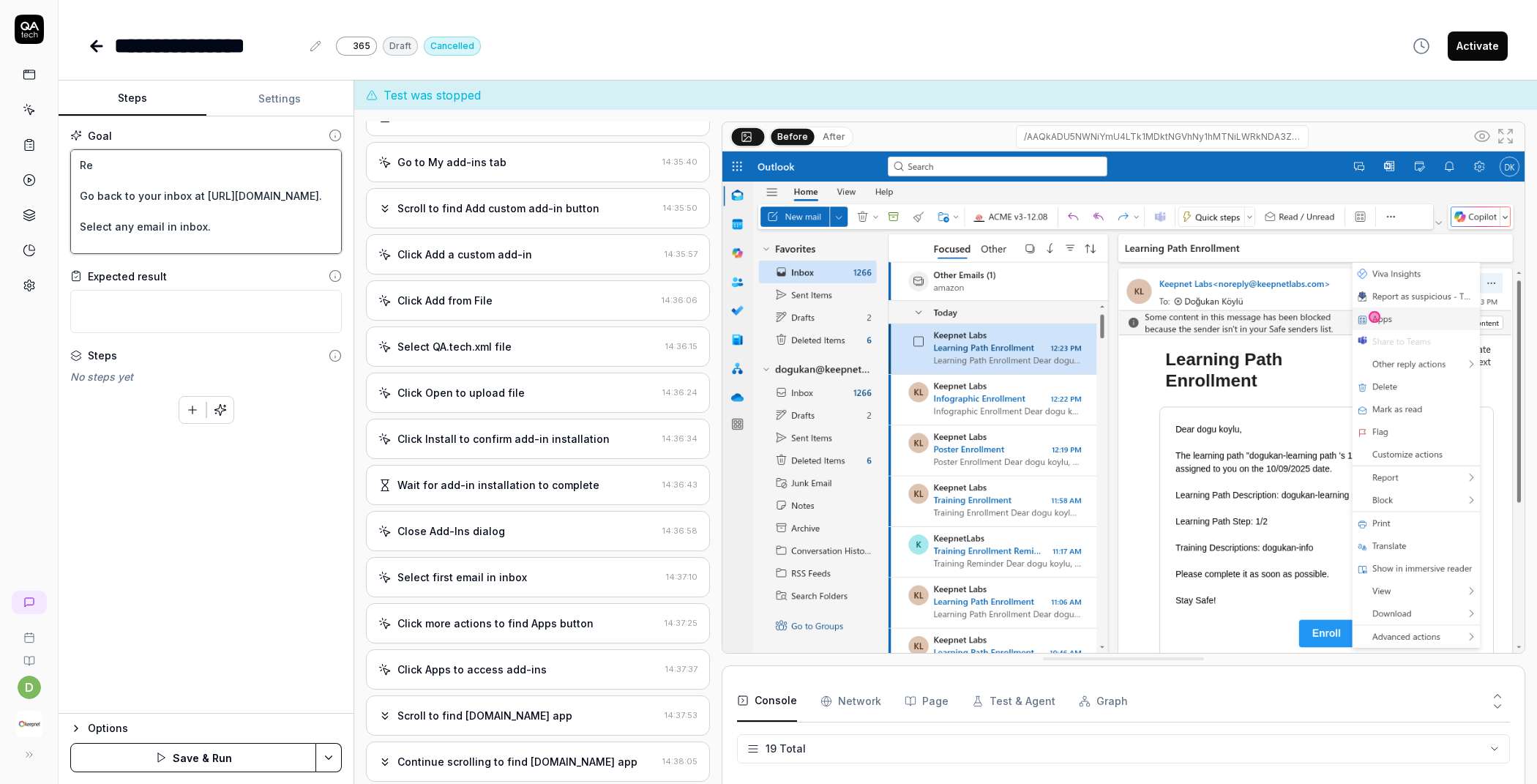
type textarea "Wait for 5 sec Go to the "My add-ins" tab. and Click "Add a custom add-in" and …"
type textarea "*"
type textarea "Wait for 5 sec Go to the "My add-ins" tab. and Click "Add a custom add-in" and …"
type textarea "*"
type textarea "Wait for 5 sec Go to the "My add-ins" tab. and Click "Add a custom add-in" and …"
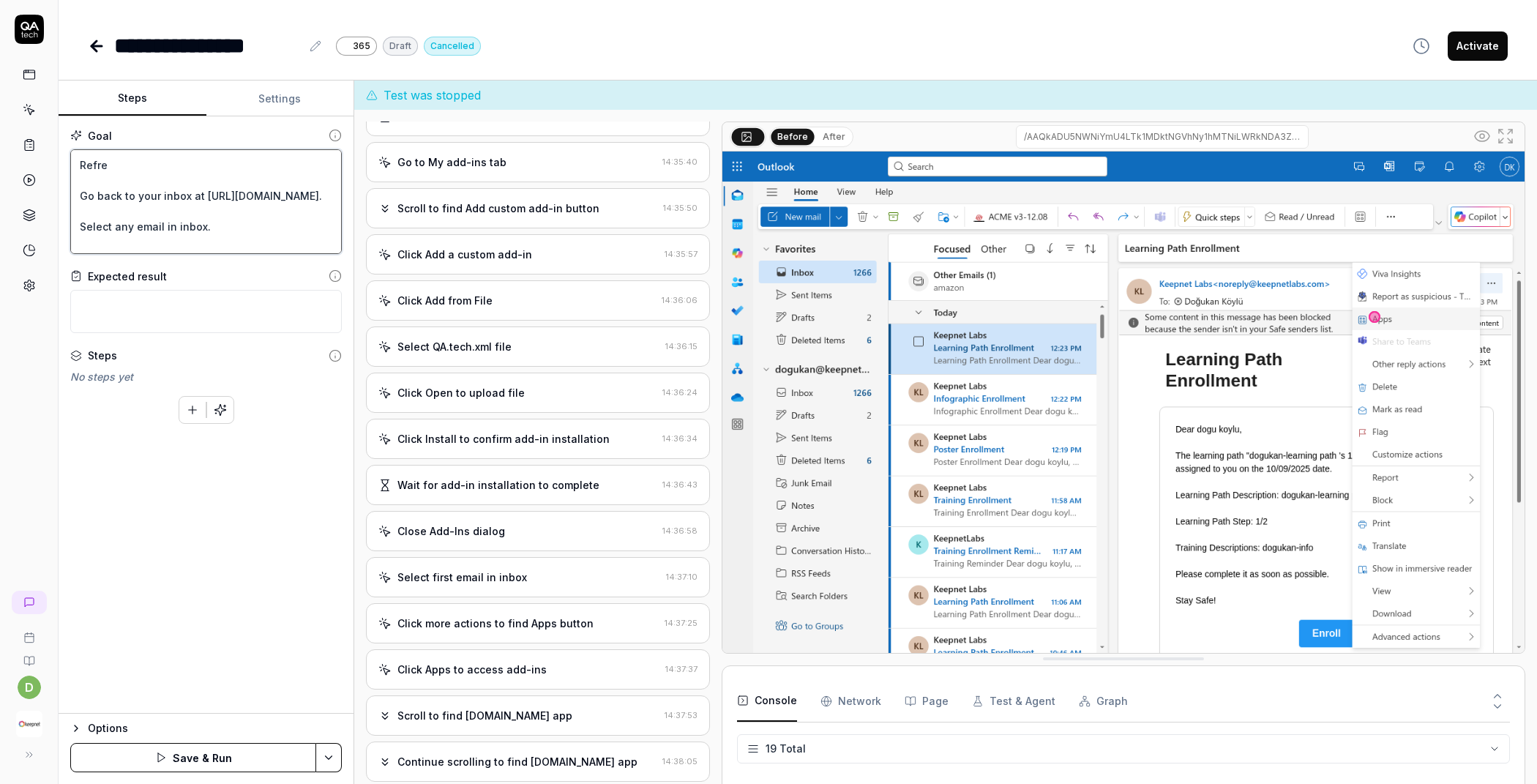
type textarea "*"
type textarea "Wait for 5 sec Go to the "My add-ins" tab. and Click "Add a custom add-in" and …"
type textarea "*"
type textarea "Wait for 5 sec Go to the "My add-ins" tab. and Click "Add a custom add-in" and …"
type textarea "*"
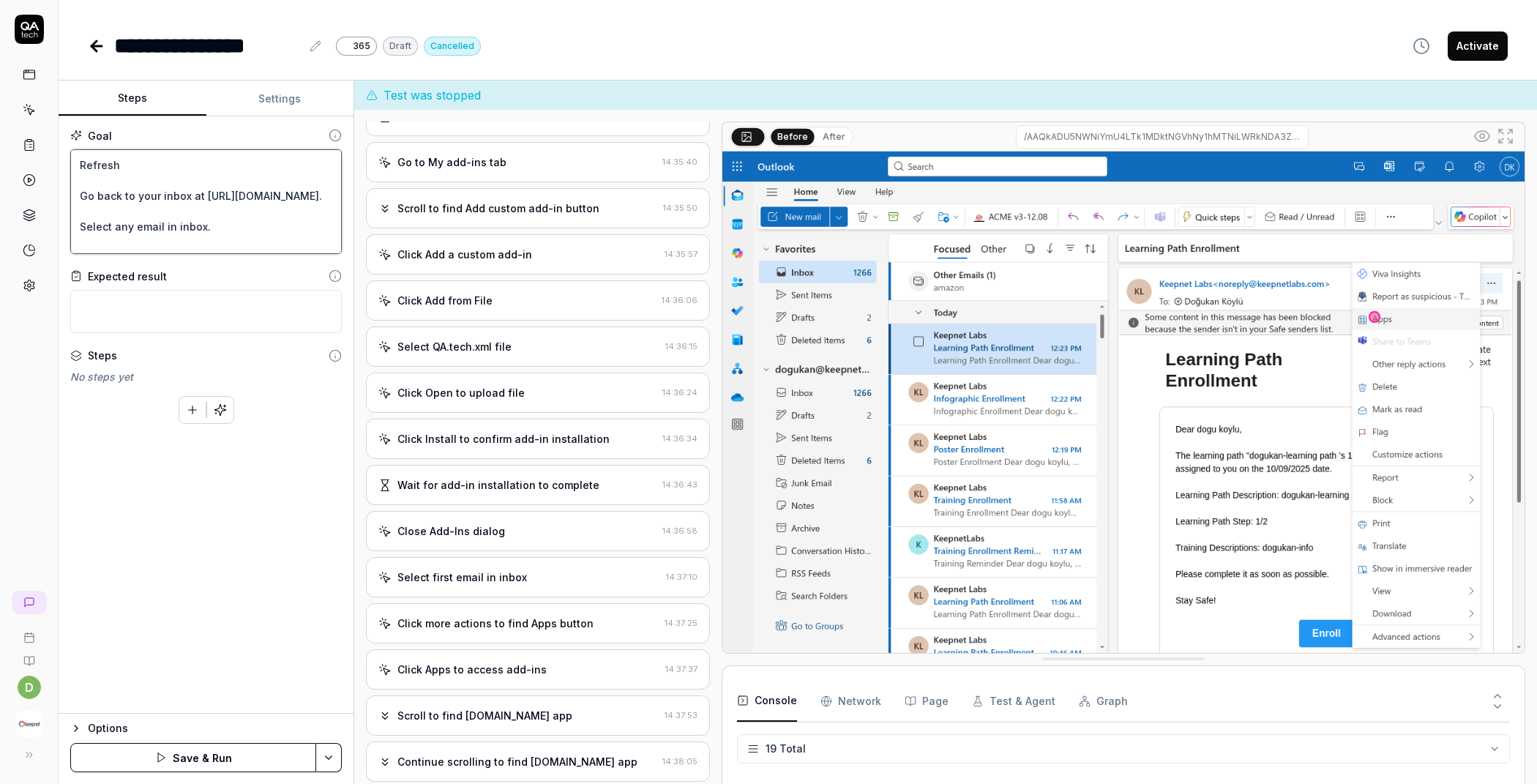
type textarea "Wait for 5 sec Go to the "My add-ins" tab. and Click "Add a custom add-in" and …"
type textarea "*"
type textarea "Wait for 5 sec Go to the "My add-ins" tab. and Click "Add a custom add-in" and …"
type textarea "*"
type textarea "Wait for 5 sec Go to the "My add-ins" tab. and Click "Add a custom add-in" and …"
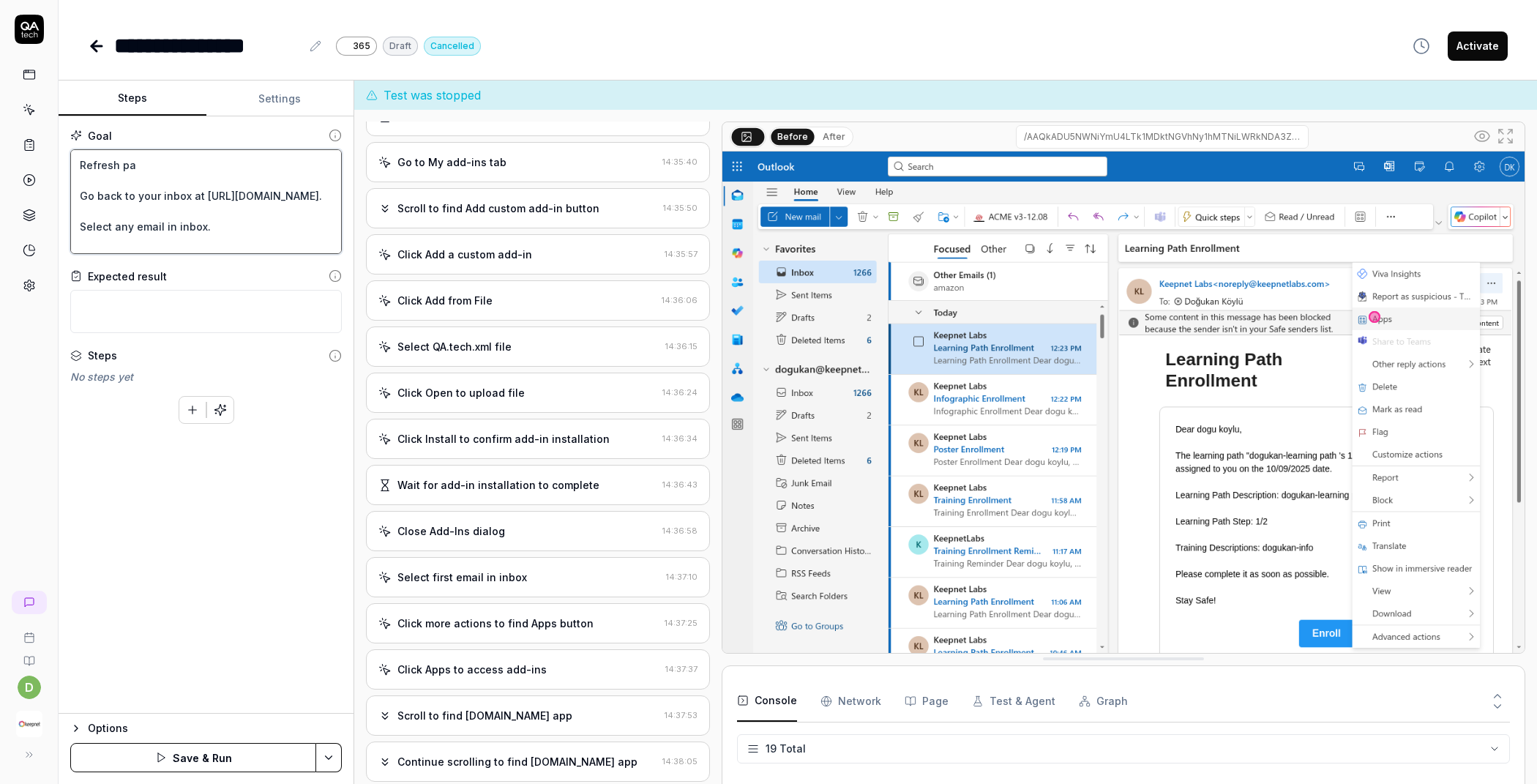
type textarea "*"
type textarea "Wait for 5 sec Go to the "My add-ins" tab. and Click "Add a custom add-in" and …"
type textarea "*"
type textarea "Wait for 5 sec Go to the "My add-ins" tab. and Click "Add a custom add-in" and …"
drag, startPoint x: 181, startPoint y: 167, endPoint x: 78, endPoint y: 167, distance: 103.0
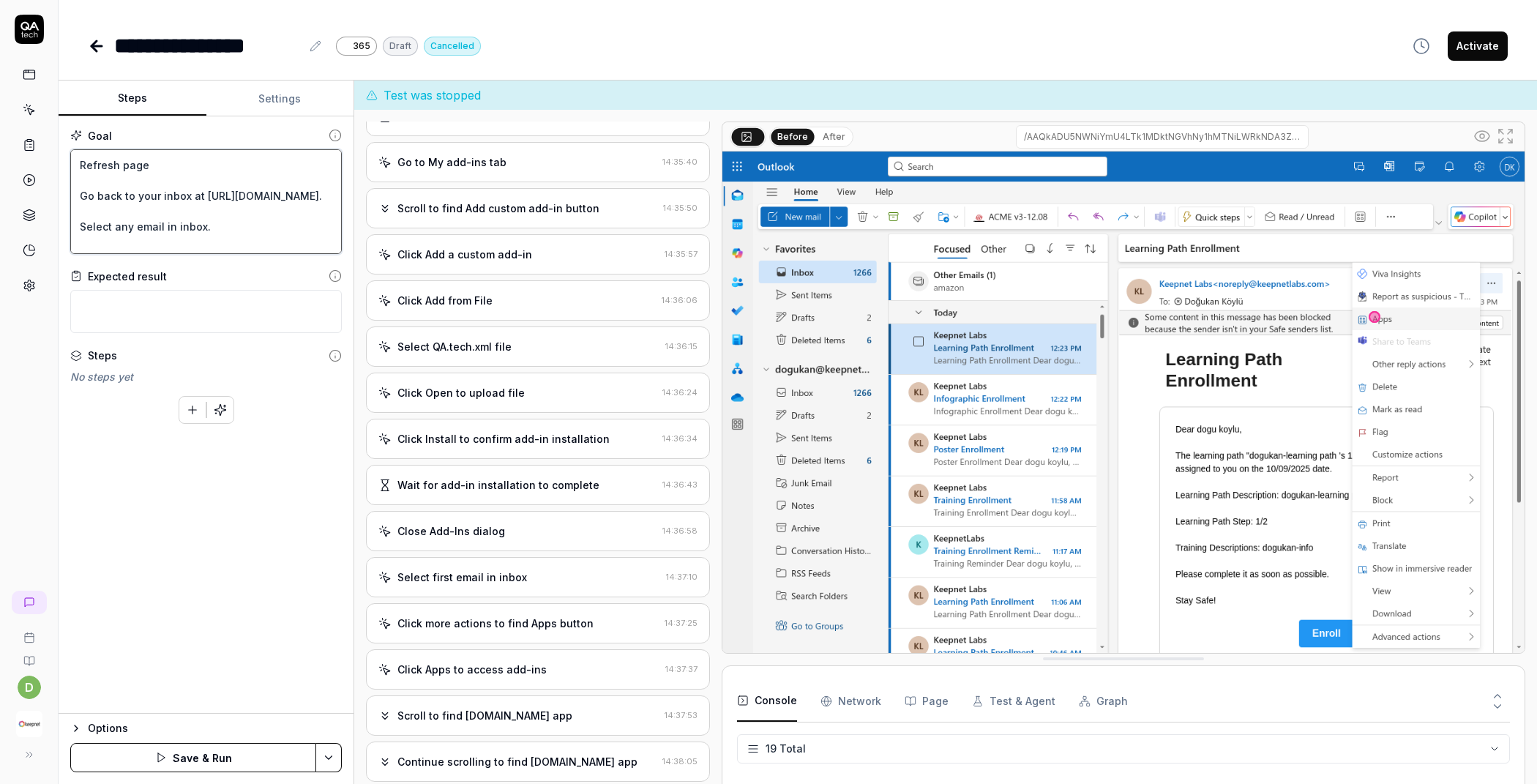
click at [78, 167] on textarea "Wait for 5 sec Go to the "My add-ins" tab. and Click "Add a custom add-in" and …" at bounding box center [205, 202] width 272 height 105
type textarea "*"
type textarea "Wait for 5 sec Go to the "My add-ins" tab. and Click "Add a custom add-in" and …"
click at [113, 180] on textarea "Wait for 5 sec Go to the "My add-ins" tab. and Click "Add a custom add-in" and …" at bounding box center [205, 202] width 272 height 105
type textarea "*"
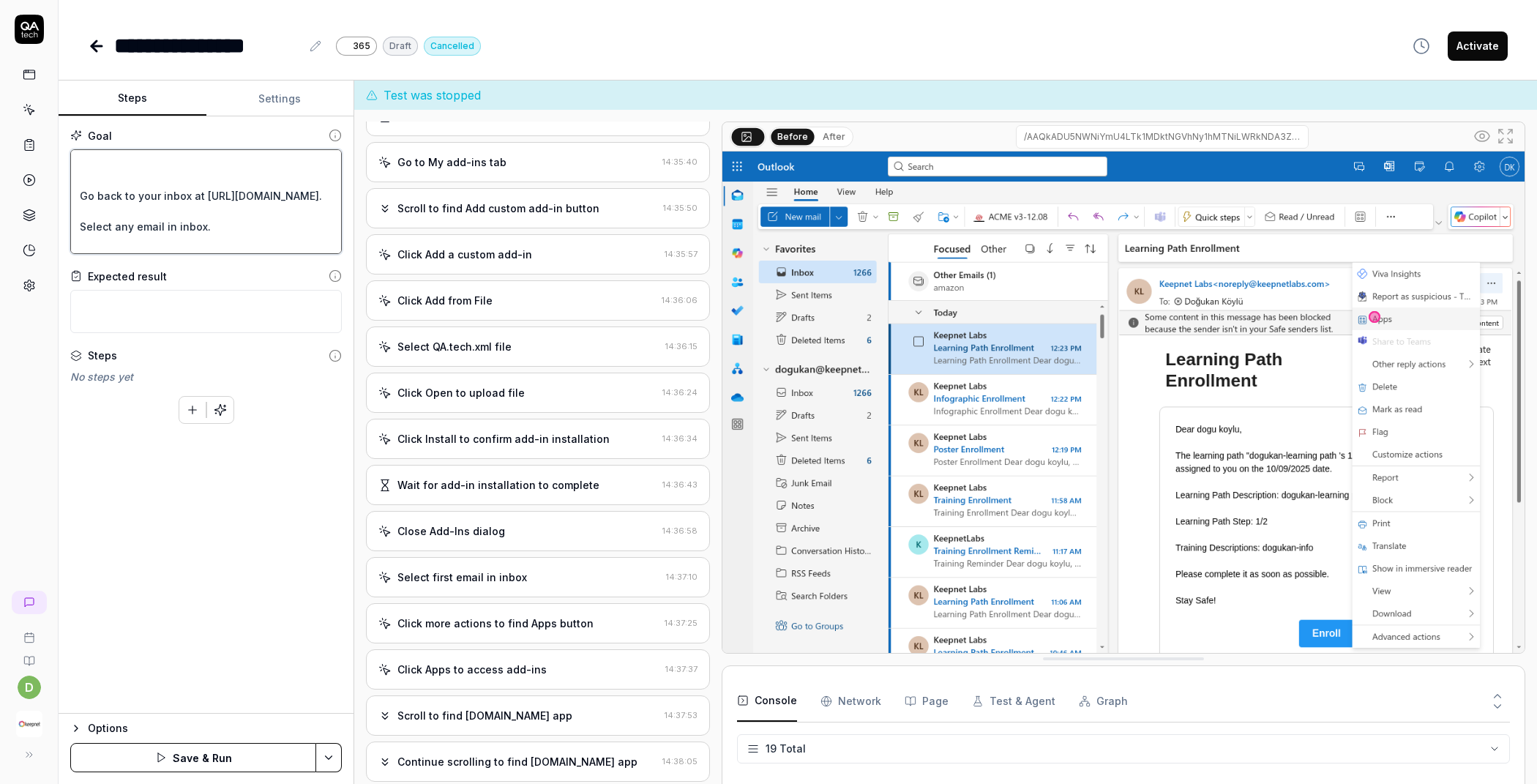
type textarea "Wait for 5 sec Go to the "My add-ins" tab. and Click "Add a custom add-in" and …"
type textarea "*"
type textarea "Wait for 5 sec Go to the "My add-ins" tab. and Click "Add a custom add-in" and …"
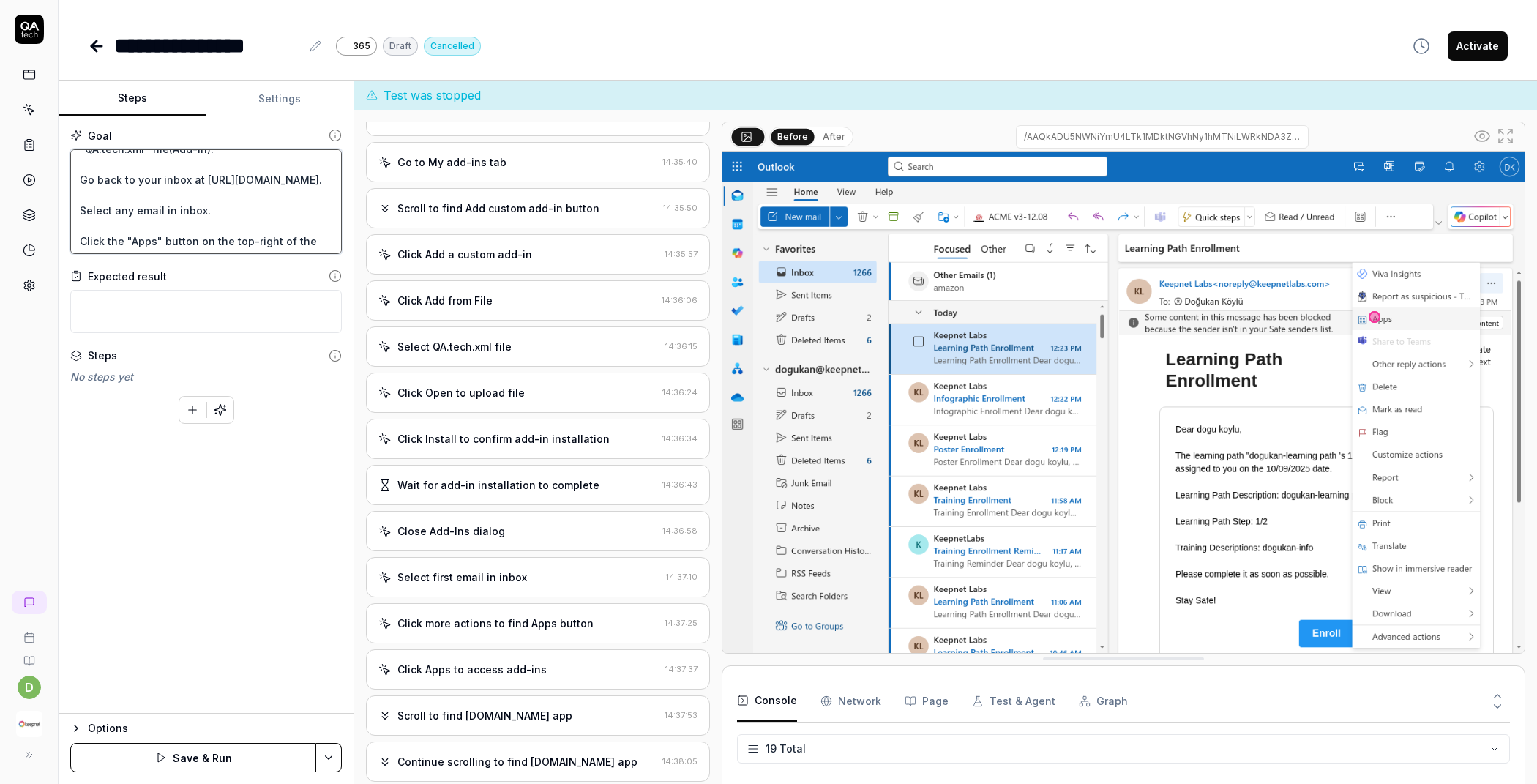
scroll to position [75, 0]
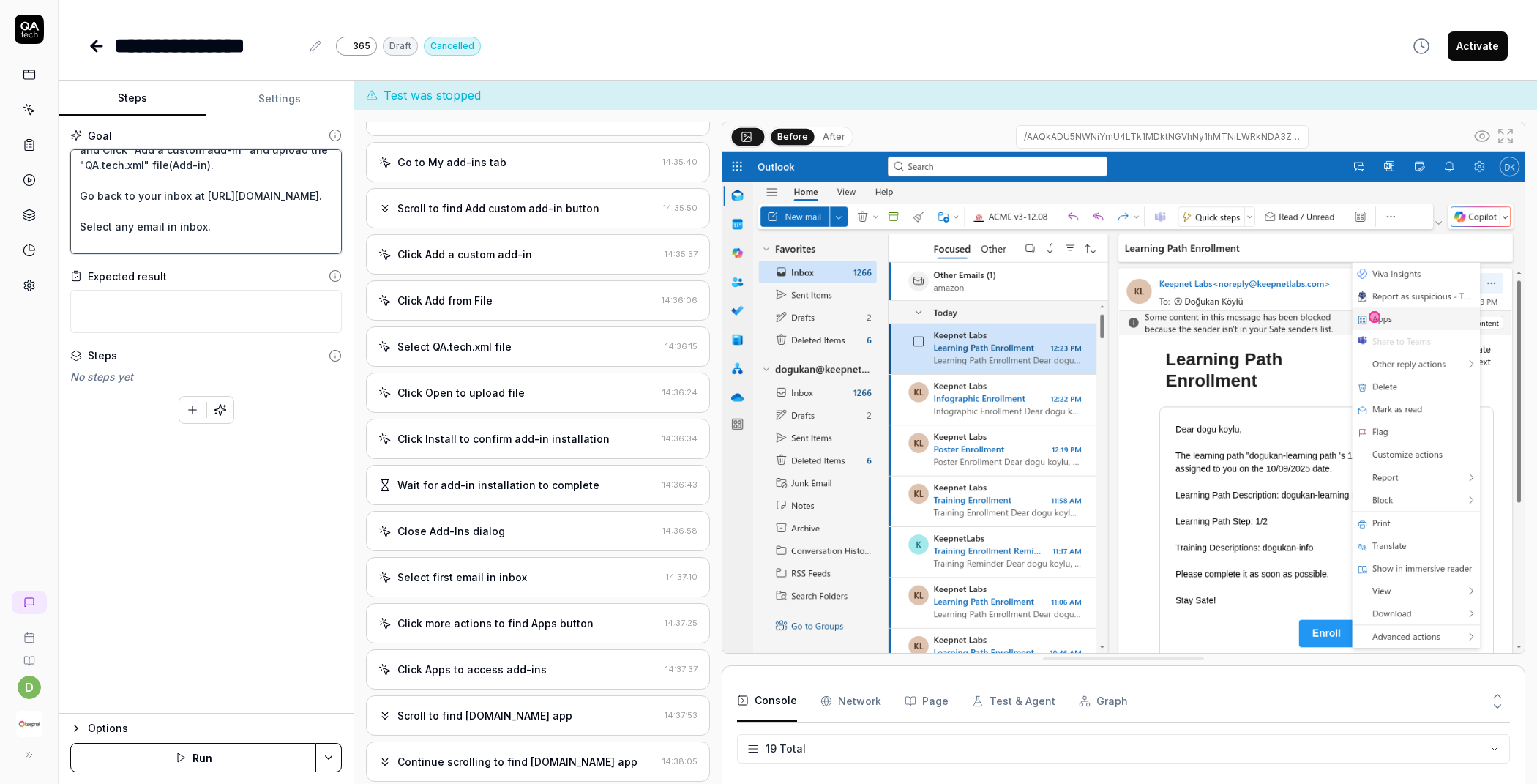
click at [276, 211] on textarea "Wait for 5 sec Go to the "My add-ins" tab. and Click "Add a custom add-in" and …" at bounding box center [205, 202] width 272 height 105
type textarea "*"
type textarea "Wait for 5 sec Go to the "My add-ins" tab. and Click "Add a custom add-in" and …"
paste textarea "Refresh page"
type textarea "*"
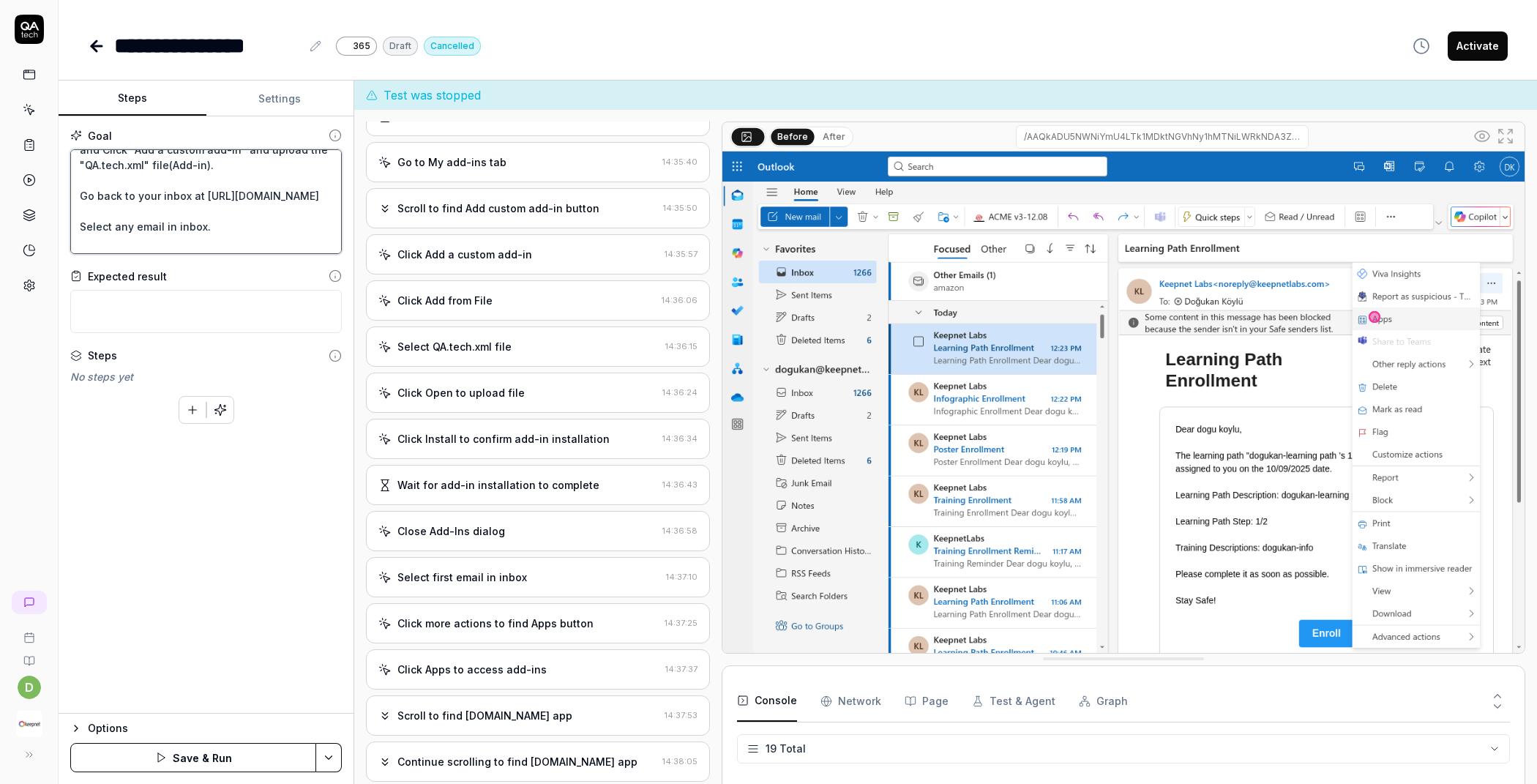
type textarea "Wait for 5 sec Go to the "My add-ins" tab. and Click "Add a custom add-in" and …"
type textarea "*"
type textarea "Wait for 5 sec Go to the "My add-ins" tab. and Click "Add a custom add-in" and …"
click at [186, 757] on button "Save & Run" at bounding box center [192, 757] width 246 height 29
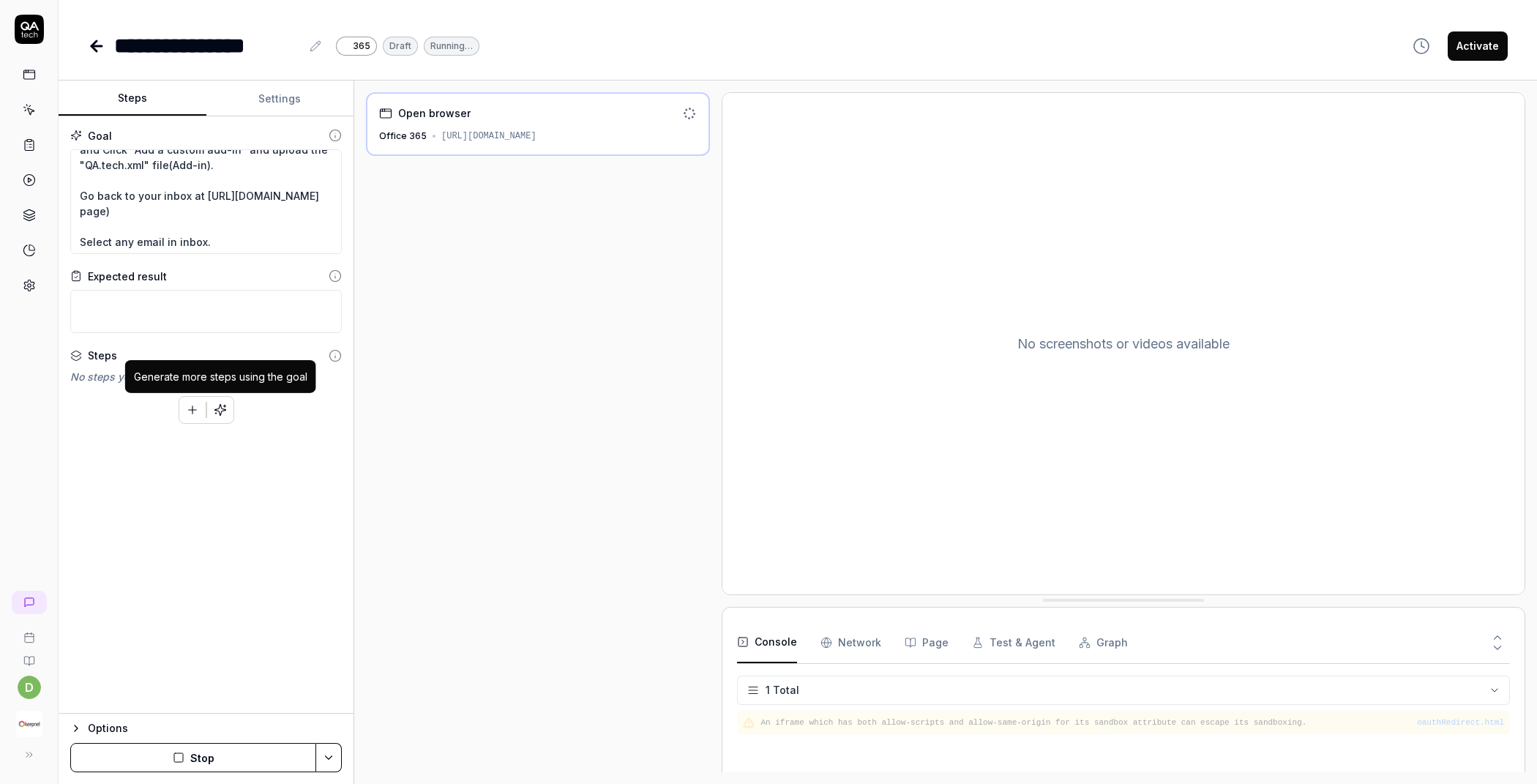
click at [219, 416] on button "button" at bounding box center [220, 410] width 27 height 27
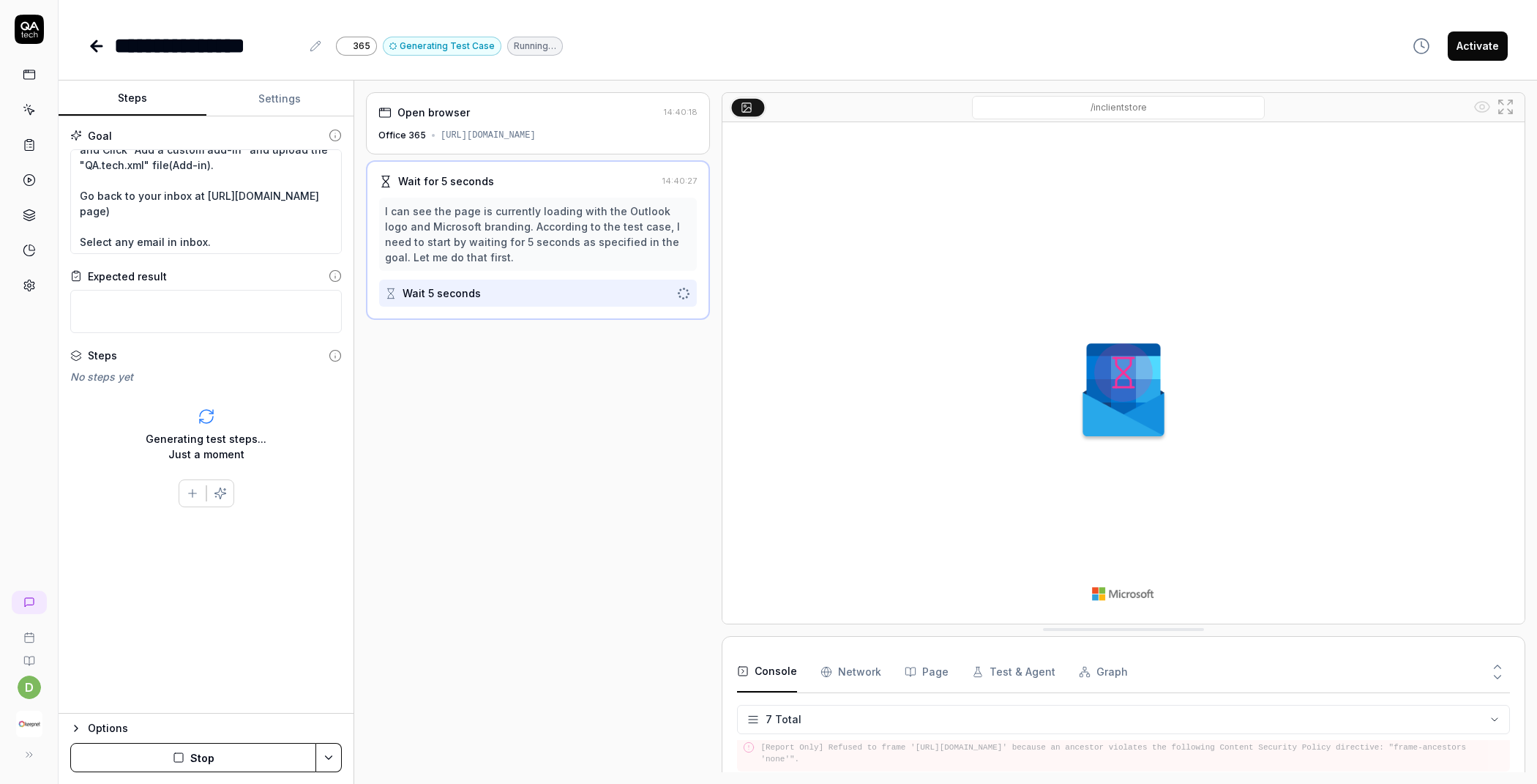
scroll to position [125, 0]
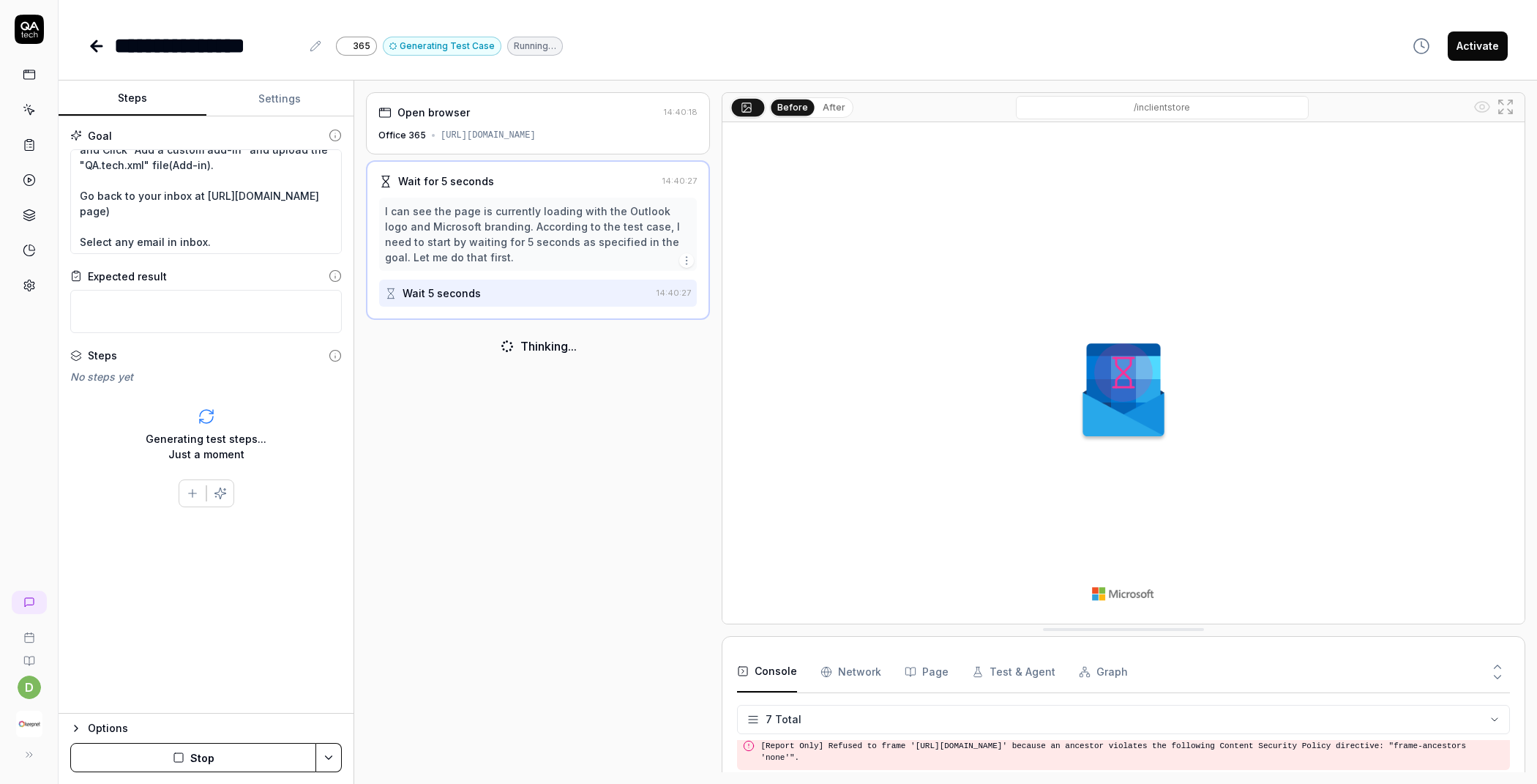
click at [836, 106] on button "After" at bounding box center [834, 107] width 34 height 16
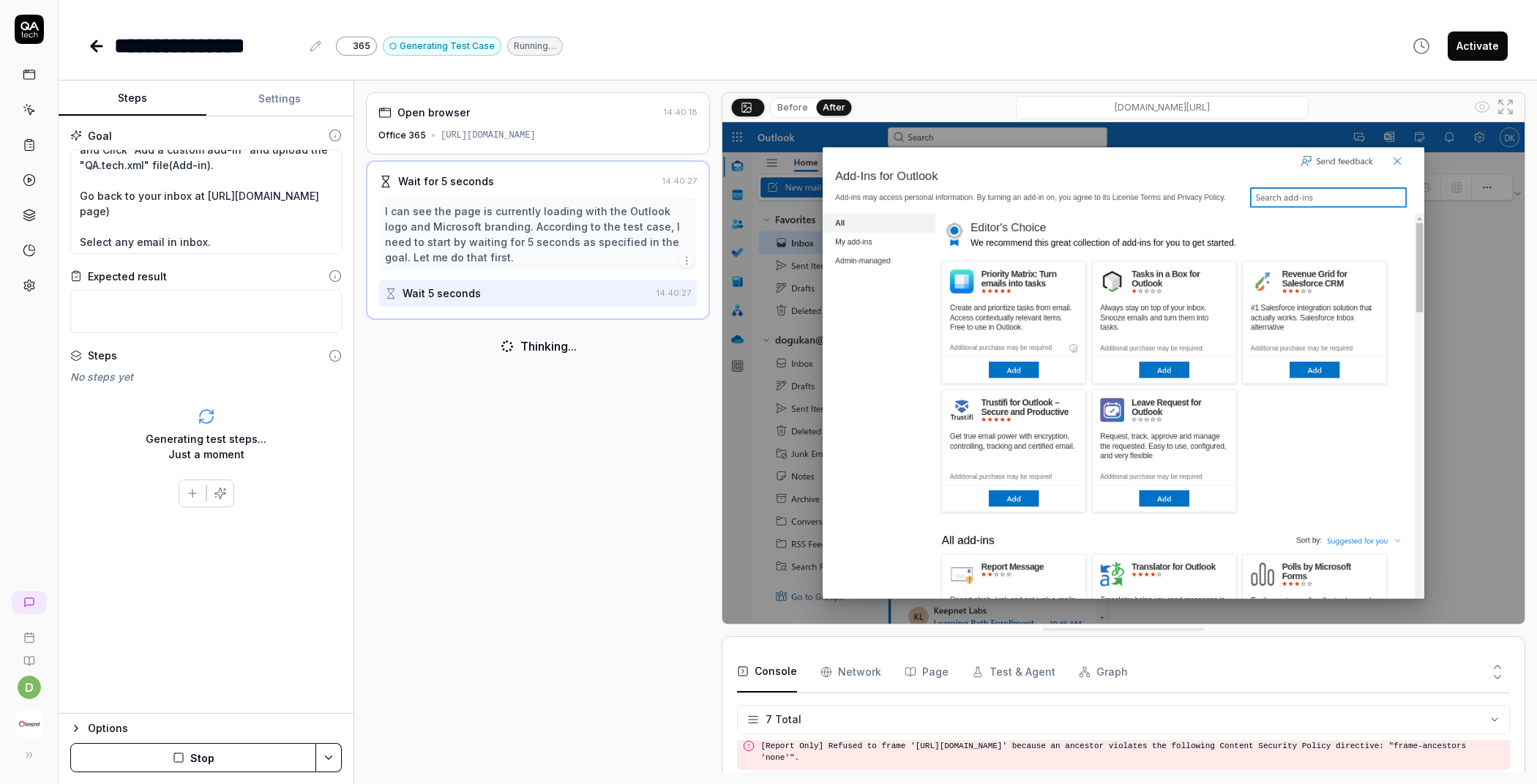
click at [802, 107] on button "Before" at bounding box center [792, 107] width 43 height 16
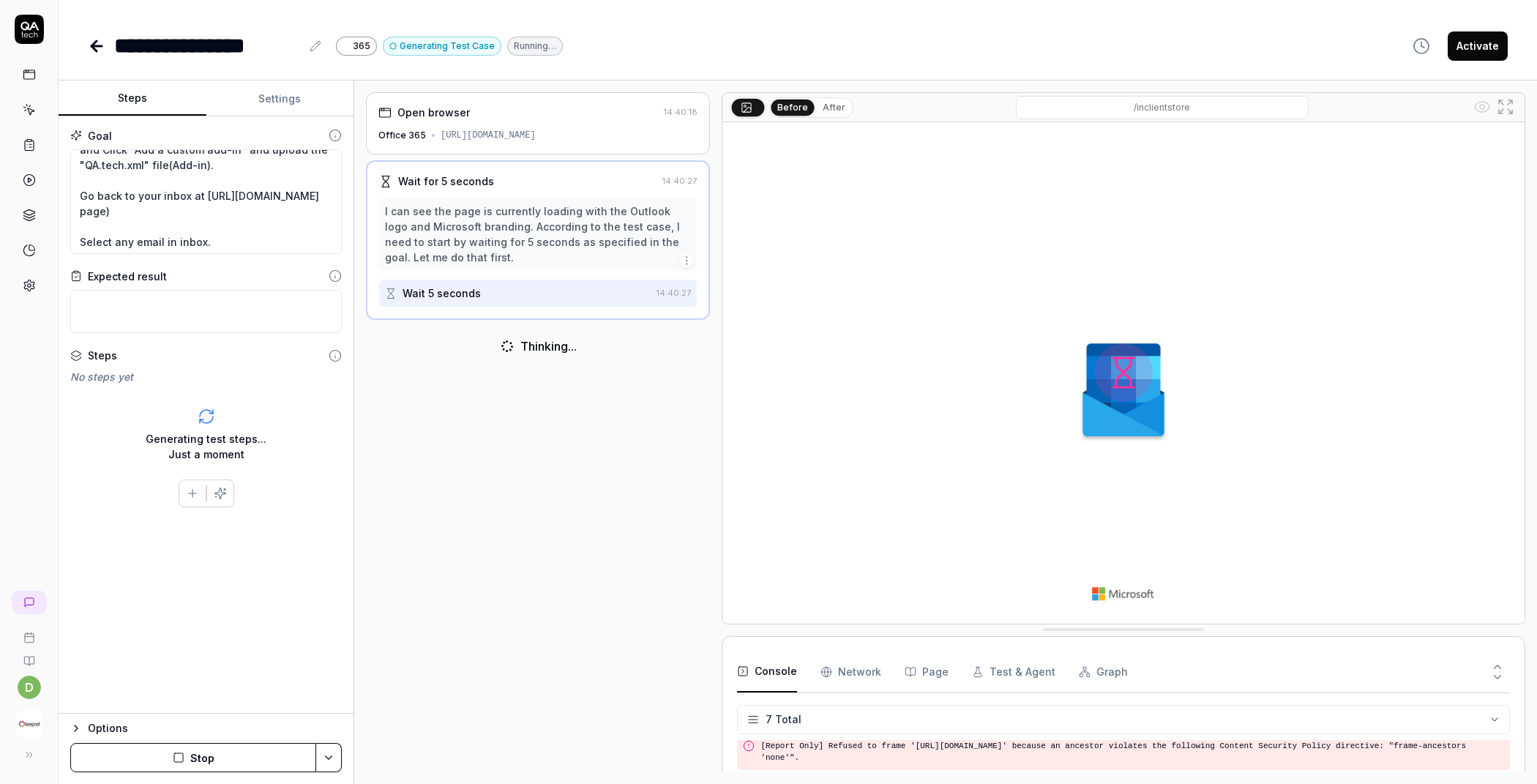
click at [829, 106] on button "After" at bounding box center [834, 107] width 34 height 16
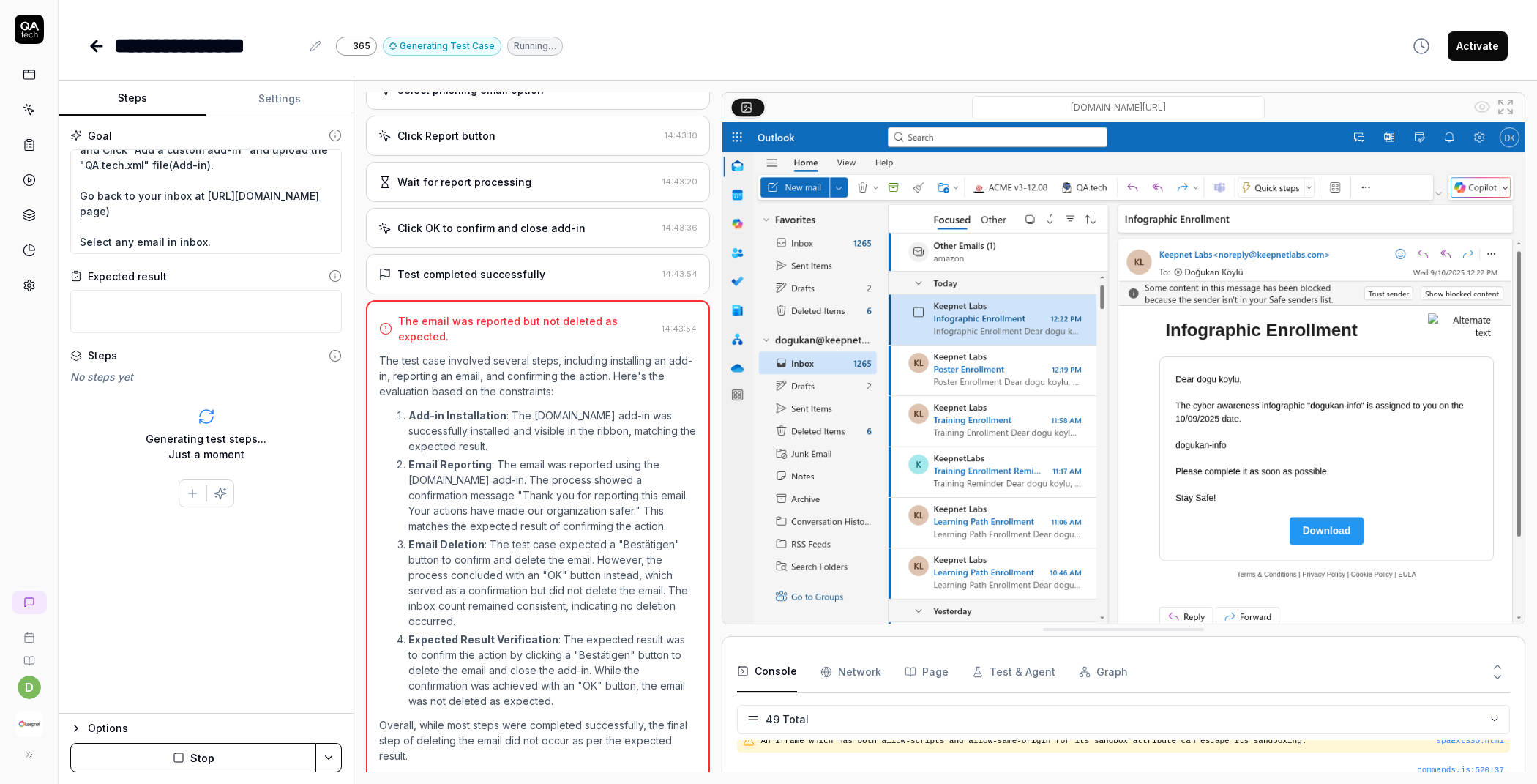
scroll to position [700, 0]
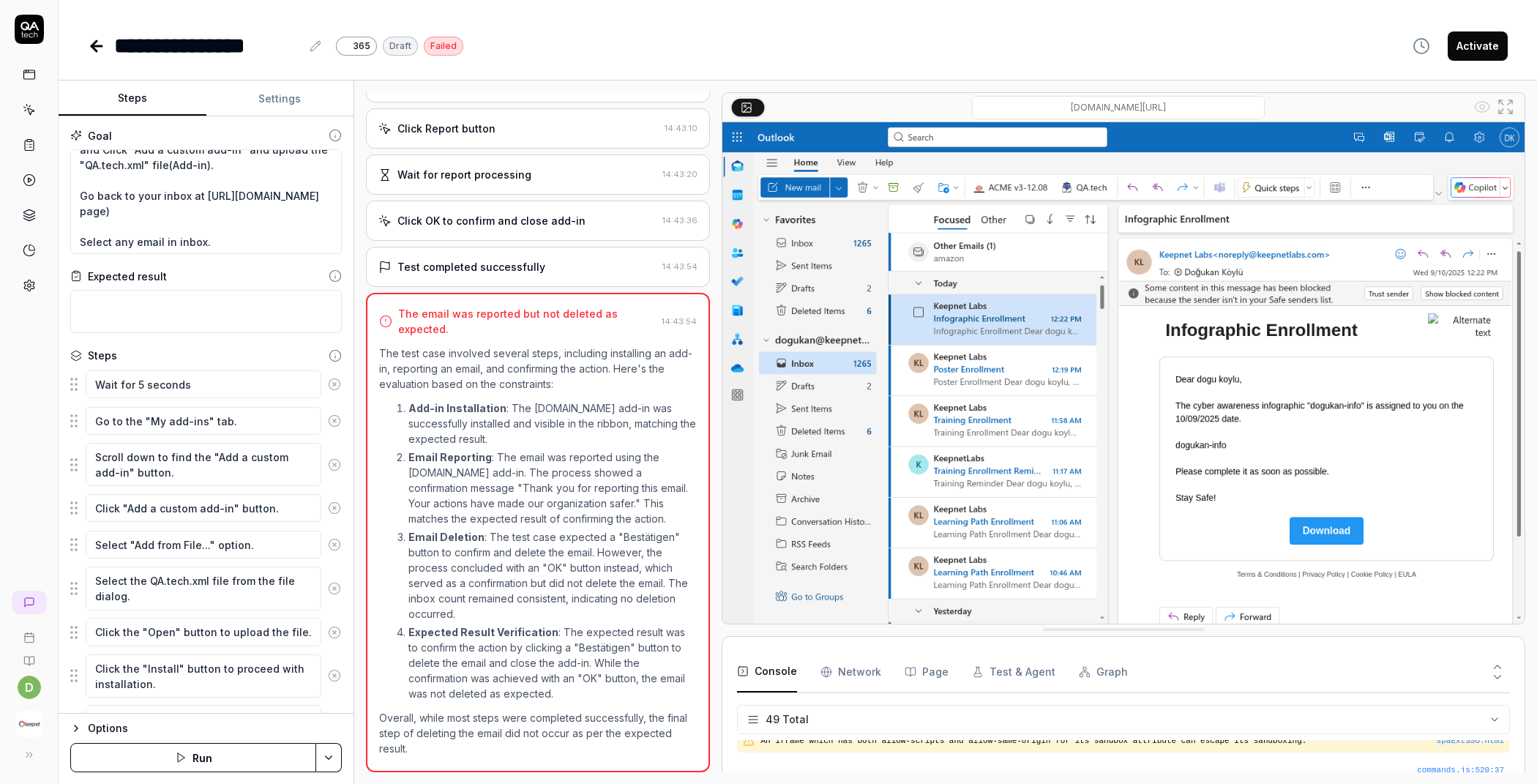
type textarea "*"
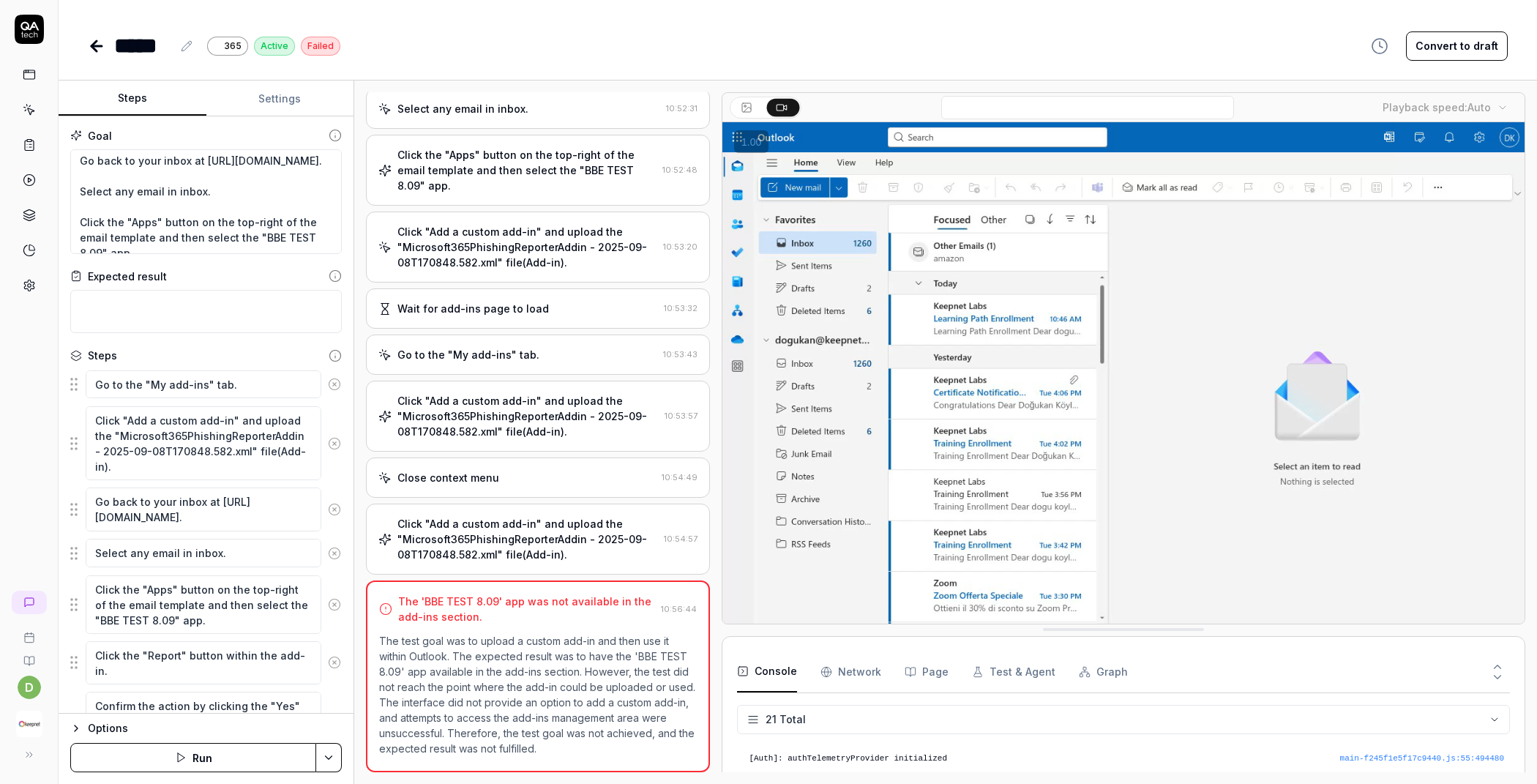
scroll to position [96, 0]
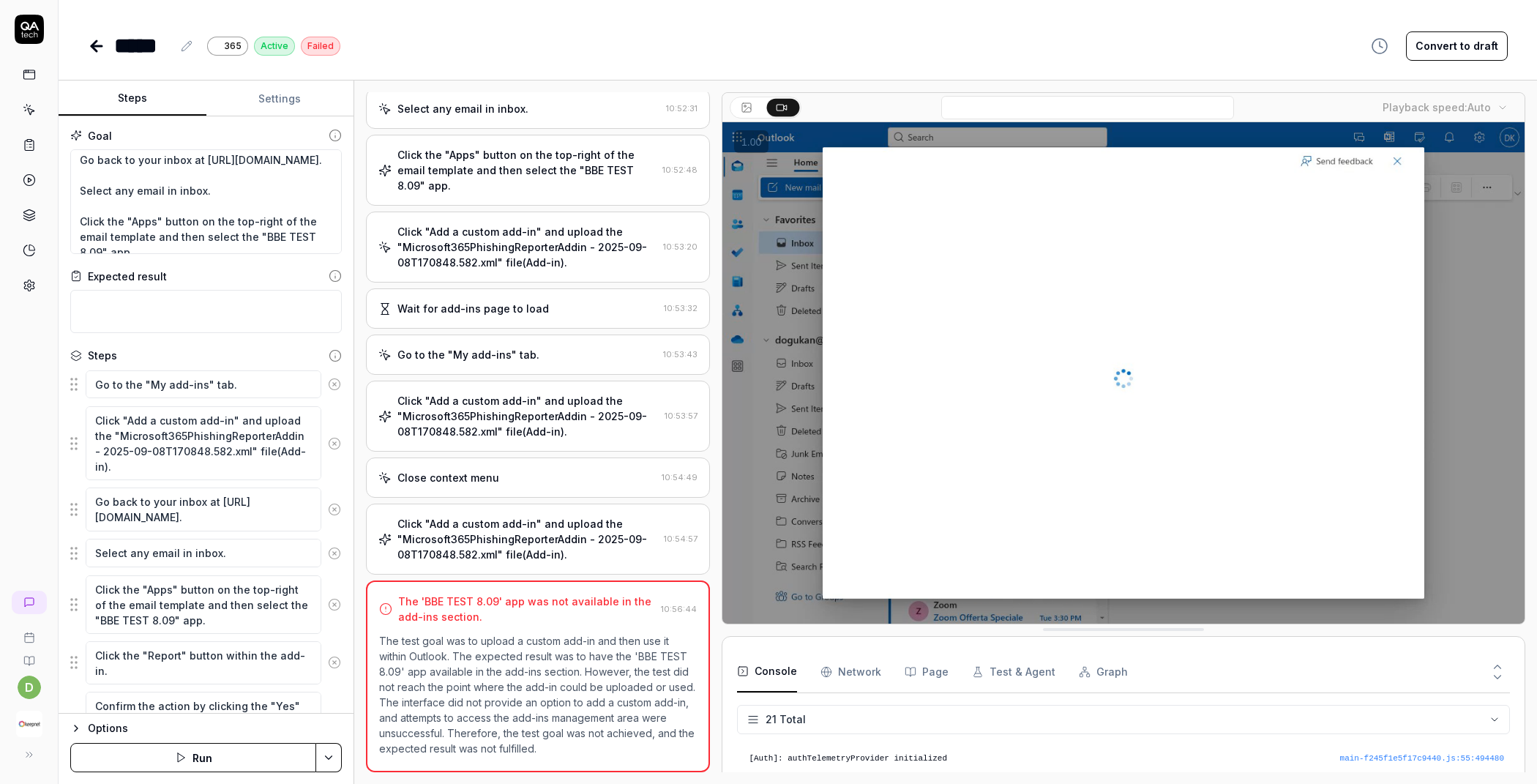
type textarea "*"
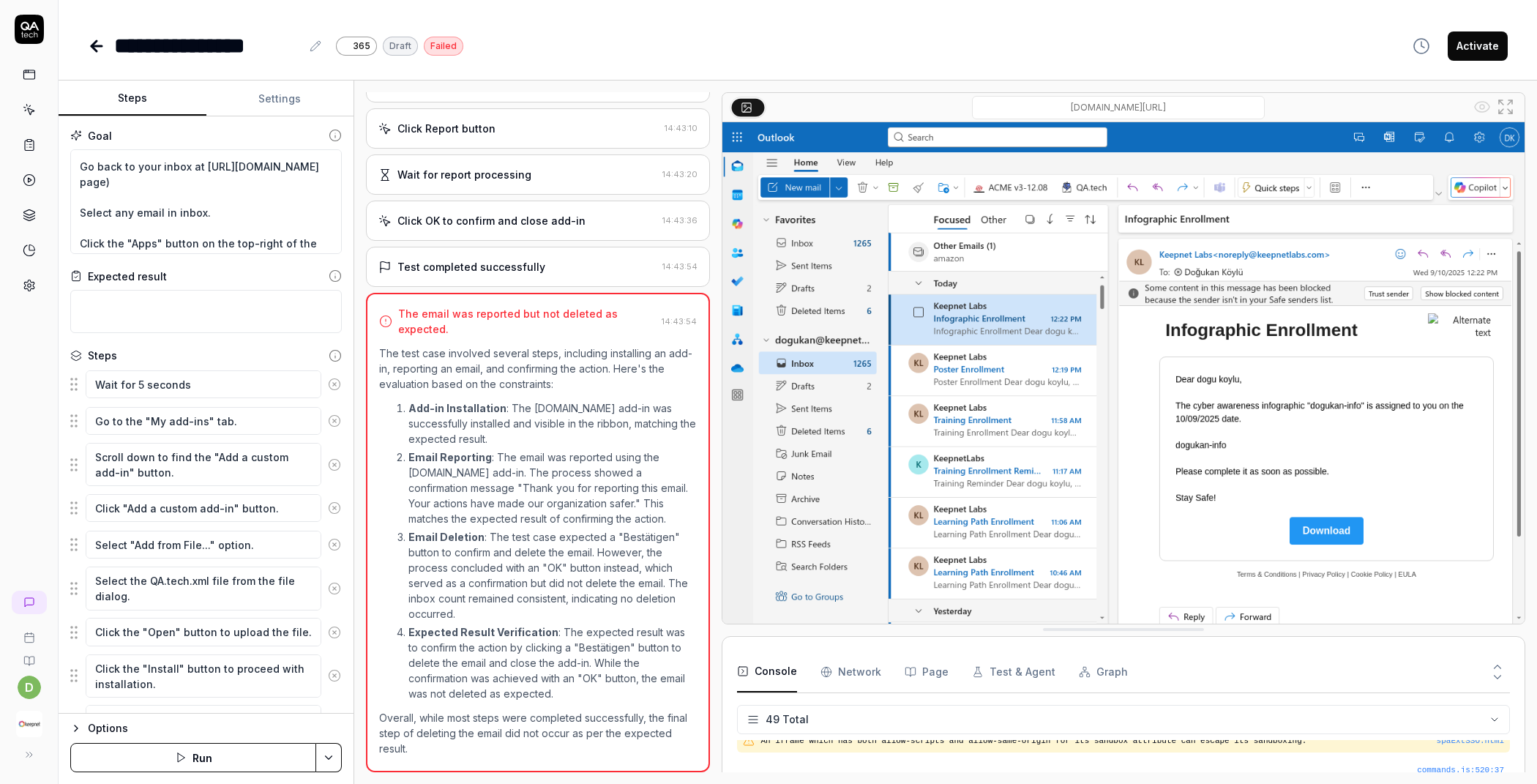
scroll to position [103, 0]
type textarea "*"
